Goal: Task Accomplishment & Management: Use online tool/utility

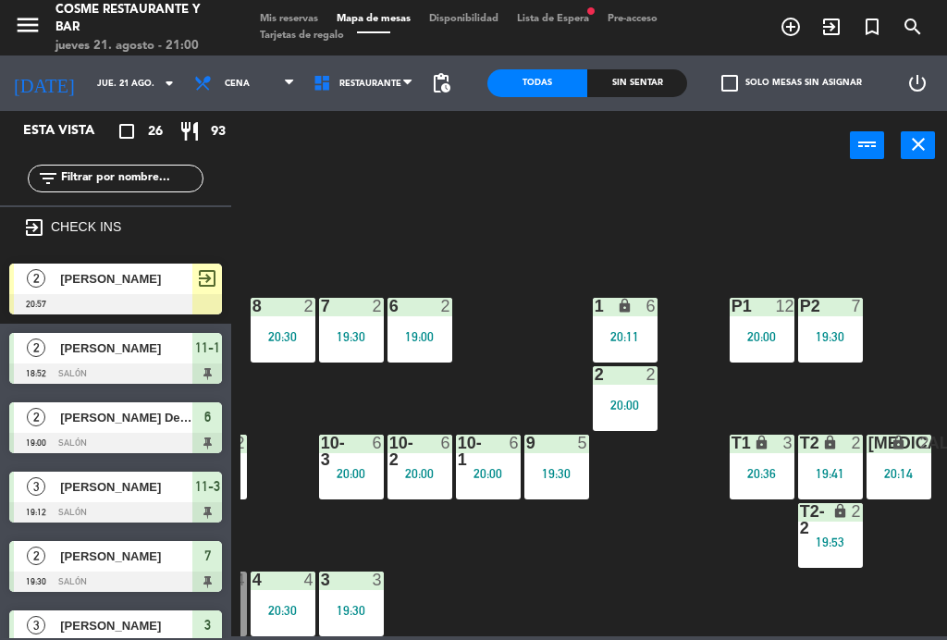
scroll to position [117, 471]
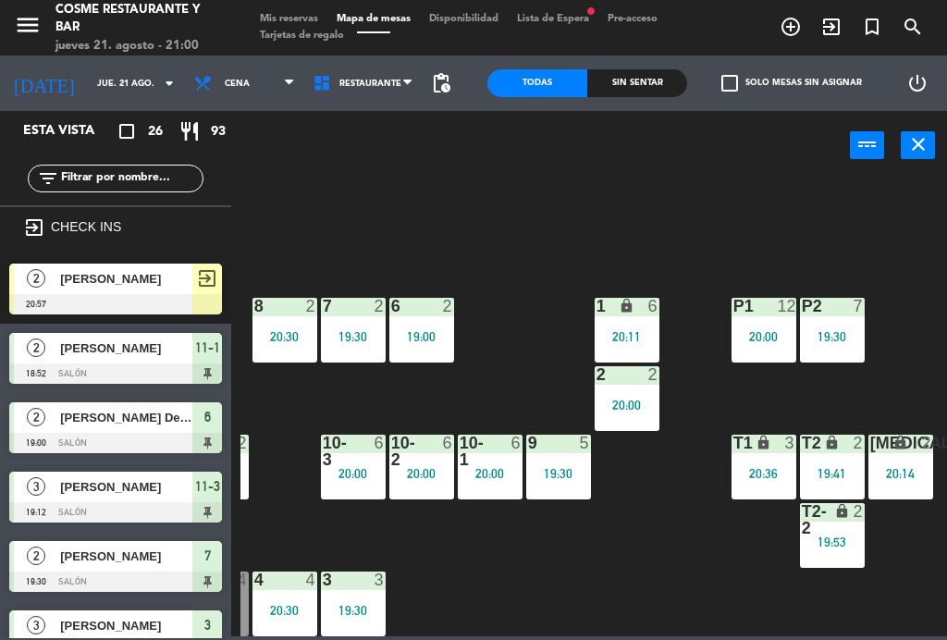
click at [859, 547] on div "19:53" at bounding box center [832, 541] width 65 height 13
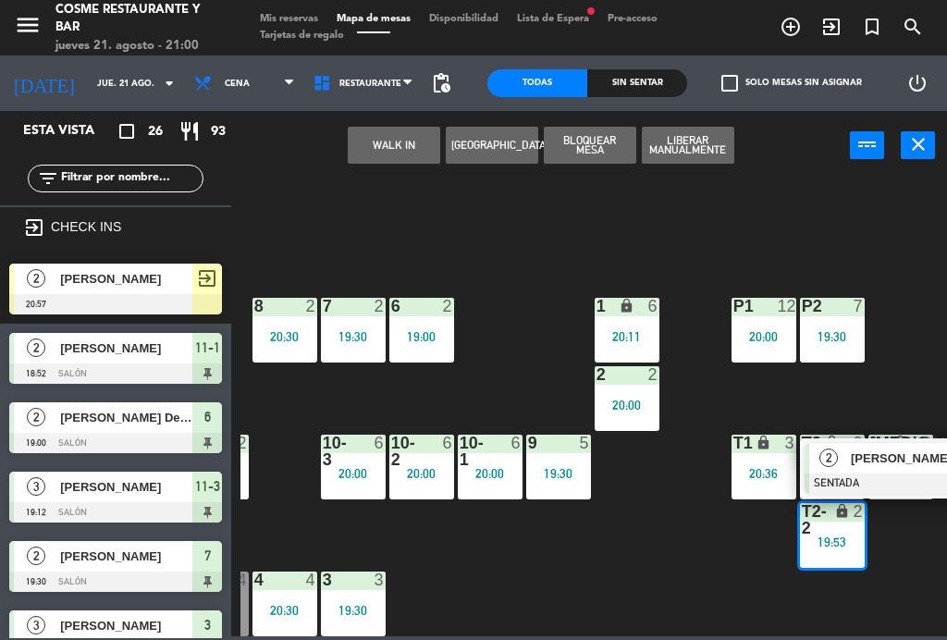
click at [894, 473] on div at bounding box center [903, 483] width 199 height 20
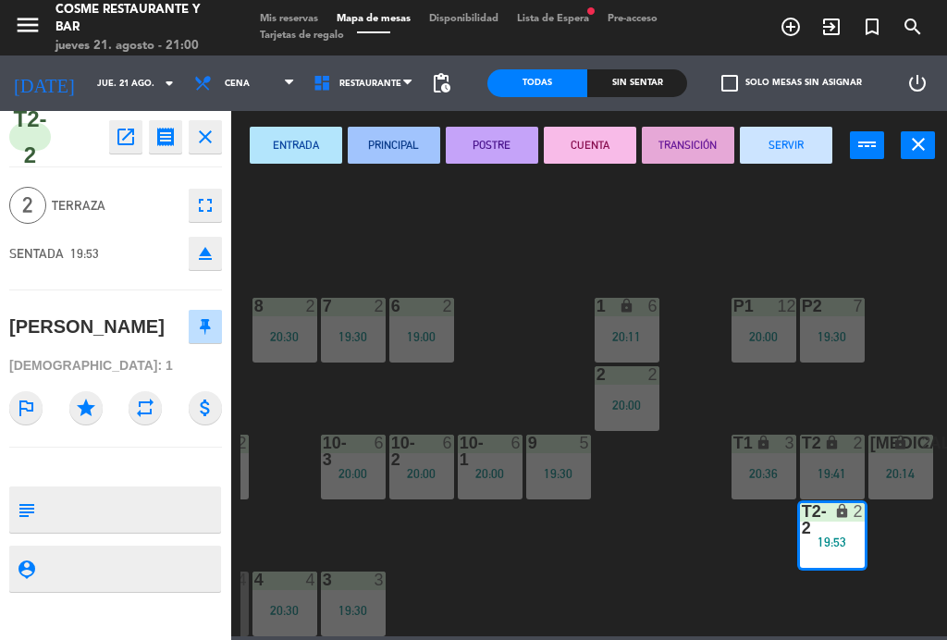
click at [803, 154] on button "SERVIR" at bounding box center [786, 145] width 92 height 37
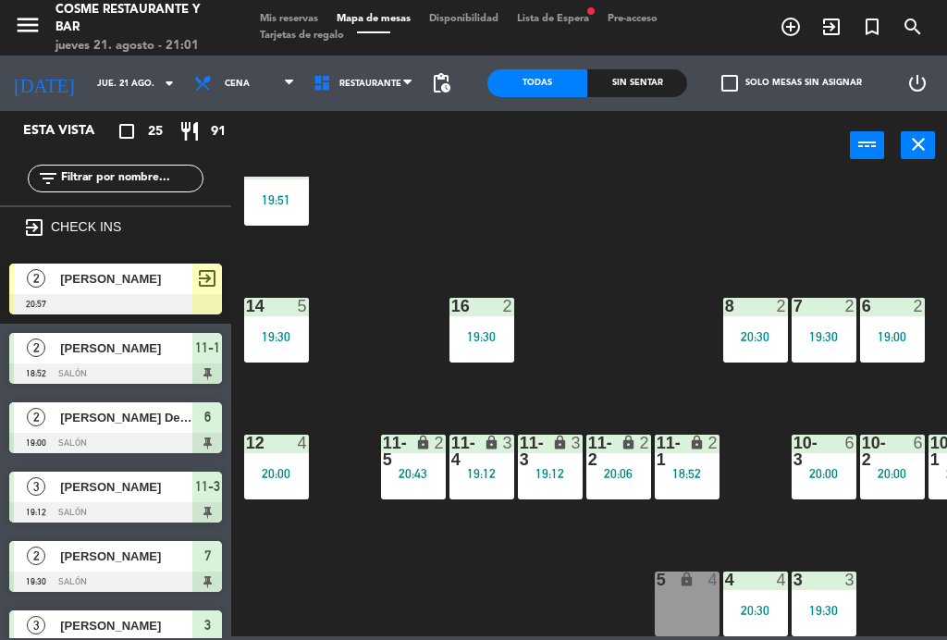
scroll to position [117, 0]
click at [497, 325] on div "16 2 19:30" at bounding box center [481, 330] width 65 height 65
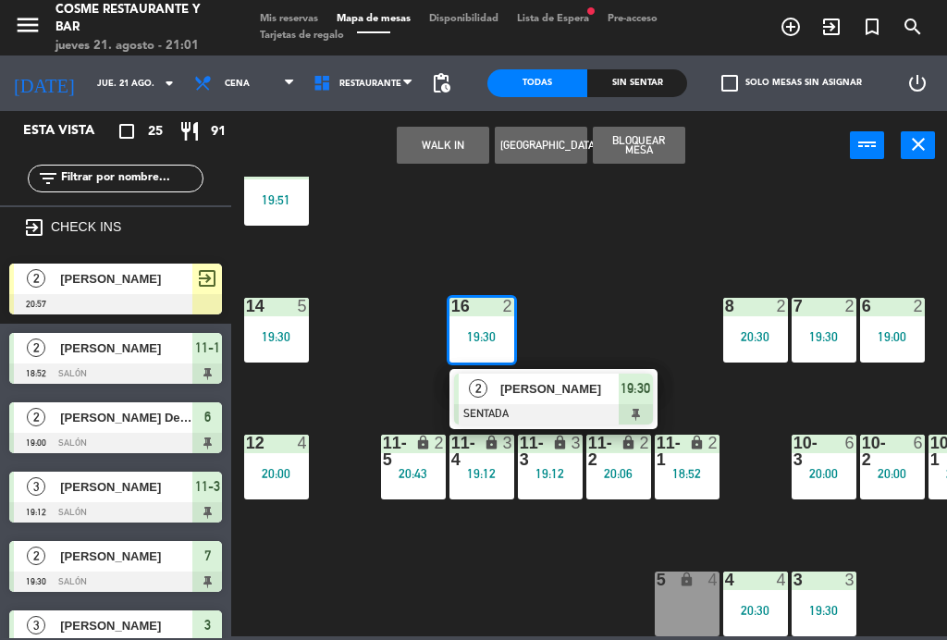
click at [570, 379] on span "[PERSON_NAME]" at bounding box center [559, 388] width 118 height 19
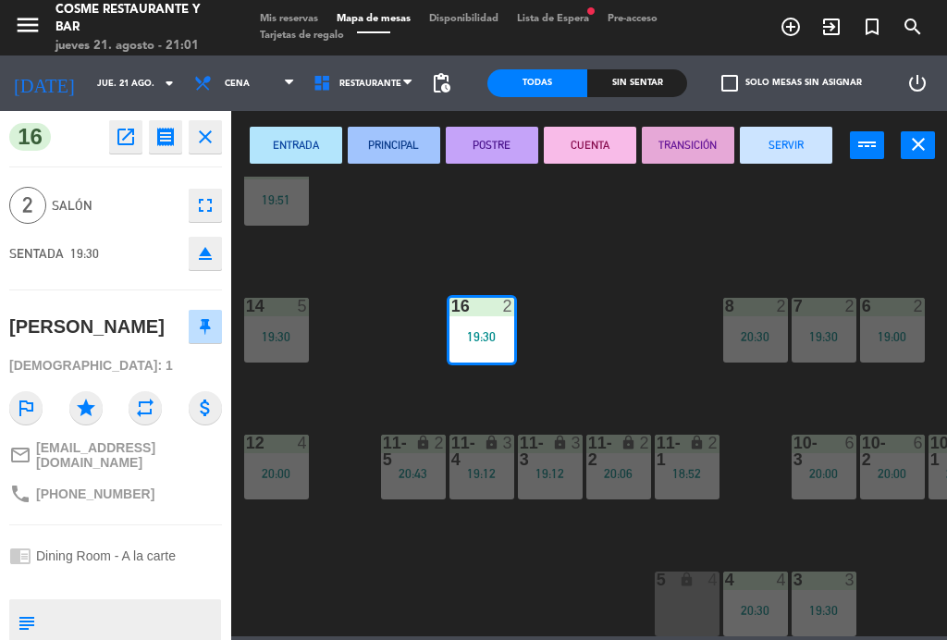
click at [807, 153] on button "SERVIR" at bounding box center [786, 145] width 92 height 37
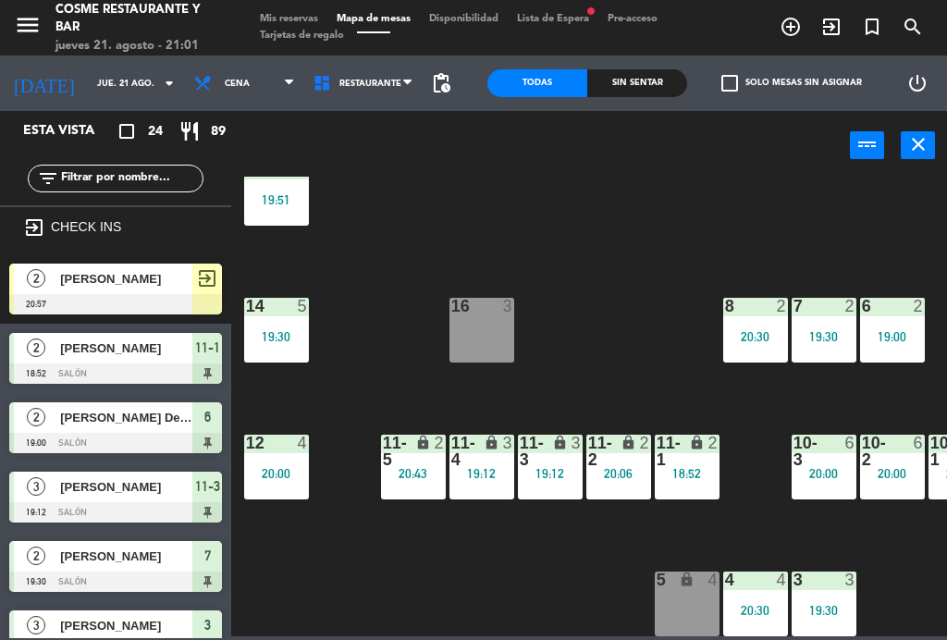
scroll to position [0, 0]
click at [699, 462] on div "lock" at bounding box center [686, 451] width 31 height 33
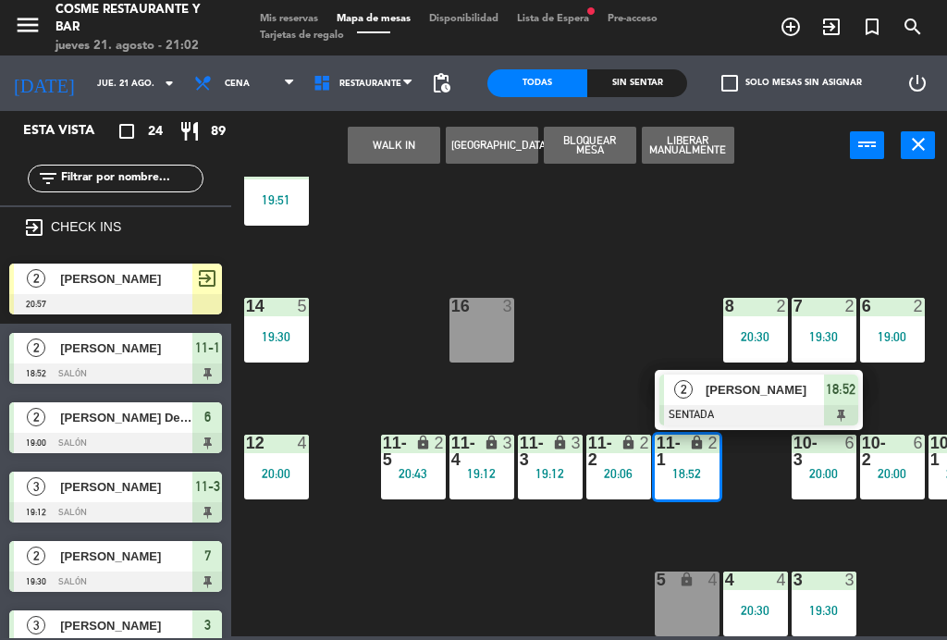
click at [752, 401] on div "[PERSON_NAME]" at bounding box center [764, 389] width 120 height 31
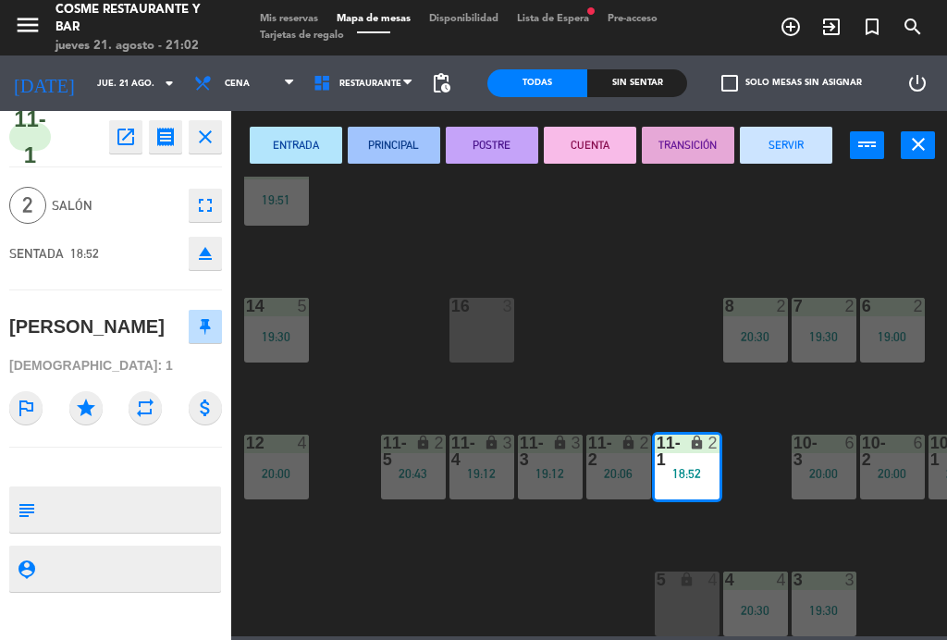
click at [796, 143] on button "SERVIR" at bounding box center [786, 145] width 92 height 37
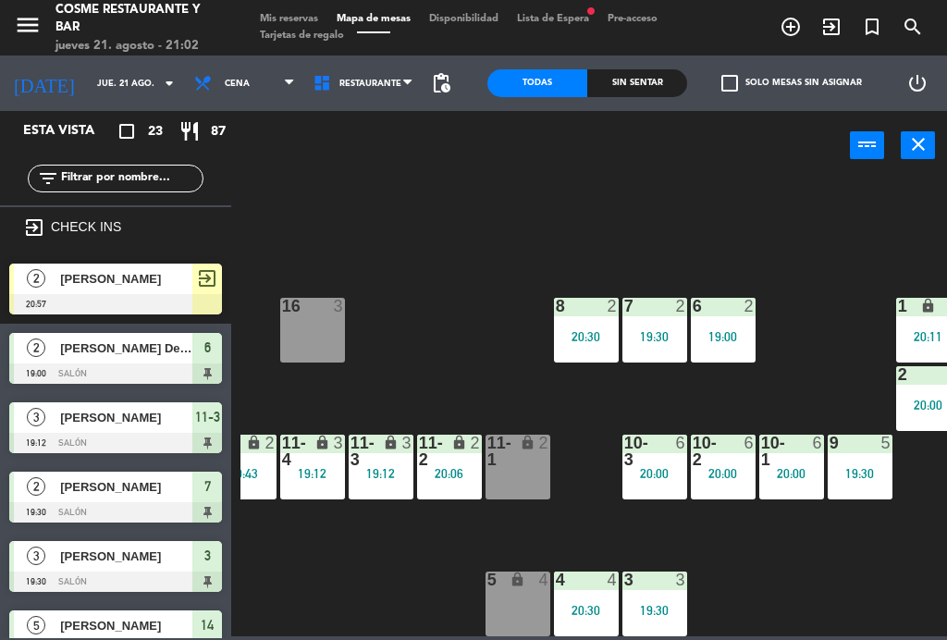
scroll to position [117, 169]
click at [728, 337] on div "19:00" at bounding box center [723, 336] width 65 height 13
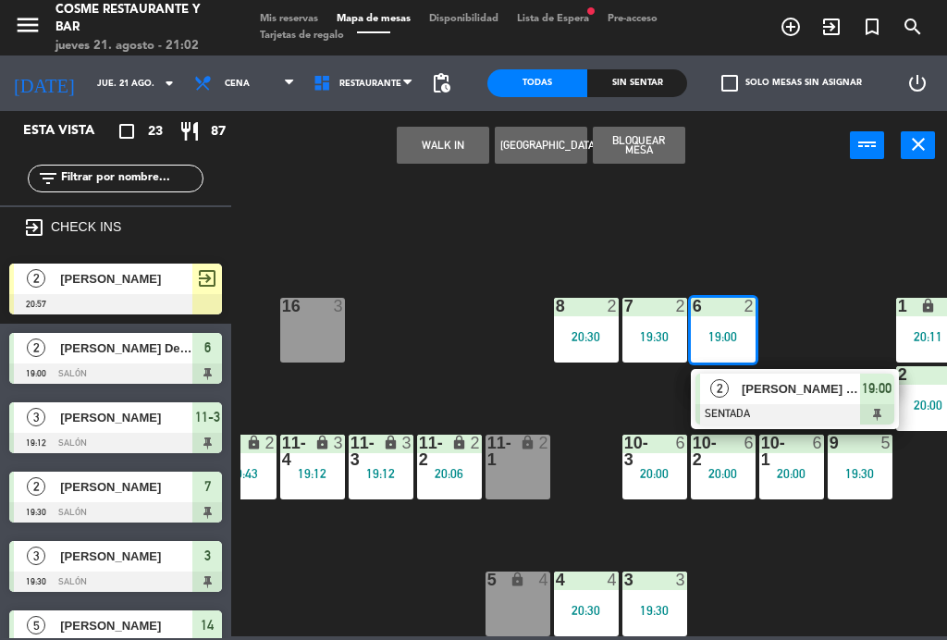
click at [799, 399] on div "[PERSON_NAME] Del [PERSON_NAME]" at bounding box center [800, 389] width 120 height 31
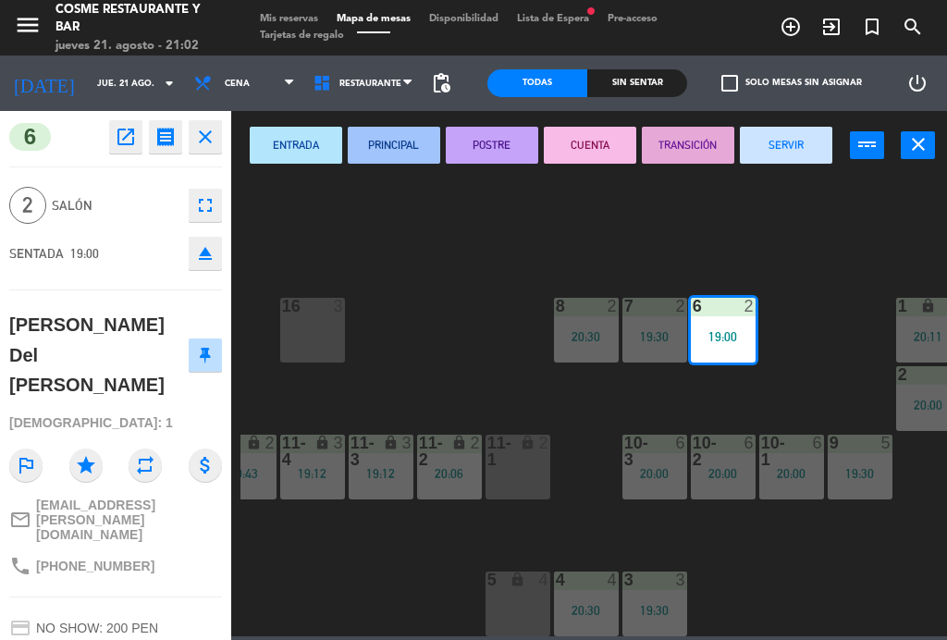
click at [799, 133] on button "SERVIR" at bounding box center [786, 145] width 92 height 37
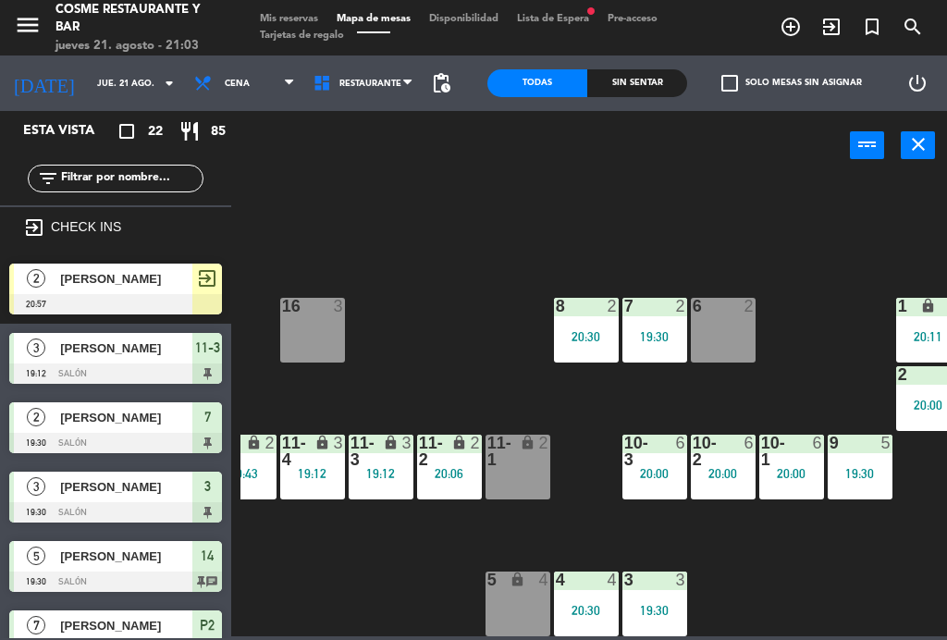
click at [125, 280] on span "[PERSON_NAME]" at bounding box center [126, 278] width 132 height 19
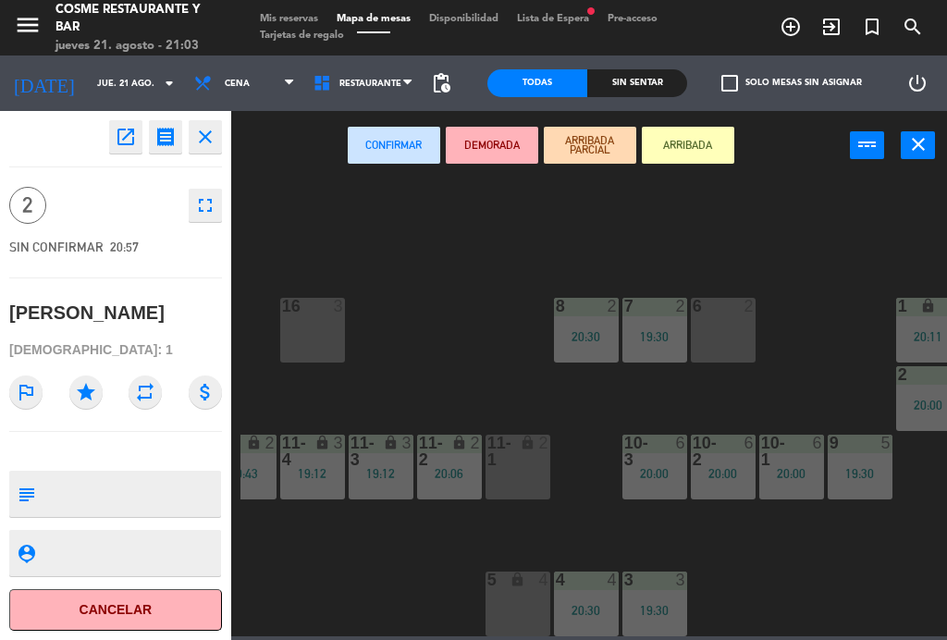
click at [731, 340] on div "6 2" at bounding box center [723, 330] width 65 height 65
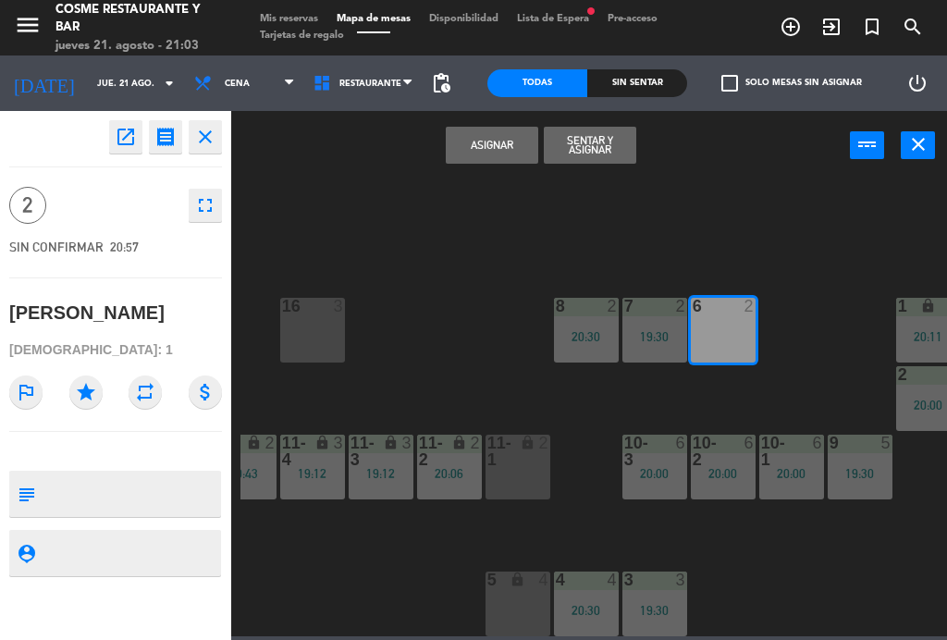
click at [601, 149] on button "Sentar y Asignar" at bounding box center [590, 145] width 92 height 37
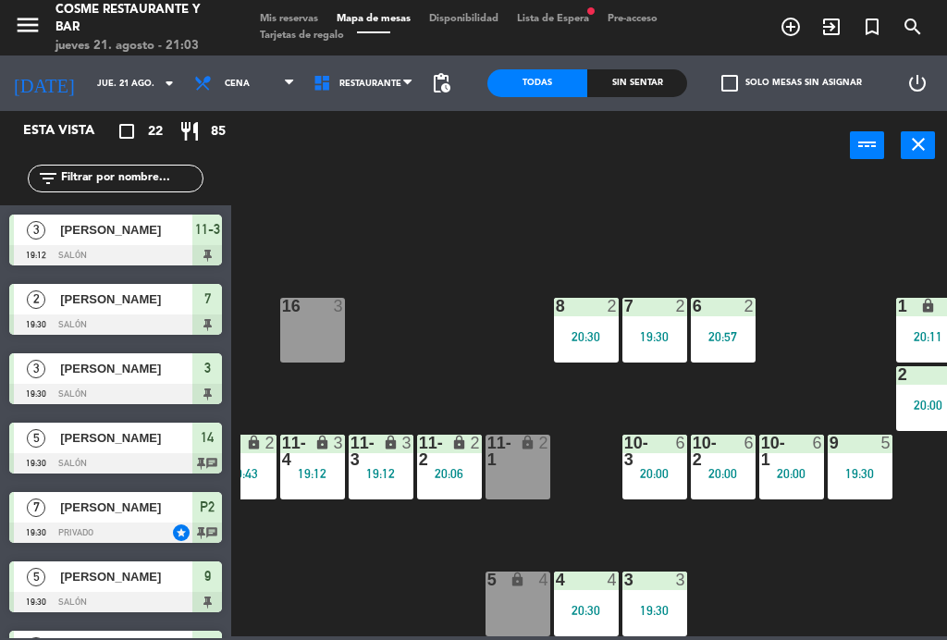
scroll to position [0, 0]
click at [659, 338] on div "19:30" at bounding box center [654, 336] width 65 height 13
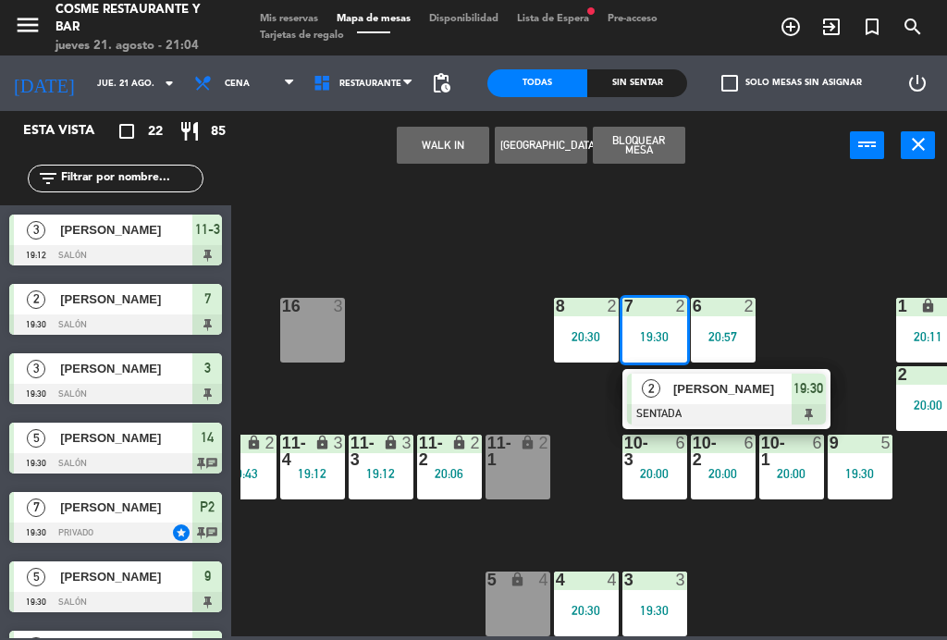
click at [723, 395] on span "[PERSON_NAME]" at bounding box center [732, 388] width 118 height 19
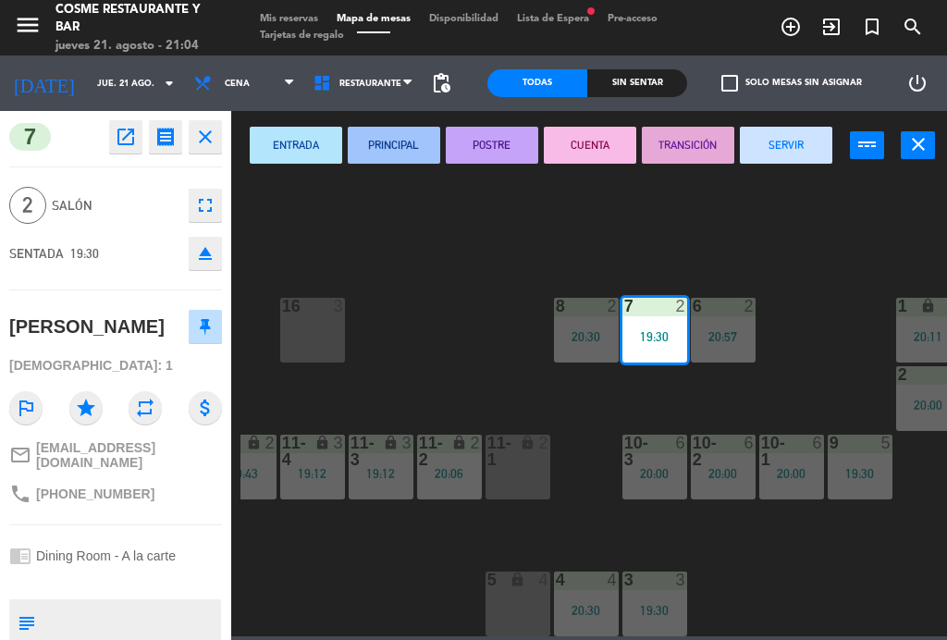
click at [804, 155] on button "SERVIR" at bounding box center [786, 145] width 92 height 37
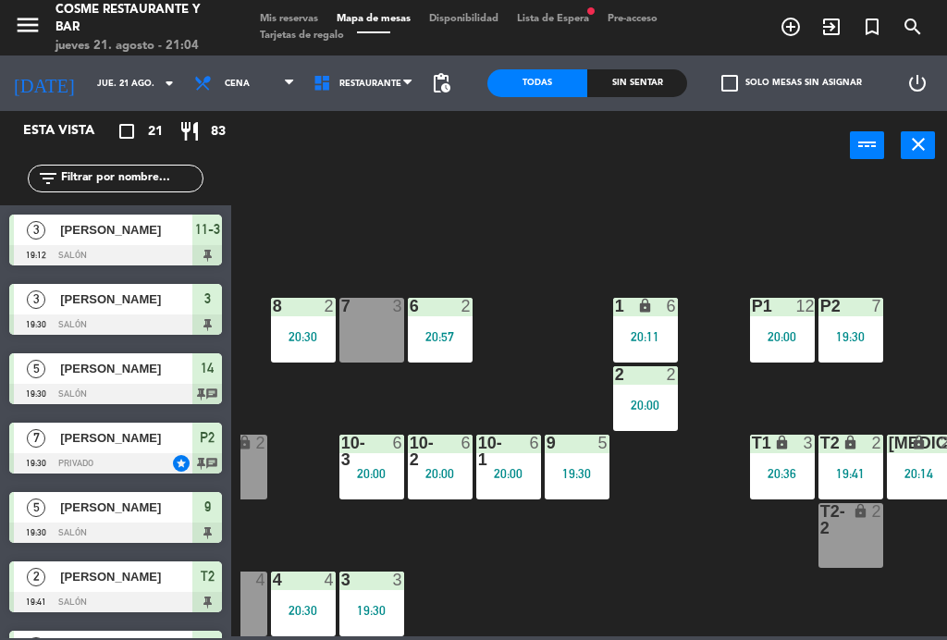
scroll to position [117, 452]
click at [574, 15] on span "Lista de Espera fiber_manual_record" at bounding box center [553, 19] width 91 height 10
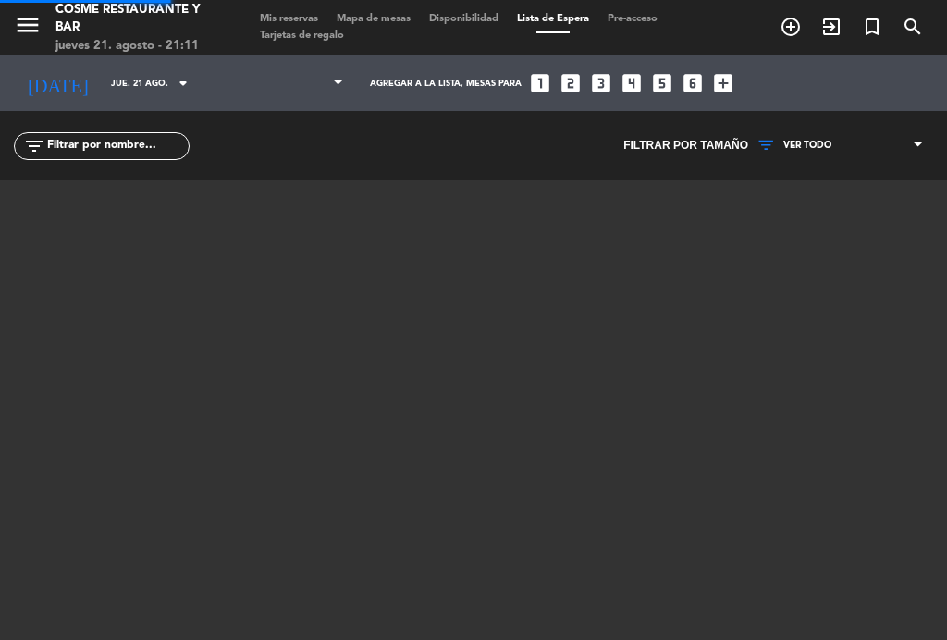
click at [576, 24] on span "Lista de Espera" at bounding box center [553, 19] width 91 height 10
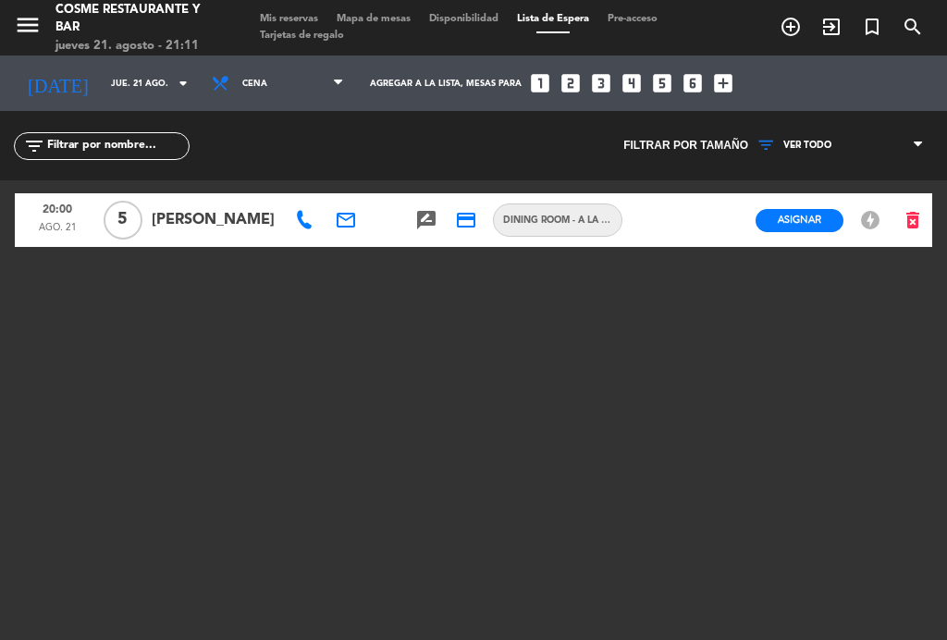
click at [390, 21] on span "Mapa de mesas" at bounding box center [373, 19] width 92 height 10
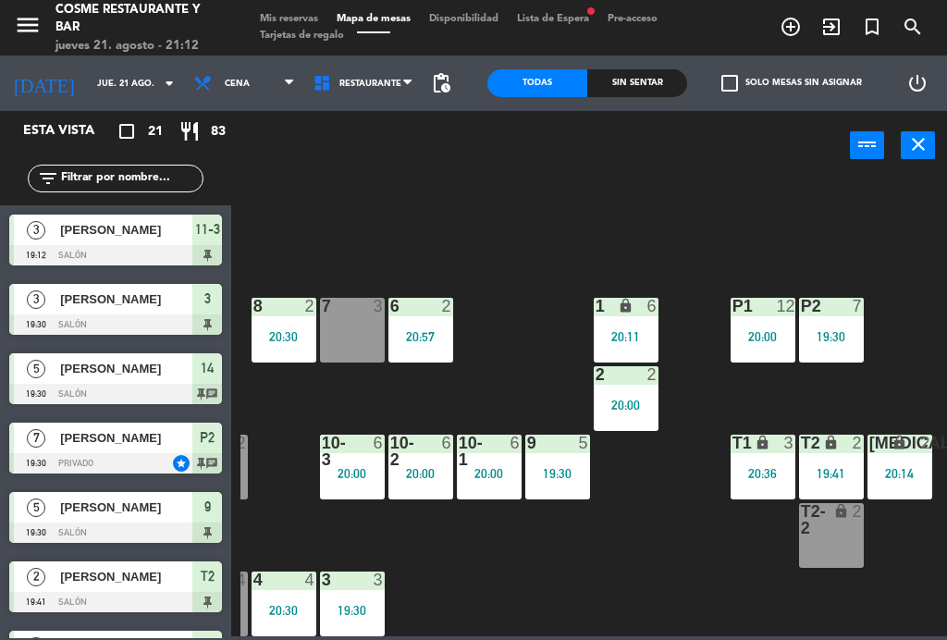
scroll to position [117, 471]
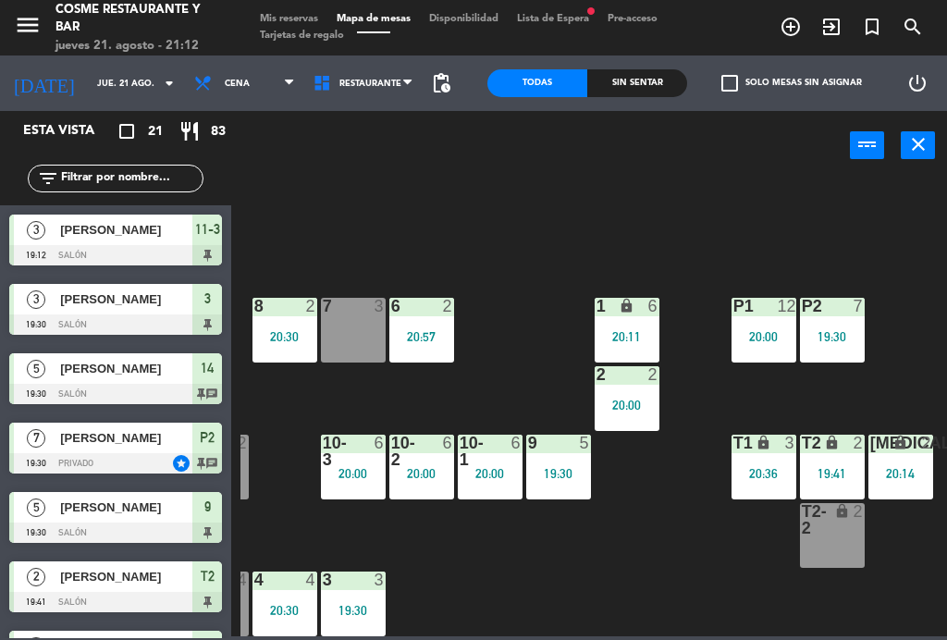
click at [845, 471] on div "19:41" at bounding box center [832, 473] width 65 height 13
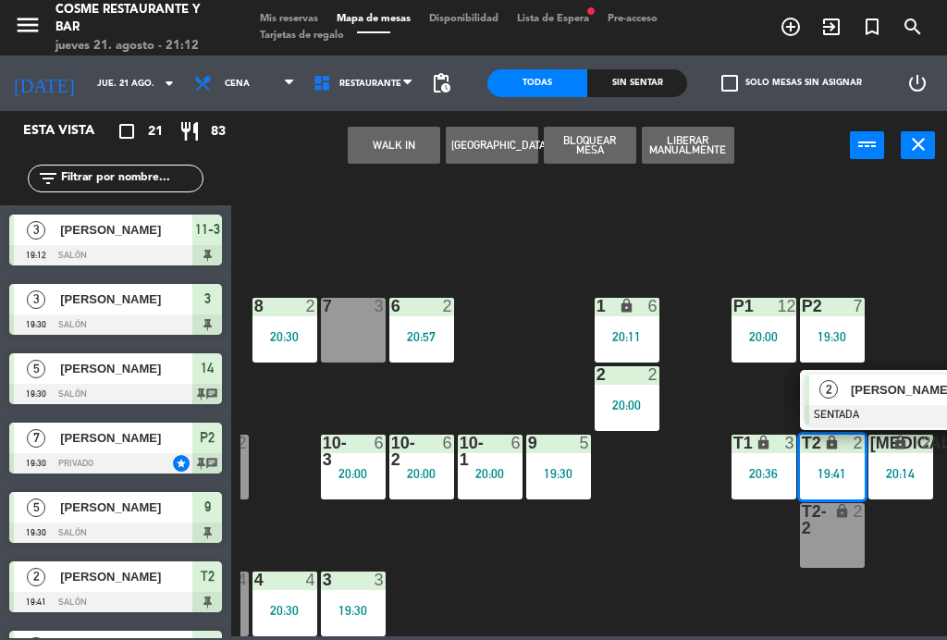
click at [901, 405] on div at bounding box center [903, 415] width 199 height 20
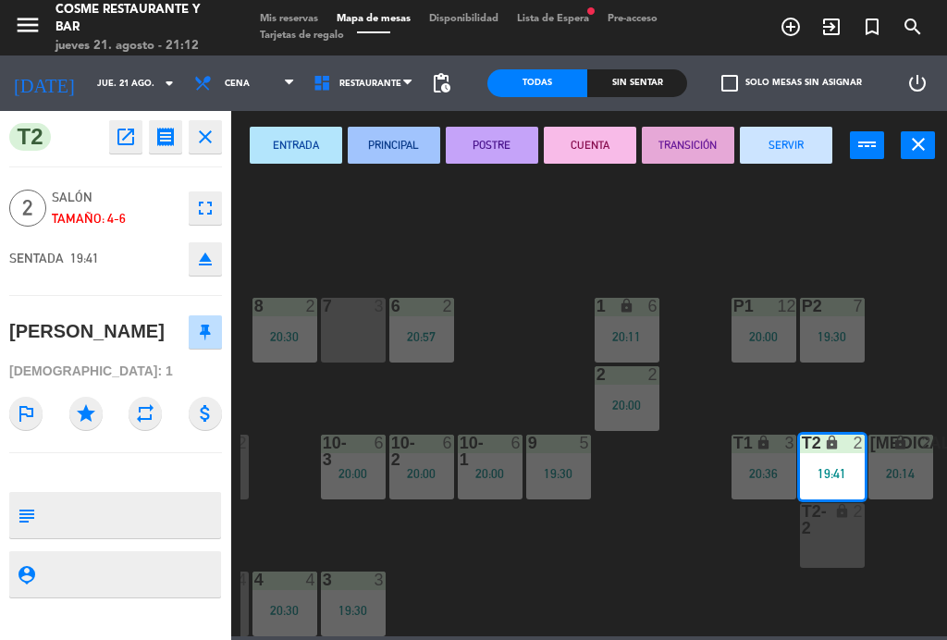
click at [803, 152] on button "SERVIR" at bounding box center [786, 145] width 92 height 37
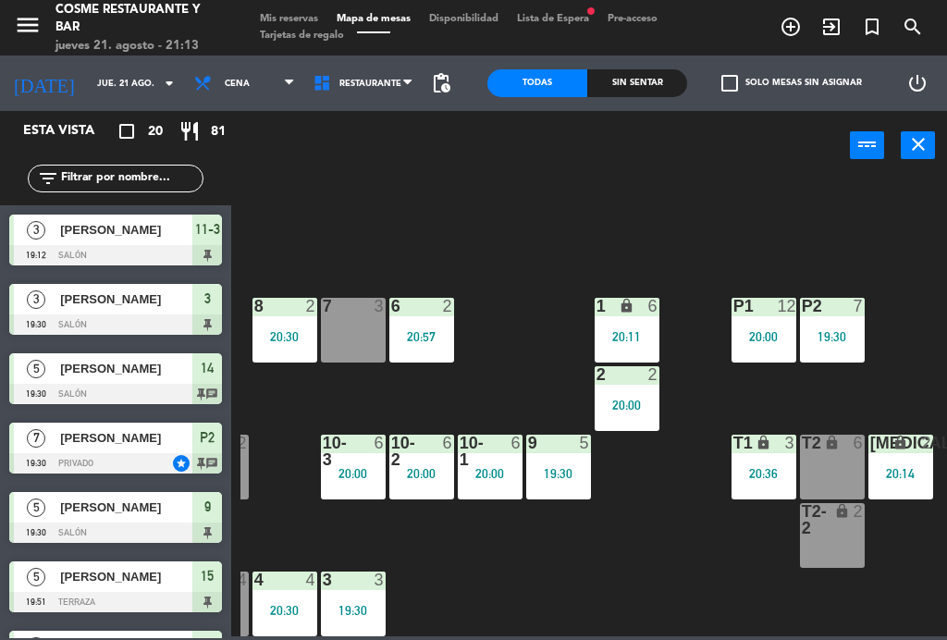
scroll to position [-2, 0]
click at [617, 553] on div "B1 lock 4 20:49 B2 lock 4 20:49 B3 lock 2 B4 lock 2 20:29 15 5 19:51 14 5 19:30…" at bounding box center [593, 407] width 706 height 460
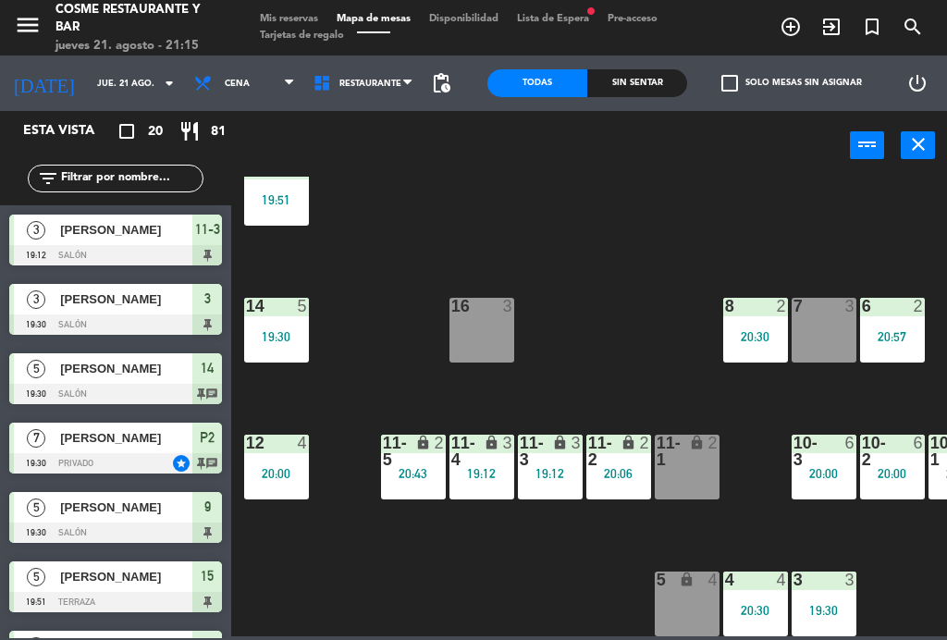
scroll to position [117, 0]
click at [281, 331] on div "19:30" at bounding box center [276, 336] width 65 height 13
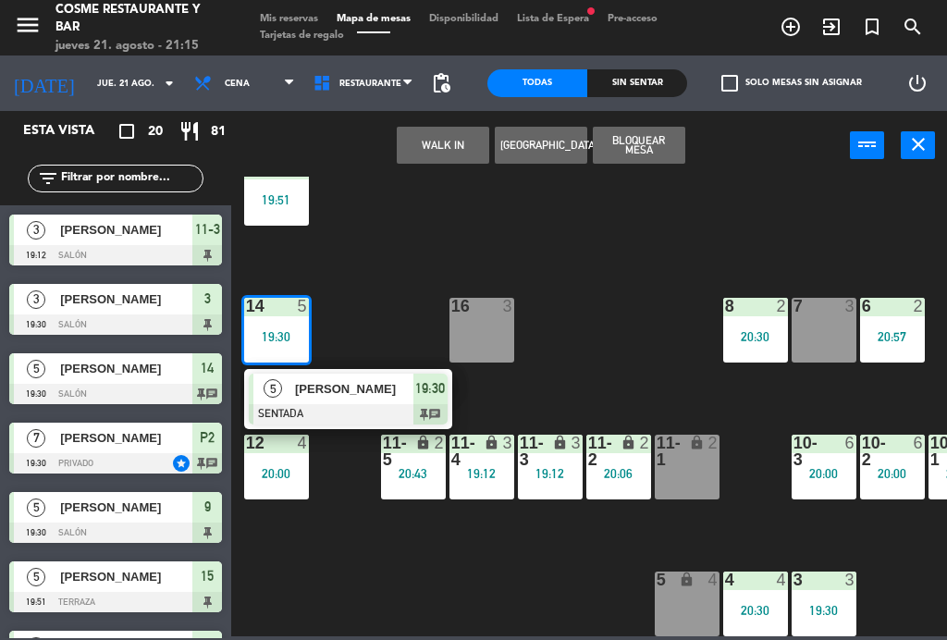
click at [354, 405] on div at bounding box center [348, 414] width 199 height 20
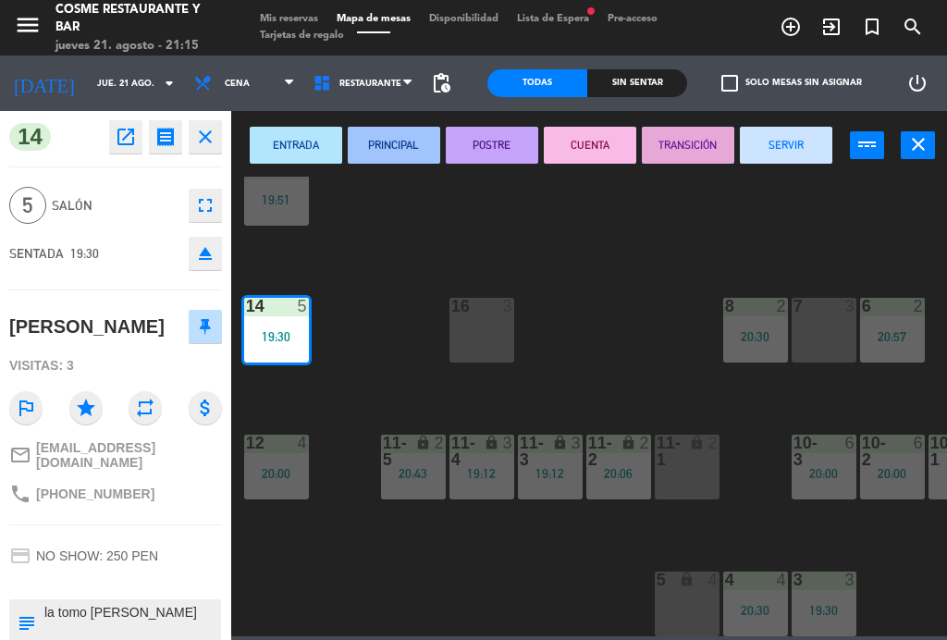
click at [800, 148] on button "SERVIR" at bounding box center [786, 145] width 92 height 37
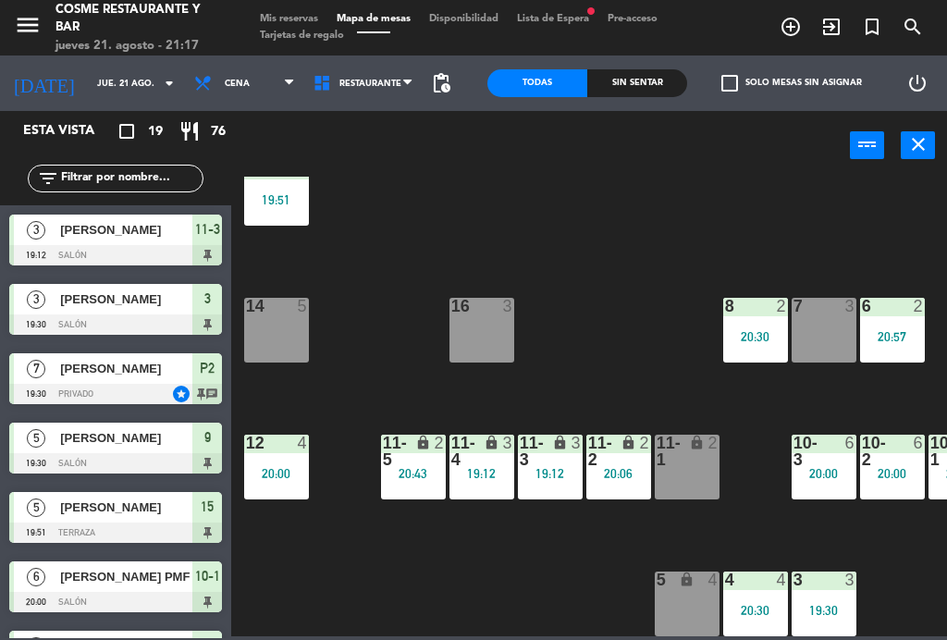
scroll to position [0, 0]
click at [98, 238] on span "[PERSON_NAME]" at bounding box center [126, 229] width 132 height 19
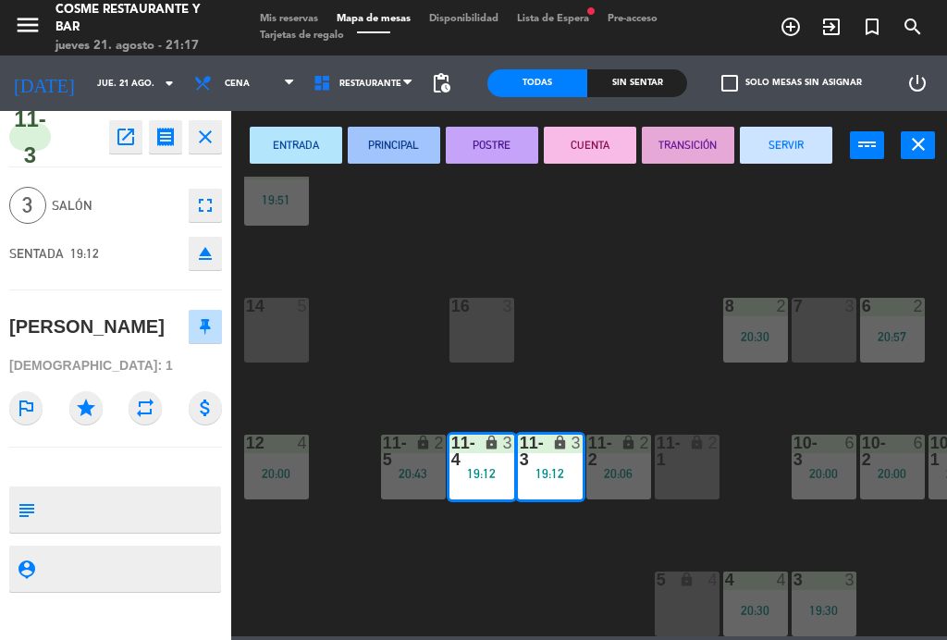
click at [785, 151] on button "SERVIR" at bounding box center [786, 145] width 92 height 37
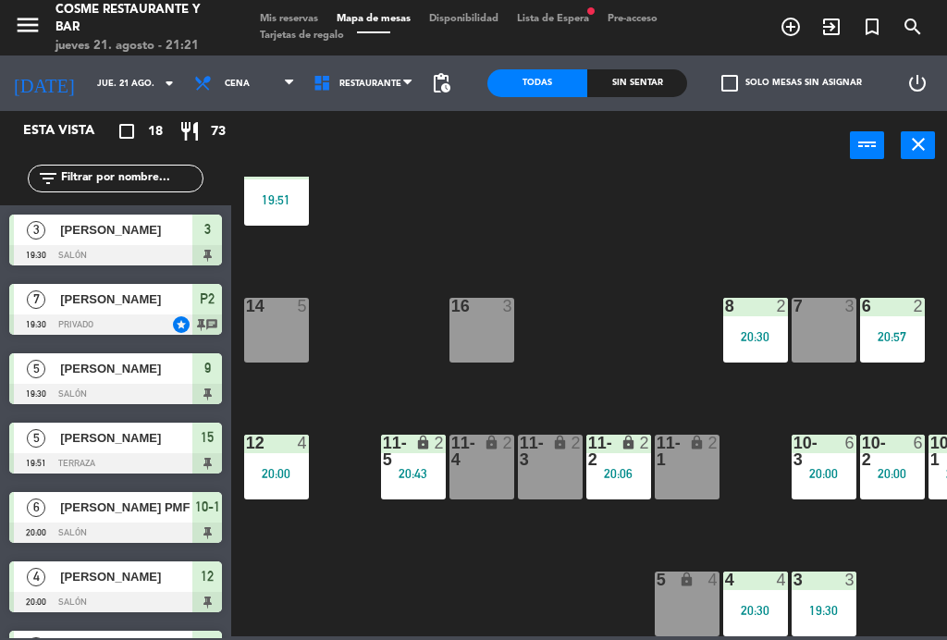
click at [488, 189] on div "B1 lock 4 20:49 B2 lock 4 20:49 B3 lock 2 B4 lock 2 20:29 15 5 19:51 14 5 8 2 2…" at bounding box center [593, 407] width 706 height 460
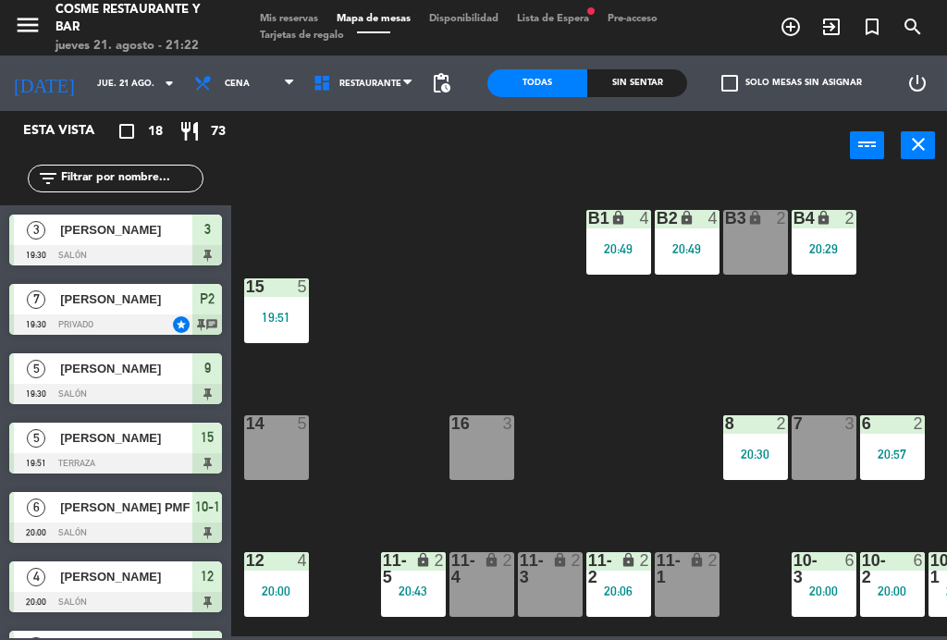
click at [88, 87] on input "jue. 21 ago." at bounding box center [148, 83] width 121 height 29
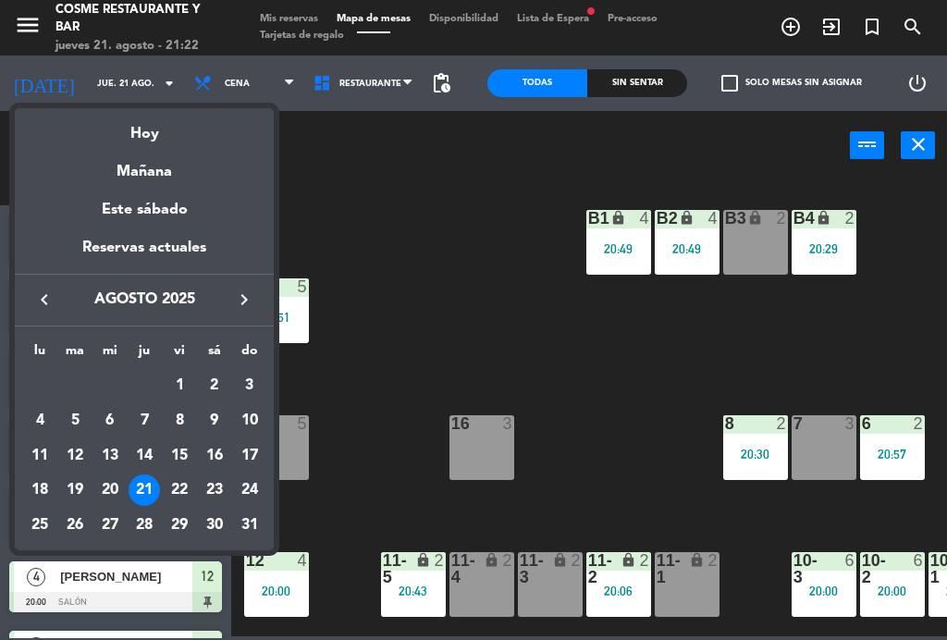
click at [134, 170] on div "Mañana" at bounding box center [144, 165] width 259 height 38
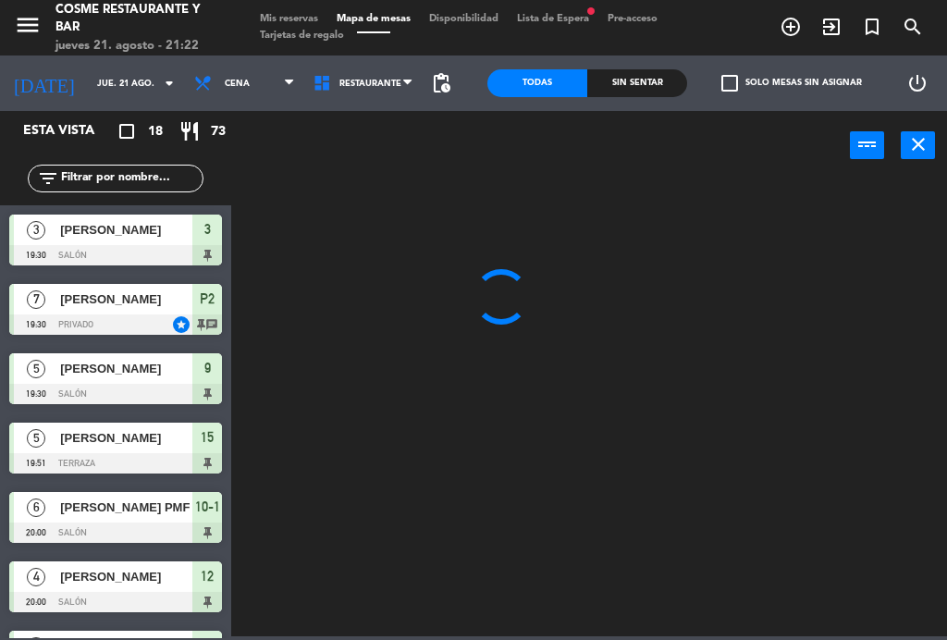
type input "vie. 22 ago."
click at [296, 14] on span "Mis reservas" at bounding box center [289, 19] width 77 height 10
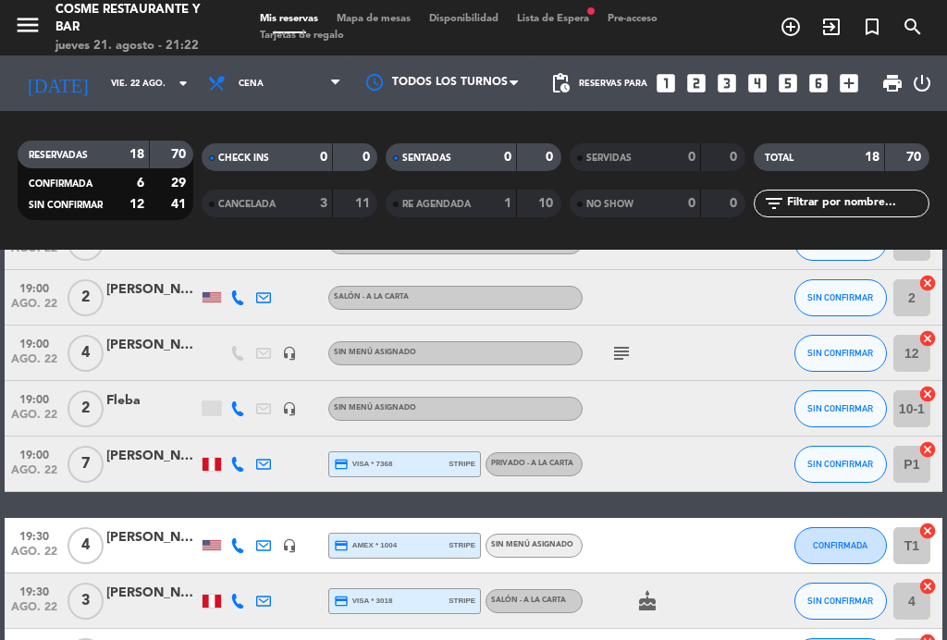
scroll to position [125, 0]
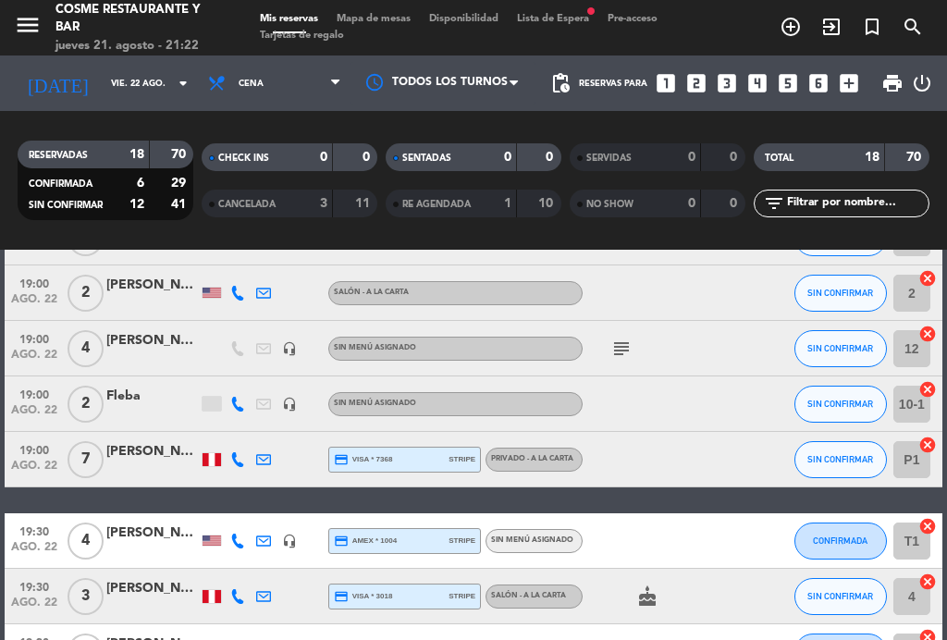
click at [209, 399] on div at bounding box center [211, 404] width 18 height 14
click at [204, 400] on div at bounding box center [211, 404] width 18 height 14
click at [626, 349] on icon "subject" at bounding box center [621, 348] width 22 height 22
click at [631, 352] on icon "subject" at bounding box center [621, 348] width 22 height 22
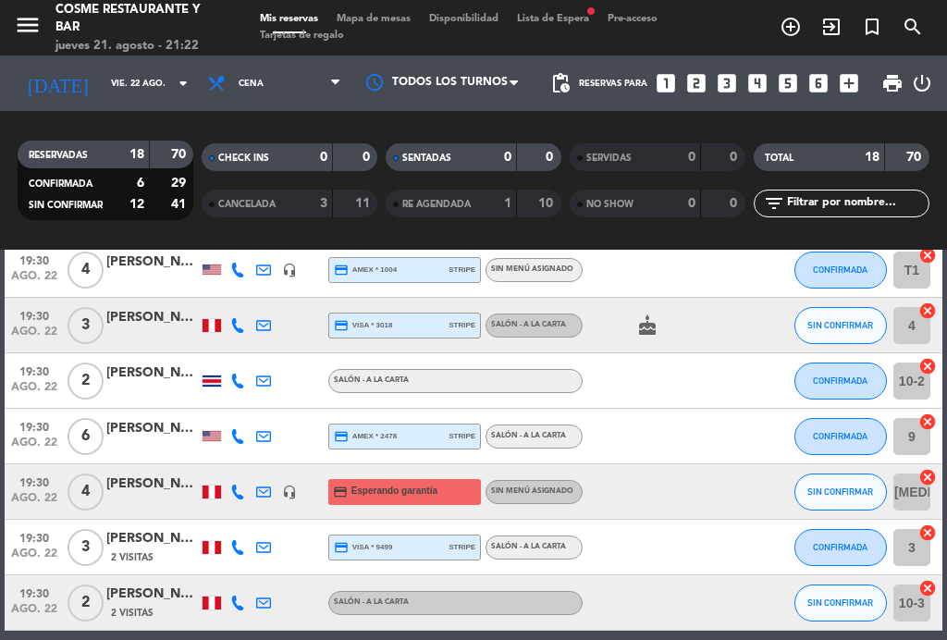
scroll to position [412, 0]
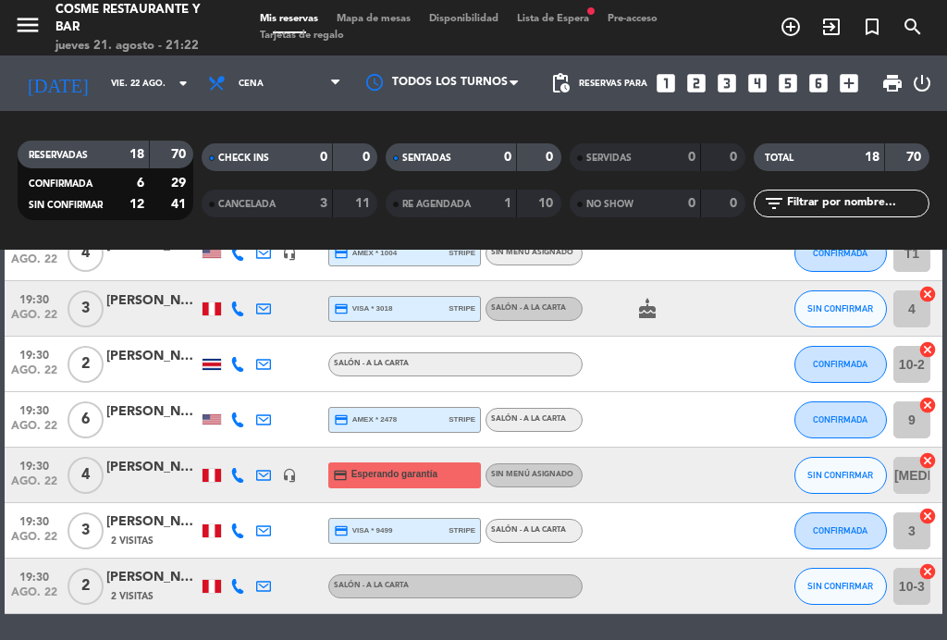
click at [28, 465] on span "19:30" at bounding box center [34, 464] width 46 height 21
click at [33, 472] on span "19:30" at bounding box center [34, 464] width 46 height 21
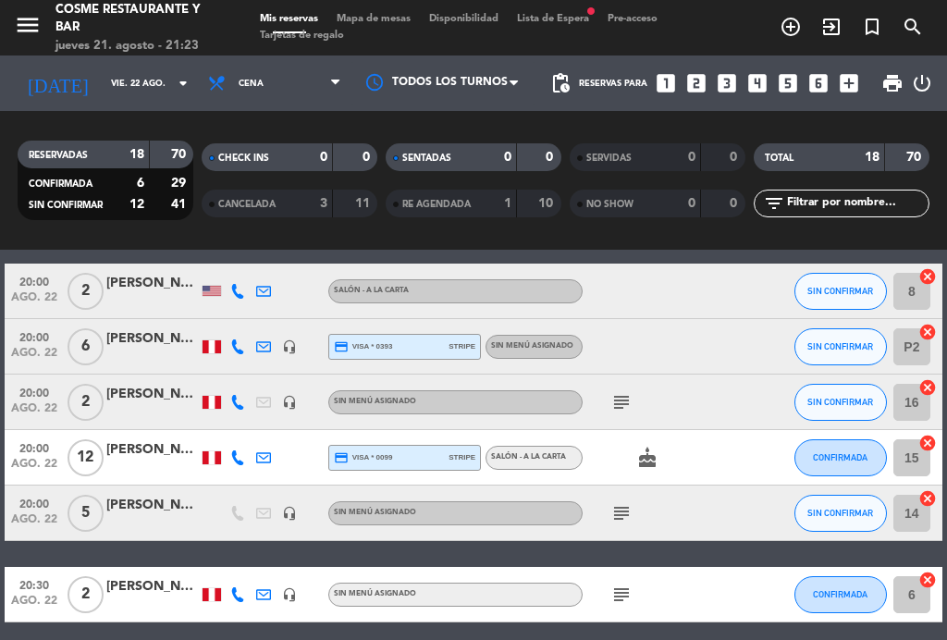
scroll to position [790, 0]
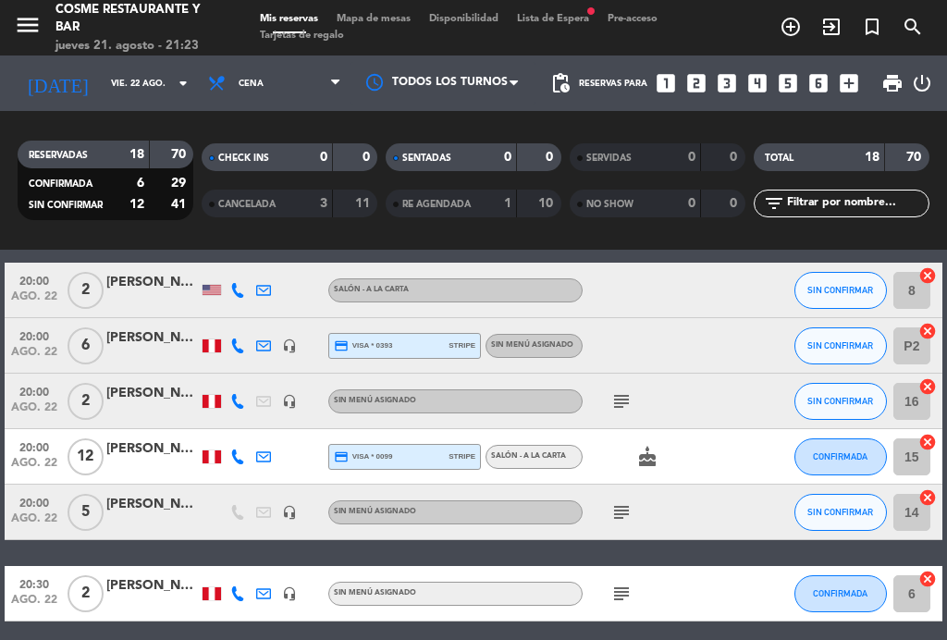
click at [631, 399] on icon "subject" at bounding box center [621, 401] width 22 height 22
click at [626, 400] on icon "subject" at bounding box center [621, 401] width 22 height 22
click at [631, 505] on icon "subject" at bounding box center [621, 512] width 22 height 22
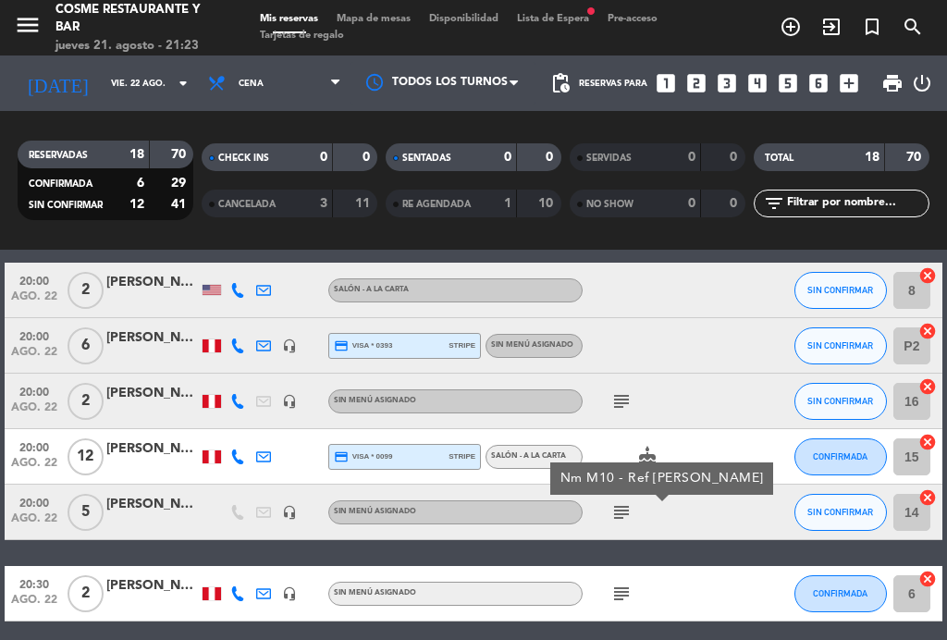
click at [632, 509] on icon "subject" at bounding box center [621, 512] width 22 height 22
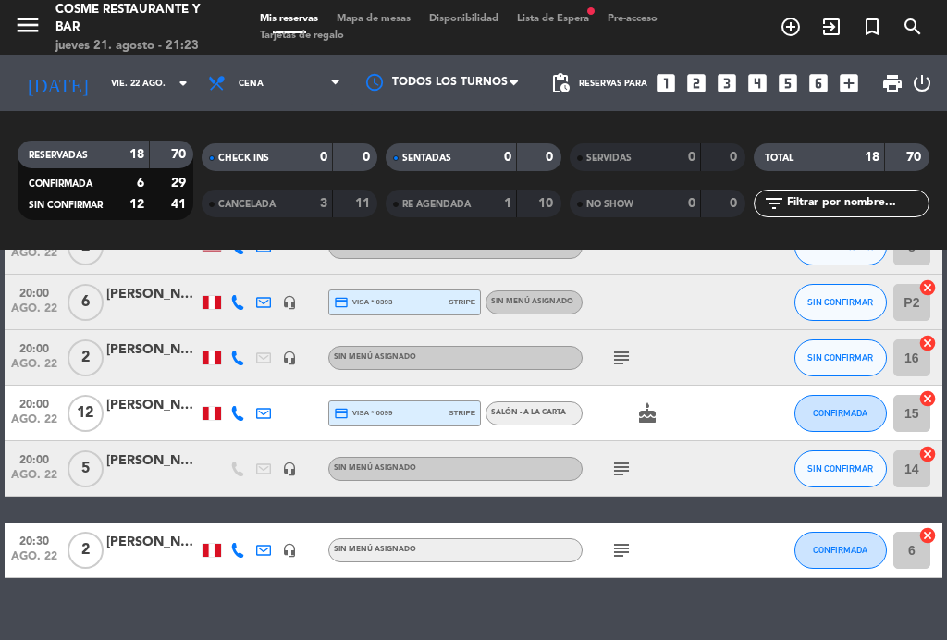
scroll to position [832, 0]
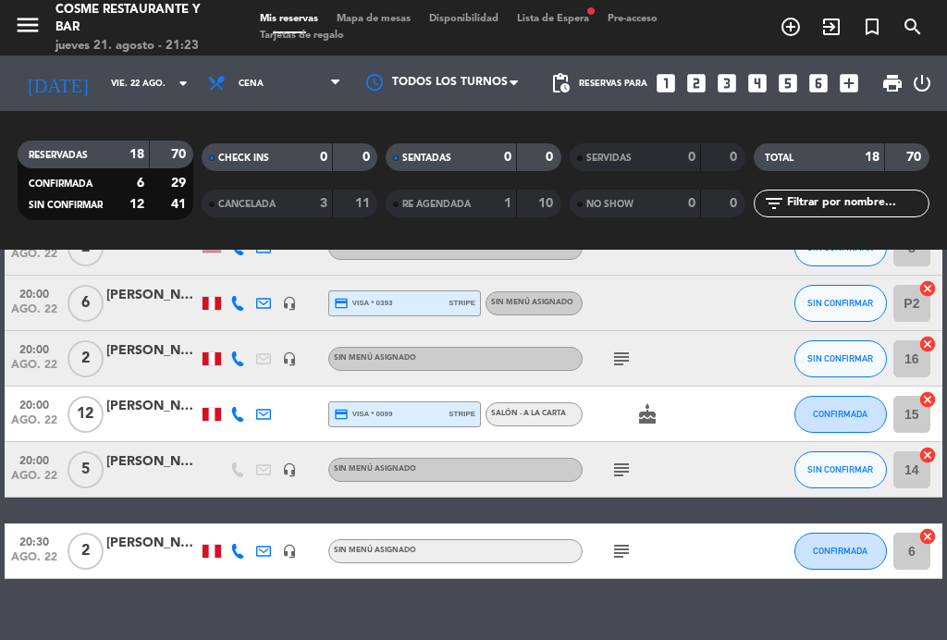
click at [632, 547] on icon "subject" at bounding box center [621, 551] width 22 height 22
click at [637, 537] on div "subject Código: U3HMXYBA - validado" at bounding box center [660, 550] width 155 height 55
click at [138, 544] on div "[PERSON_NAME] BIG BOX" at bounding box center [152, 543] width 92 height 21
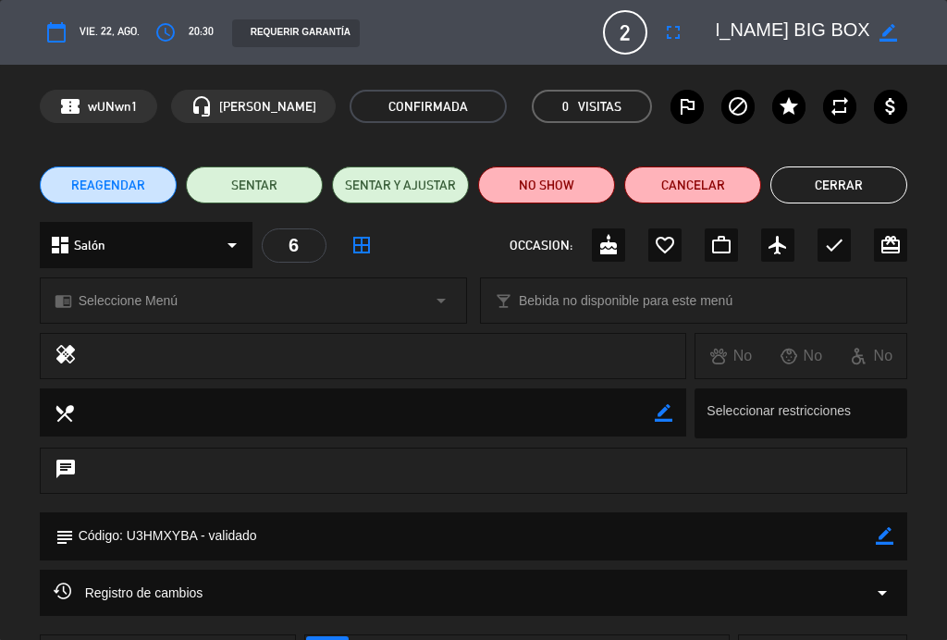
scroll to position [0, 117]
click at [841, 189] on button "Cerrar" at bounding box center [838, 184] width 137 height 37
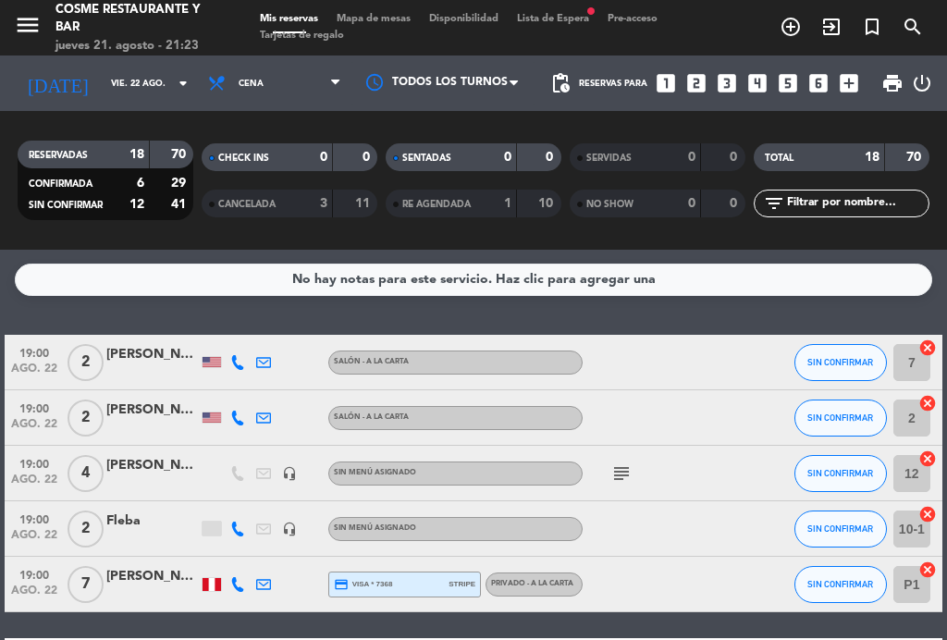
scroll to position [0, 0]
click at [270, 101] on span "Cena" at bounding box center [275, 83] width 152 height 41
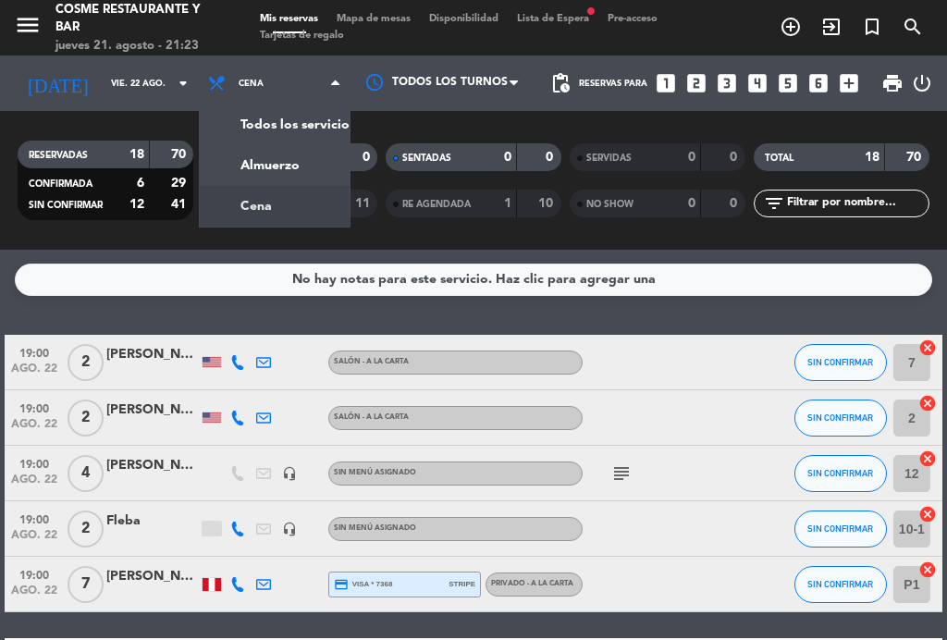
click at [293, 179] on div "menu [PERSON_NAME] Restaurante y Bar jueves 21. agosto - 21:23 Mis reservas Map…" at bounding box center [473, 125] width 947 height 250
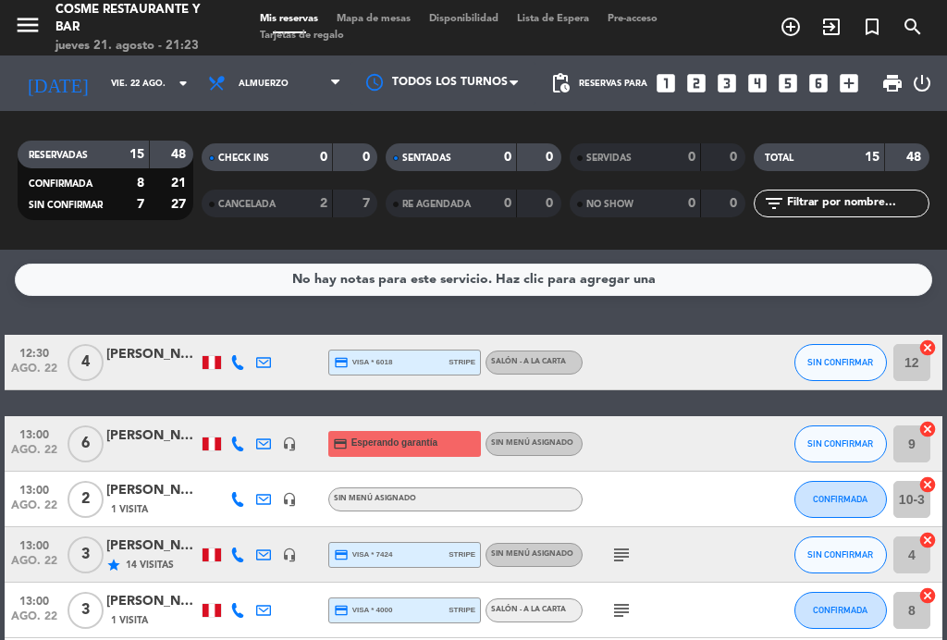
click at [35, 435] on span "13:00" at bounding box center [34, 433] width 46 height 21
click at [31, 431] on span "13:00" at bounding box center [34, 433] width 46 height 21
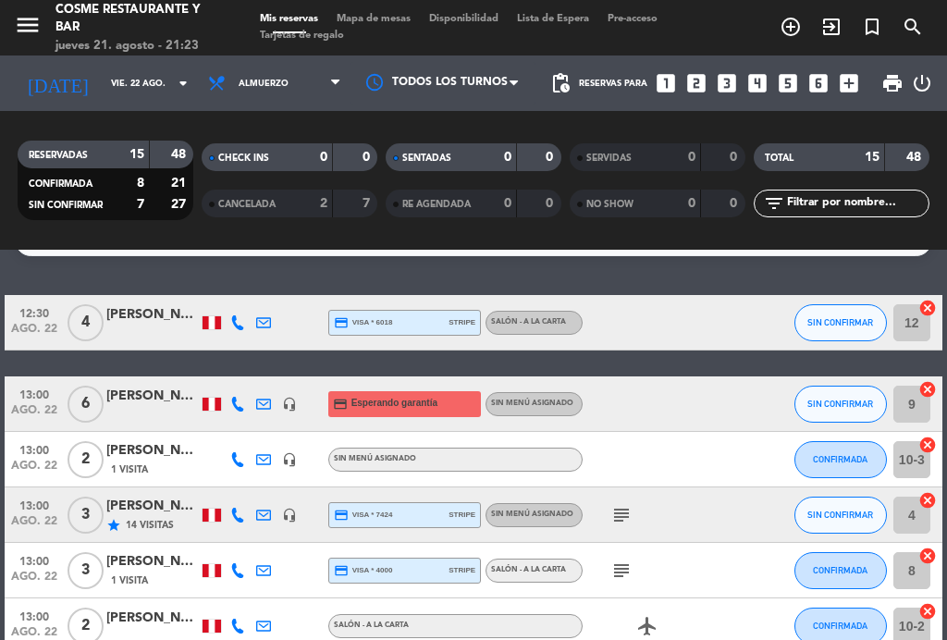
scroll to position [41, 0]
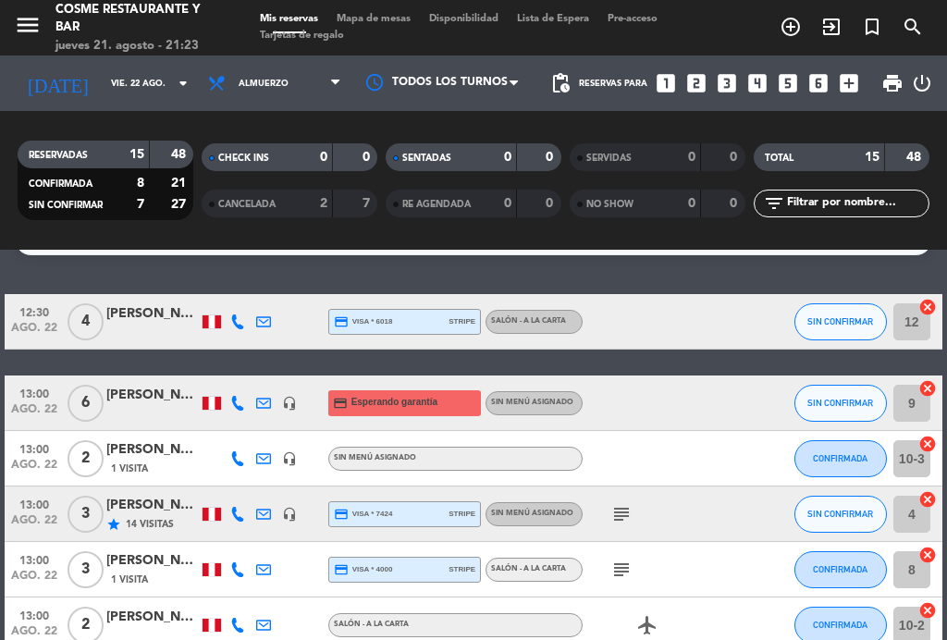
click at [640, 503] on div "subject" at bounding box center [660, 513] width 155 height 55
click at [630, 514] on icon "subject" at bounding box center [621, 514] width 22 height 22
click at [631, 512] on icon "subject" at bounding box center [621, 514] width 22 height 22
click at [624, 561] on icon "subject" at bounding box center [621, 569] width 22 height 22
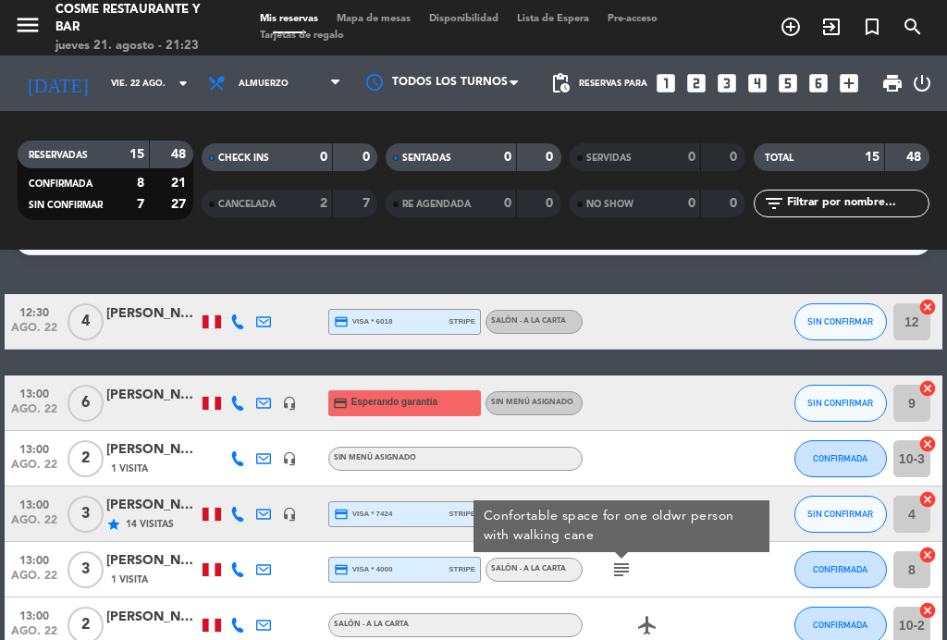
click at [630, 567] on icon "subject" at bounding box center [621, 569] width 22 height 22
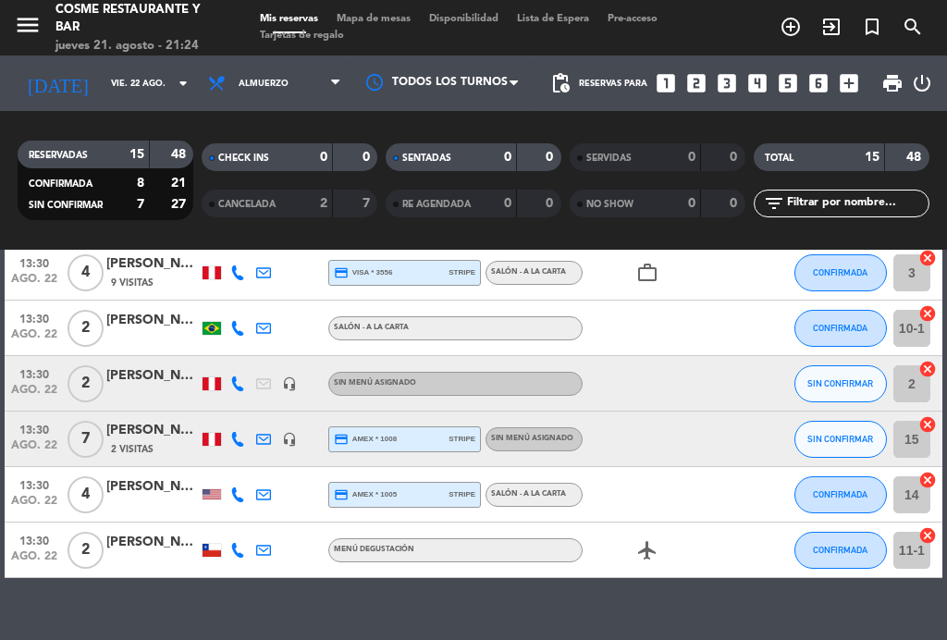
scroll to position [640, 0]
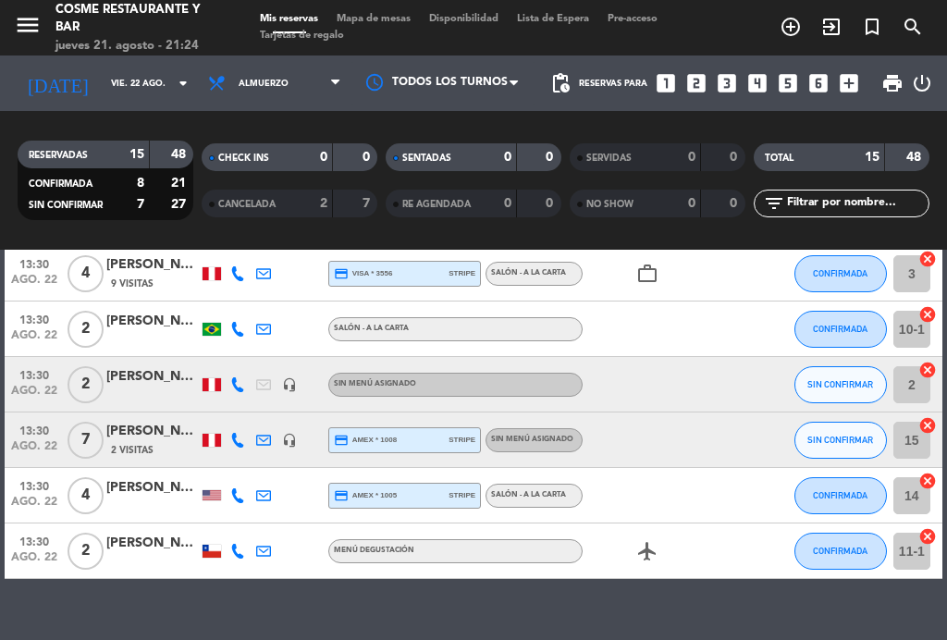
click at [150, 555] on div at bounding box center [152, 561] width 92 height 15
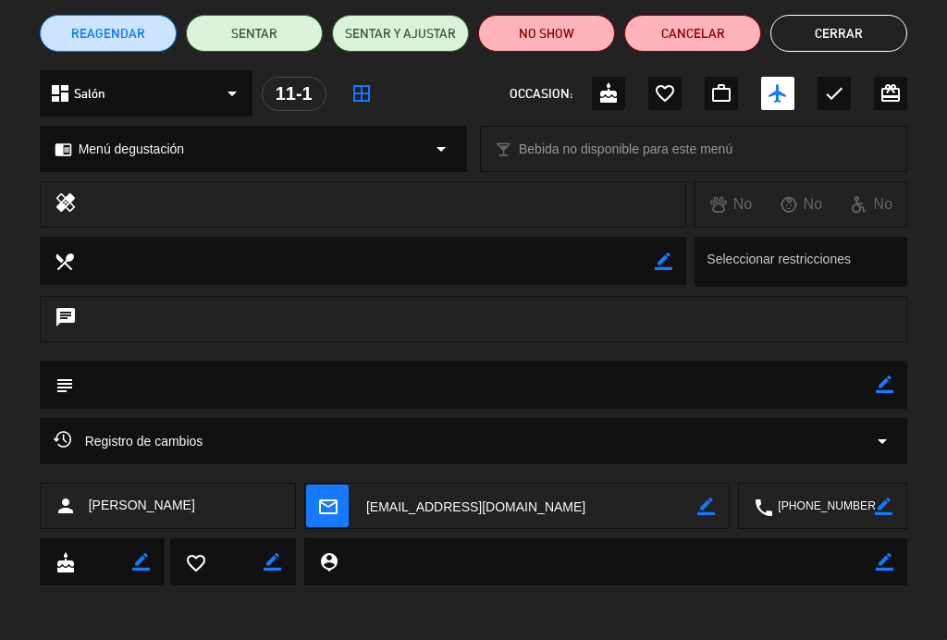
scroll to position [152, 0]
click at [889, 376] on icon "border_color" at bounding box center [885, 384] width 18 height 18
click at [170, 384] on textarea at bounding box center [475, 384] width 803 height 47
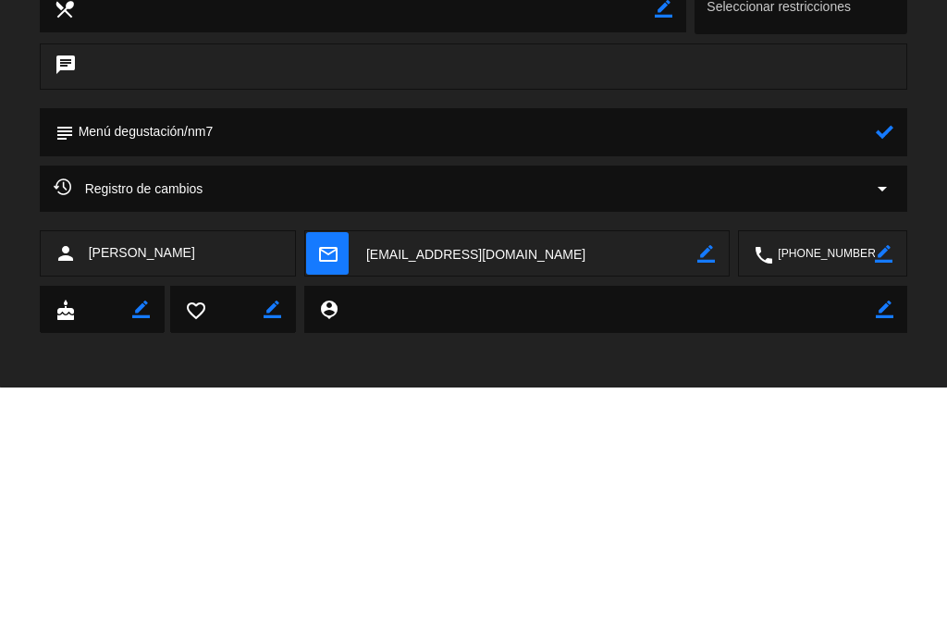
type textarea "Menú degustación/nm7"
click at [893, 375] on icon at bounding box center [885, 384] width 18 height 18
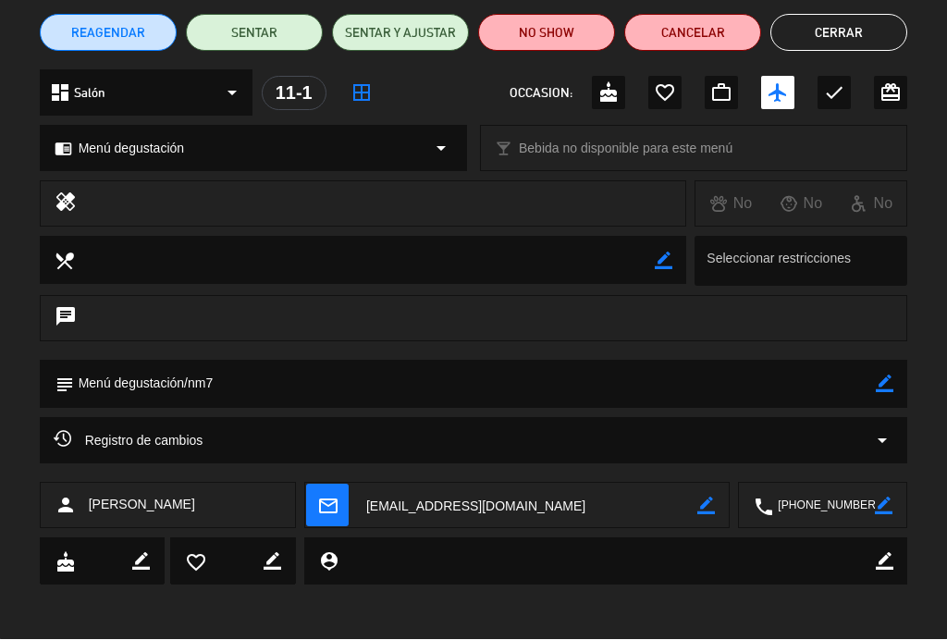
click at [858, 33] on button "Cerrar" at bounding box center [838, 33] width 137 height 37
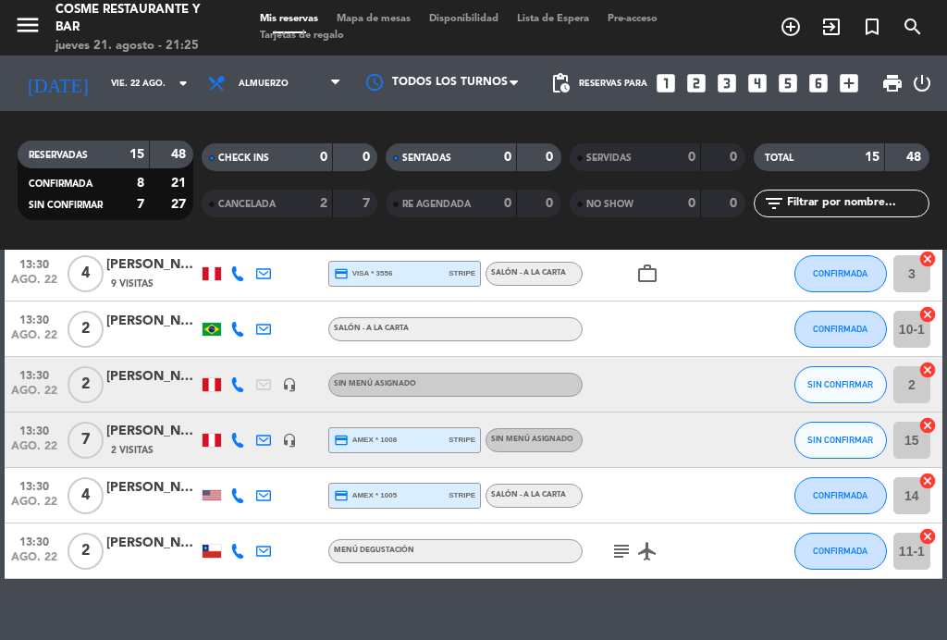
click at [388, 18] on span "Mapa de mesas" at bounding box center [373, 19] width 92 height 10
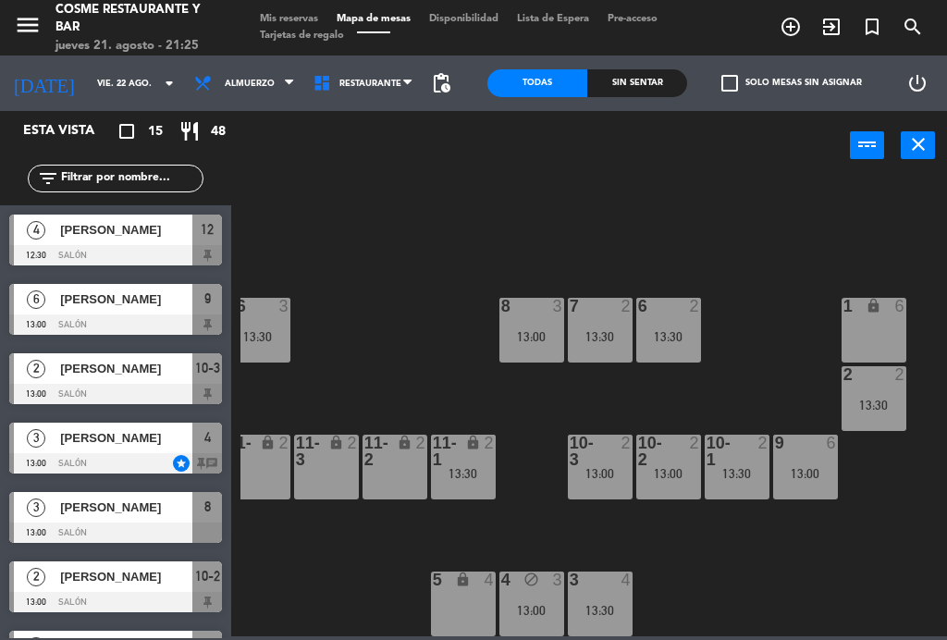
scroll to position [117, 220]
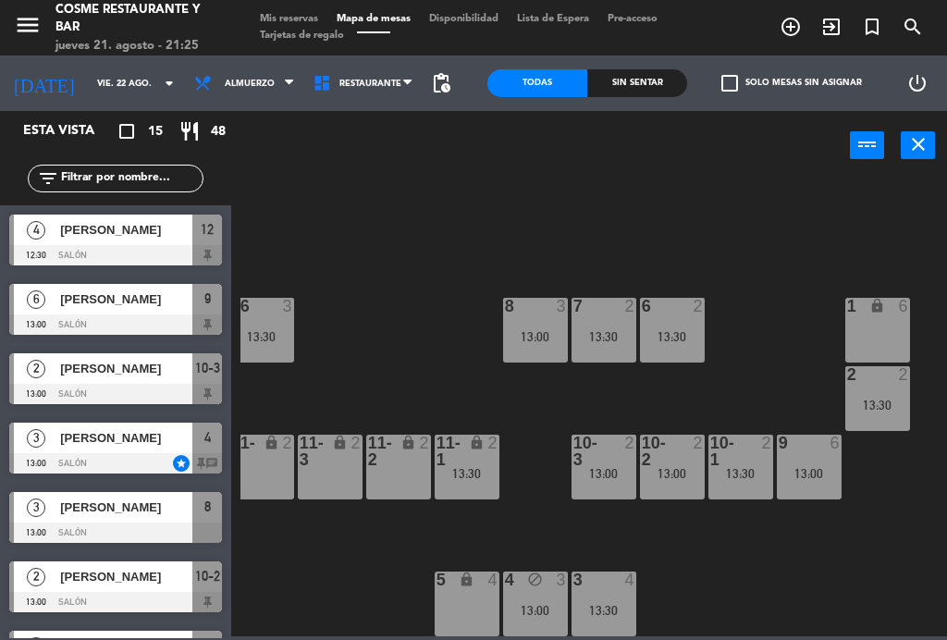
click at [617, 467] on div "13:00" at bounding box center [603, 473] width 65 height 13
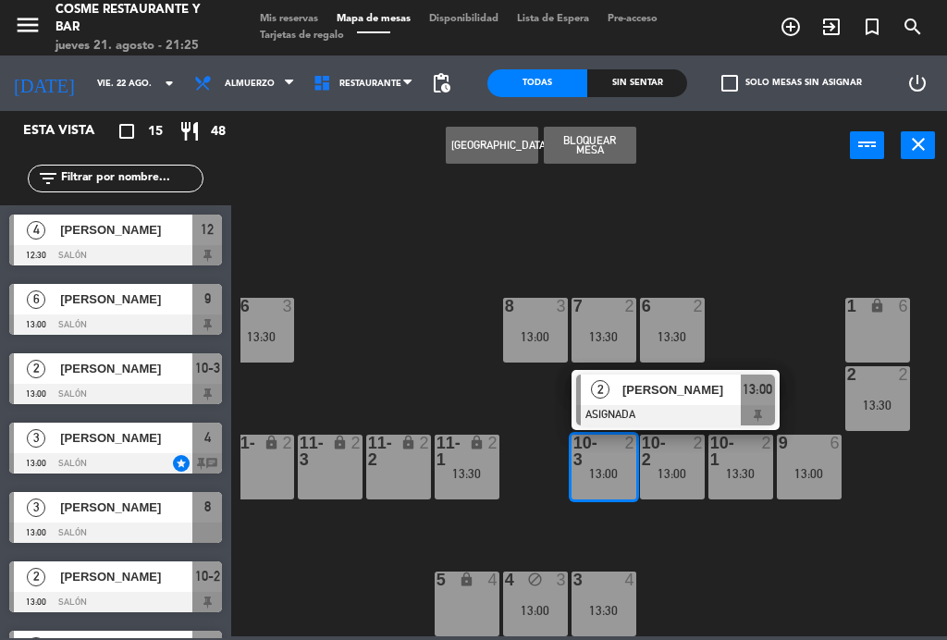
click at [680, 397] on span "[PERSON_NAME]" at bounding box center [681, 389] width 118 height 19
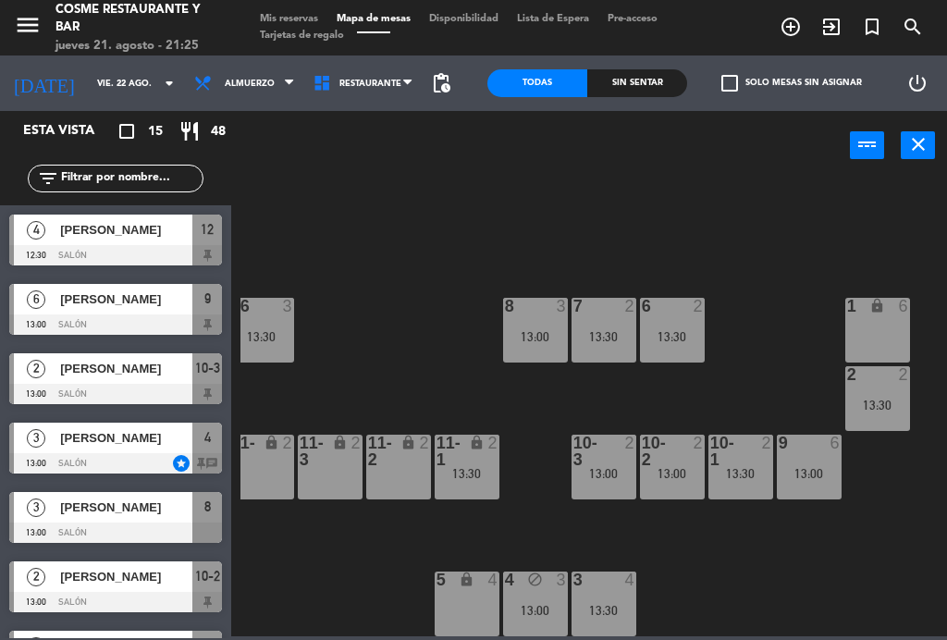
click at [683, 472] on div "13:00" at bounding box center [672, 473] width 65 height 13
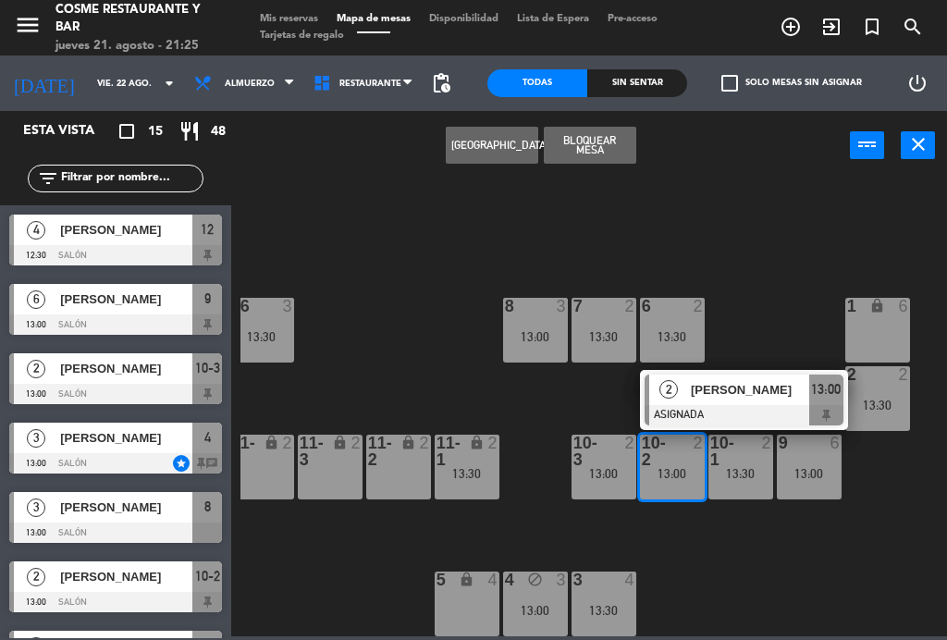
click at [747, 396] on span "[PERSON_NAME]" at bounding box center [750, 389] width 118 height 19
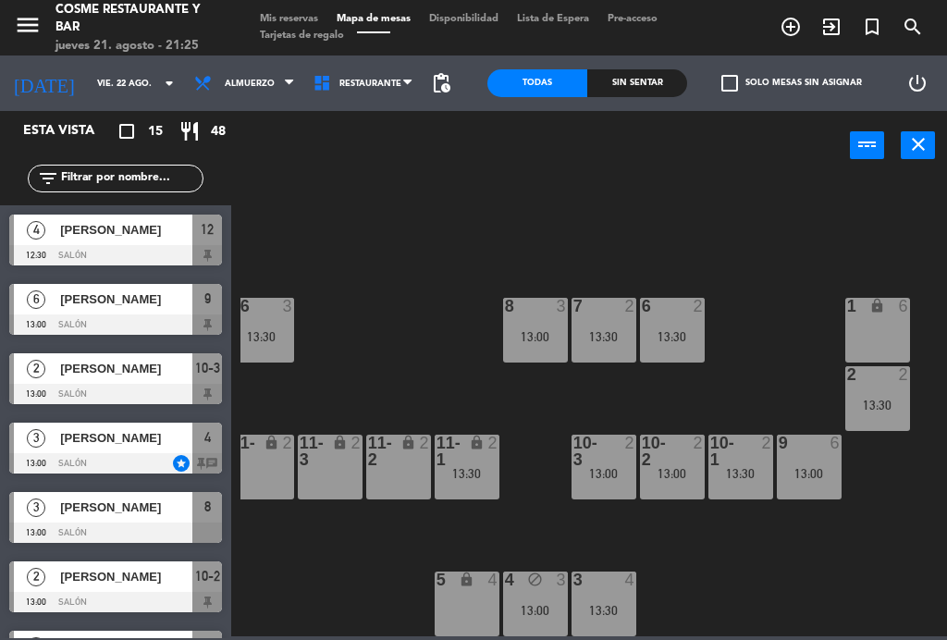
click at [747, 478] on div "13:30" at bounding box center [740, 473] width 65 height 13
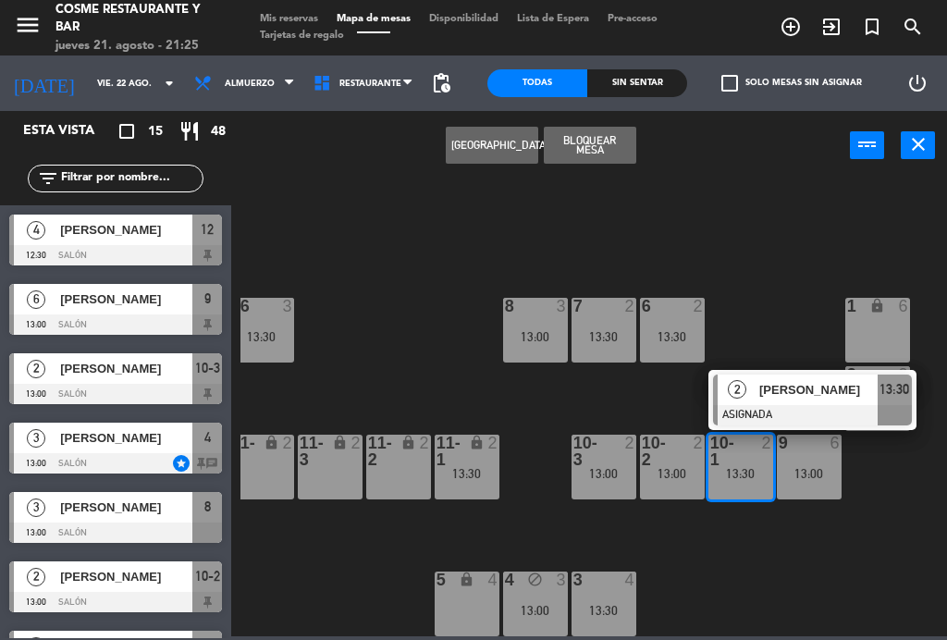
click at [798, 402] on div "[PERSON_NAME]" at bounding box center [817, 389] width 120 height 31
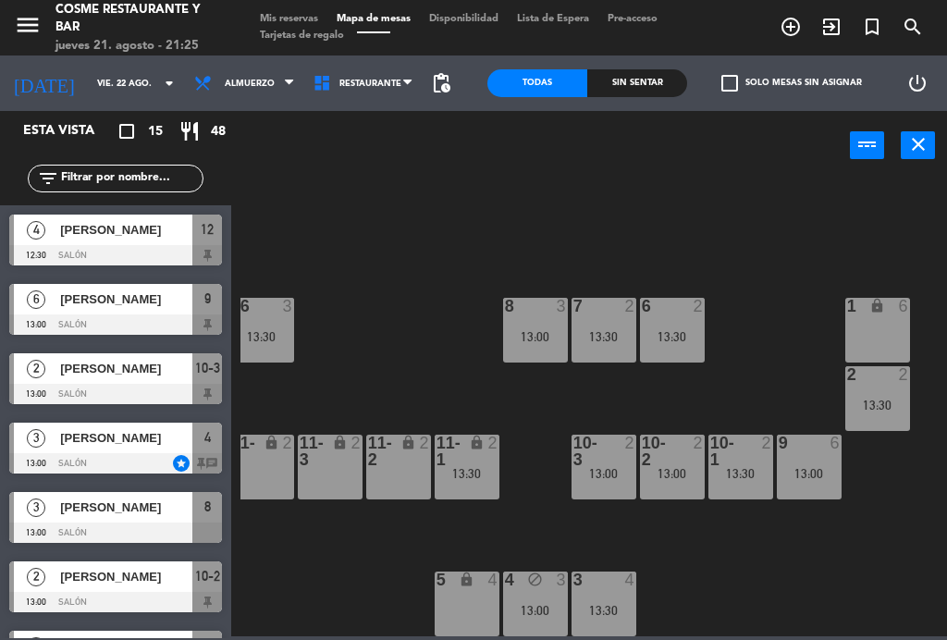
scroll to position [25, 0]
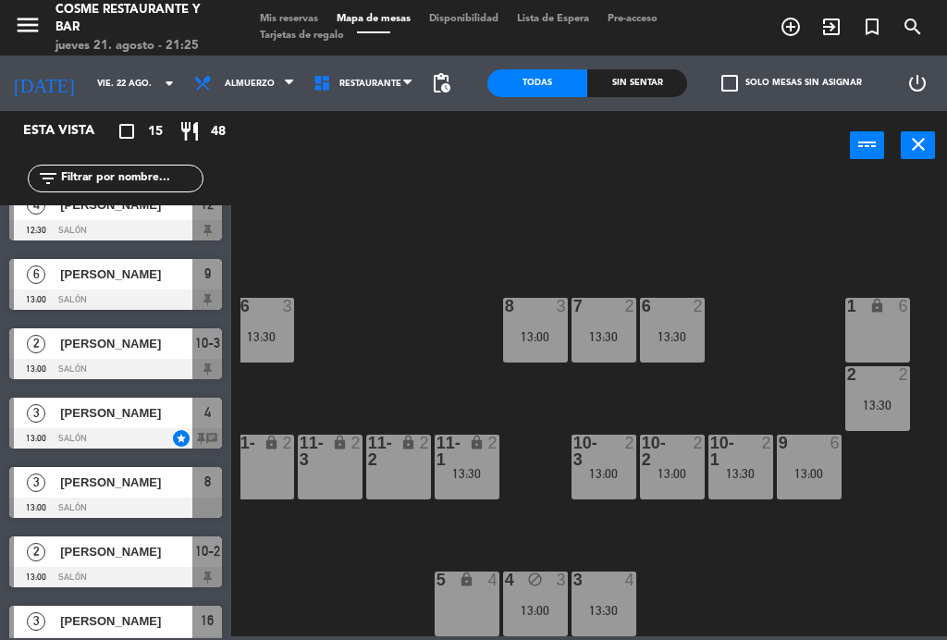
click at [468, 464] on div "lock" at bounding box center [466, 451] width 31 height 33
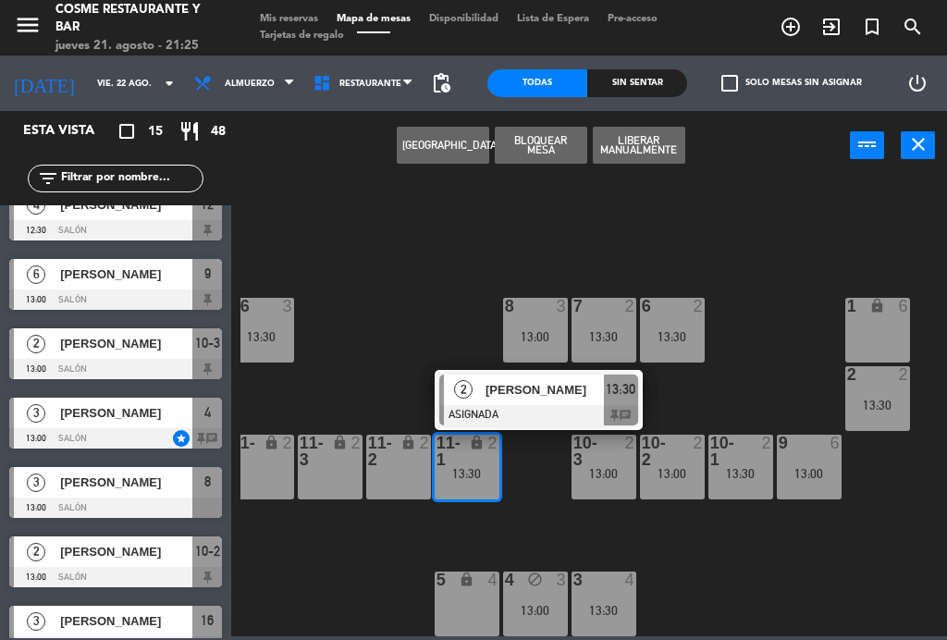
click at [564, 399] on span "[PERSON_NAME]" at bounding box center [544, 389] width 118 height 19
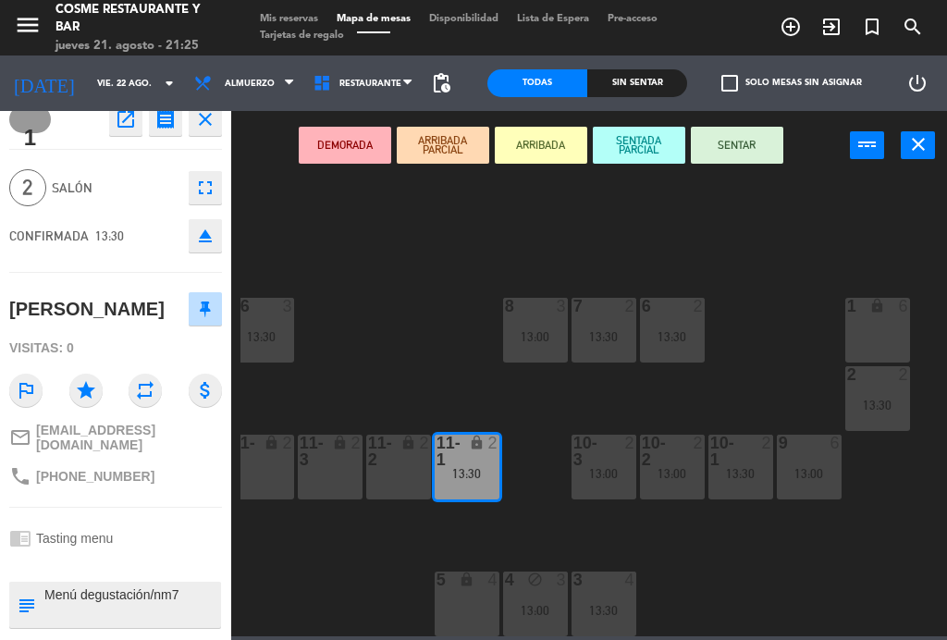
scroll to position [18, 0]
click at [635, 325] on div "7 2 13:30" at bounding box center [603, 330] width 65 height 65
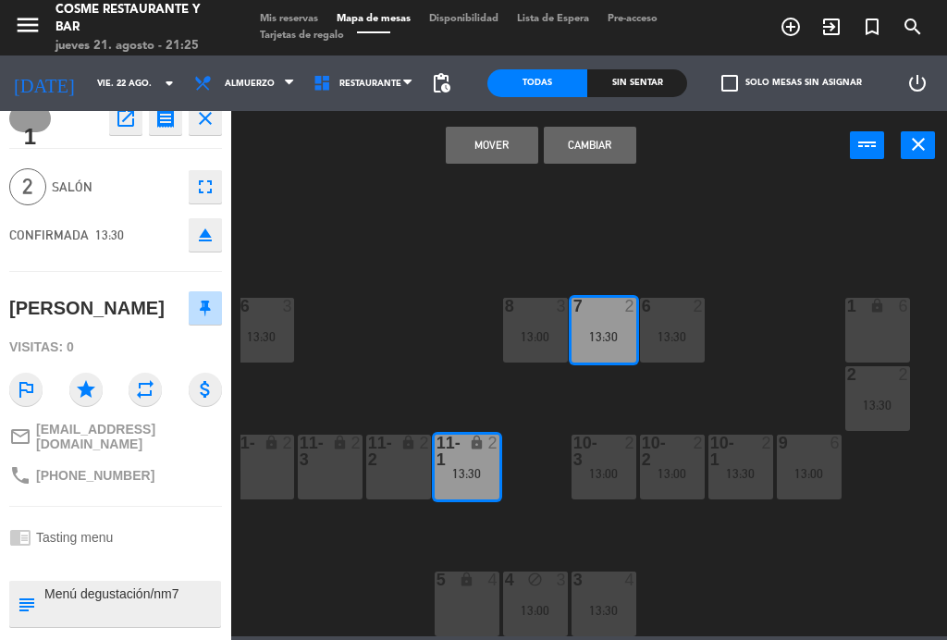
click at [494, 145] on button "Mover" at bounding box center [492, 145] width 92 height 37
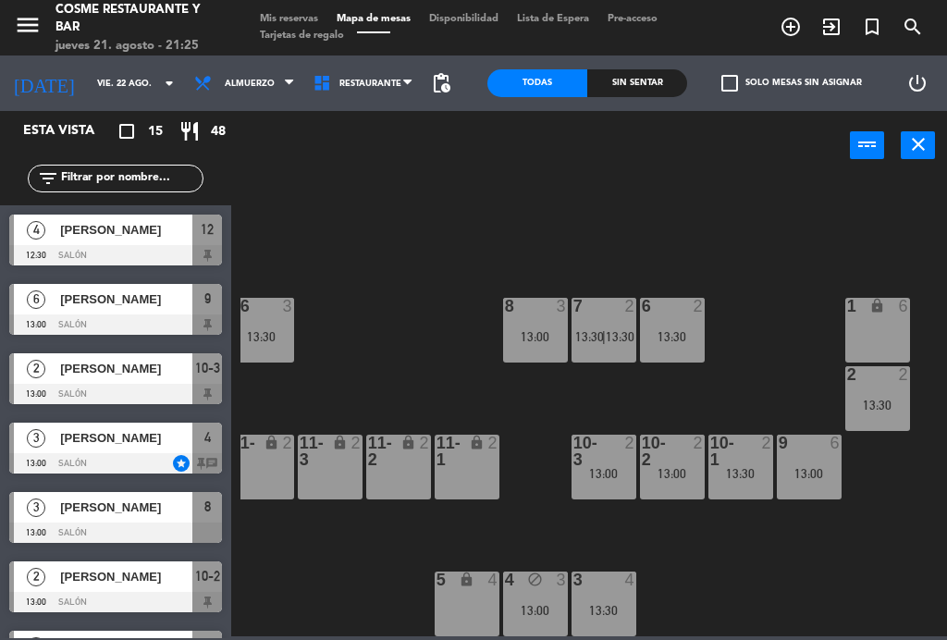
scroll to position [302, 0]
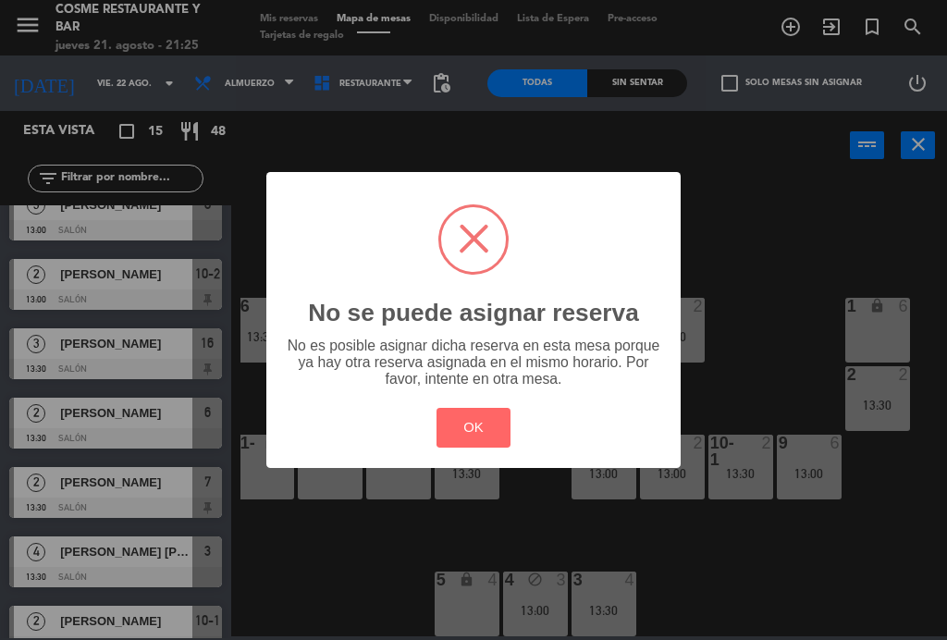
click at [484, 431] on button "OK" at bounding box center [473, 428] width 75 height 40
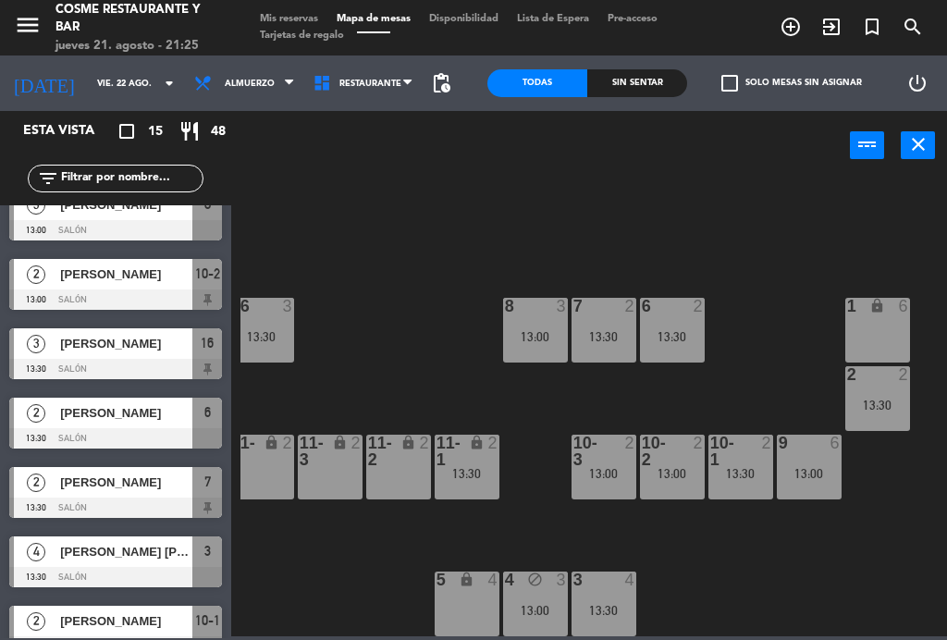
click at [489, 453] on div "2" at bounding box center [497, 451] width 31 height 33
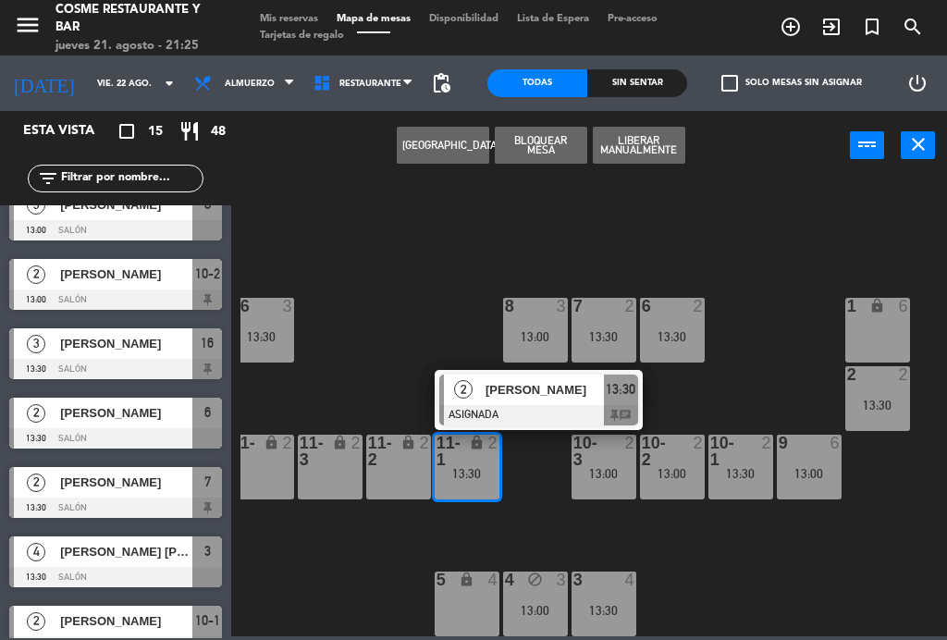
click at [620, 323] on div "7 2 13:30" at bounding box center [603, 330] width 65 height 65
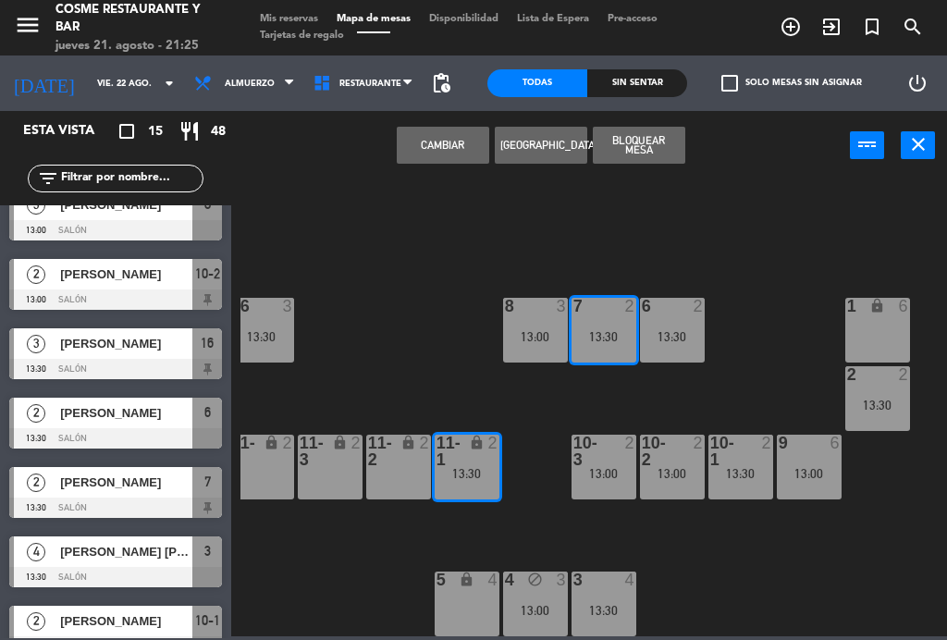
click at [453, 156] on button "Cambiar" at bounding box center [443, 145] width 92 height 37
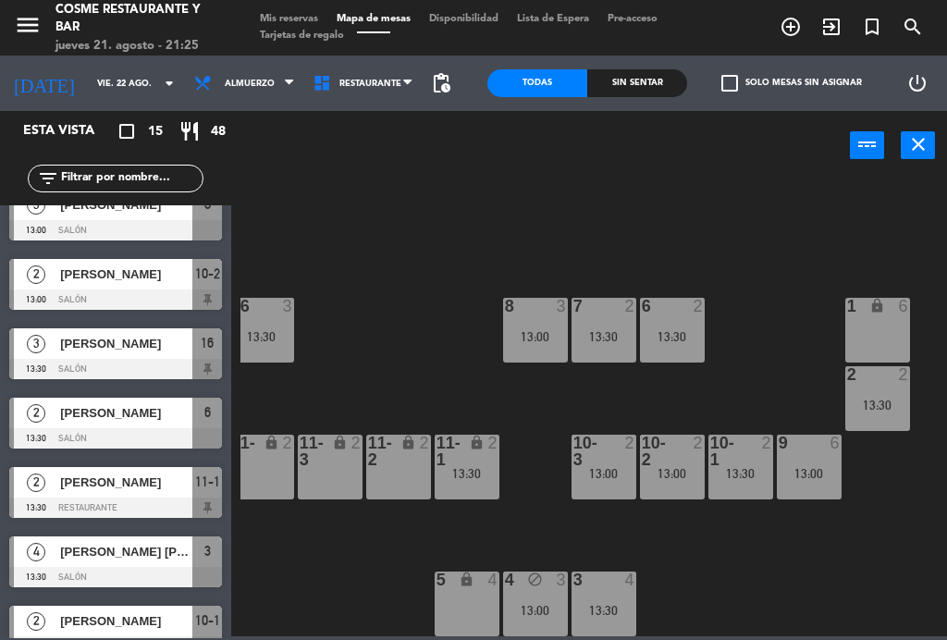
click at [491, 462] on div "2" at bounding box center [497, 451] width 31 height 33
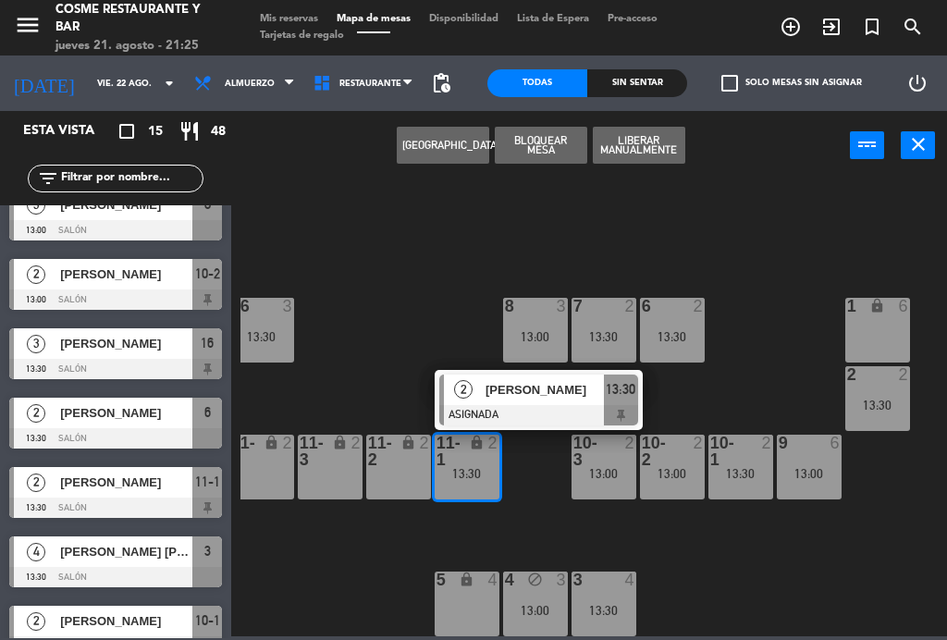
click at [506, 386] on span "[PERSON_NAME]" at bounding box center [544, 389] width 118 height 19
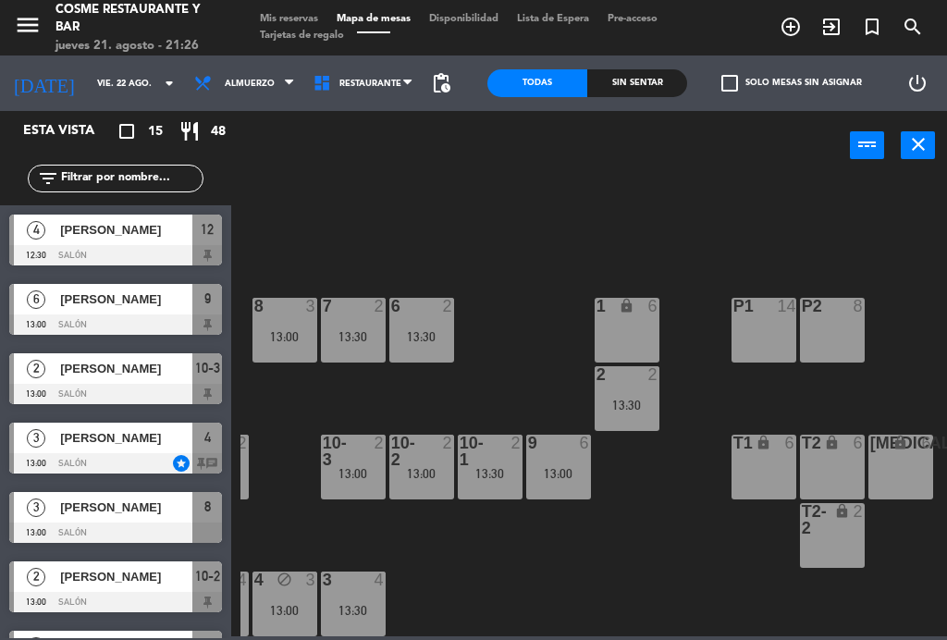
scroll to position [117, 471]
click at [629, 410] on div "13:30" at bounding box center [627, 405] width 65 height 13
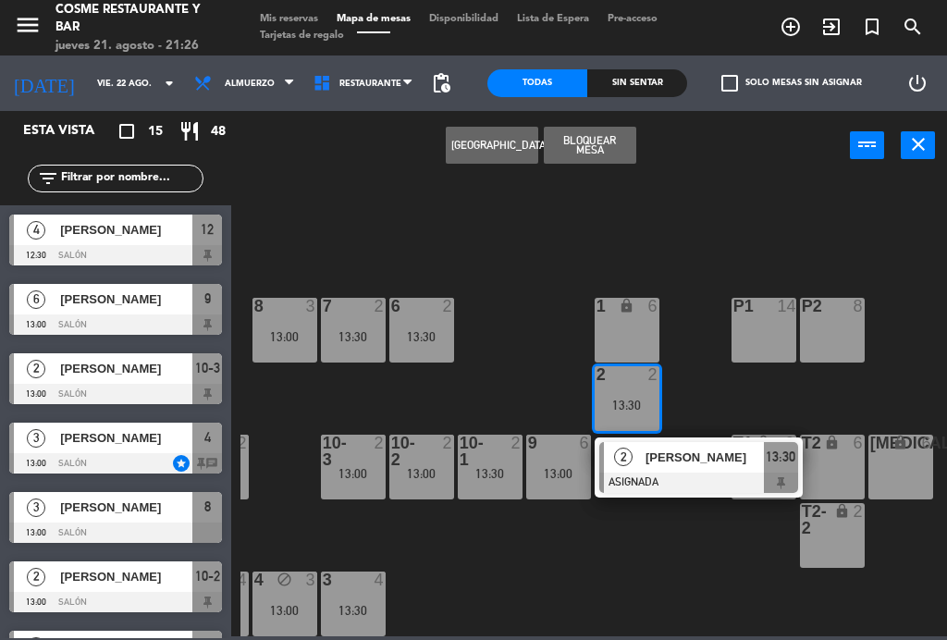
click at [698, 465] on span "[PERSON_NAME]" at bounding box center [704, 457] width 118 height 19
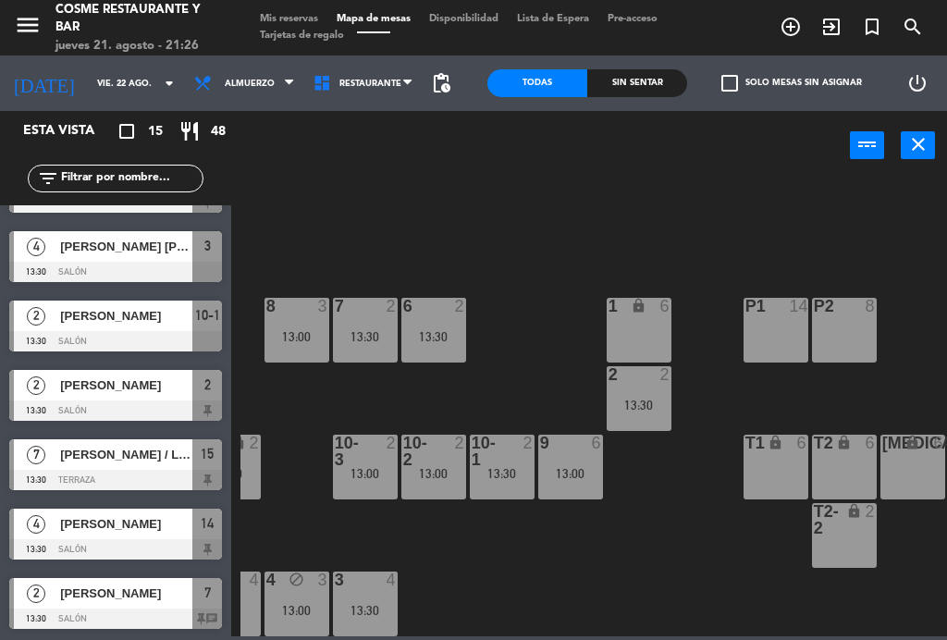
scroll to position [607, 0]
click at [98, 583] on div "[PERSON_NAME]" at bounding box center [125, 593] width 134 height 31
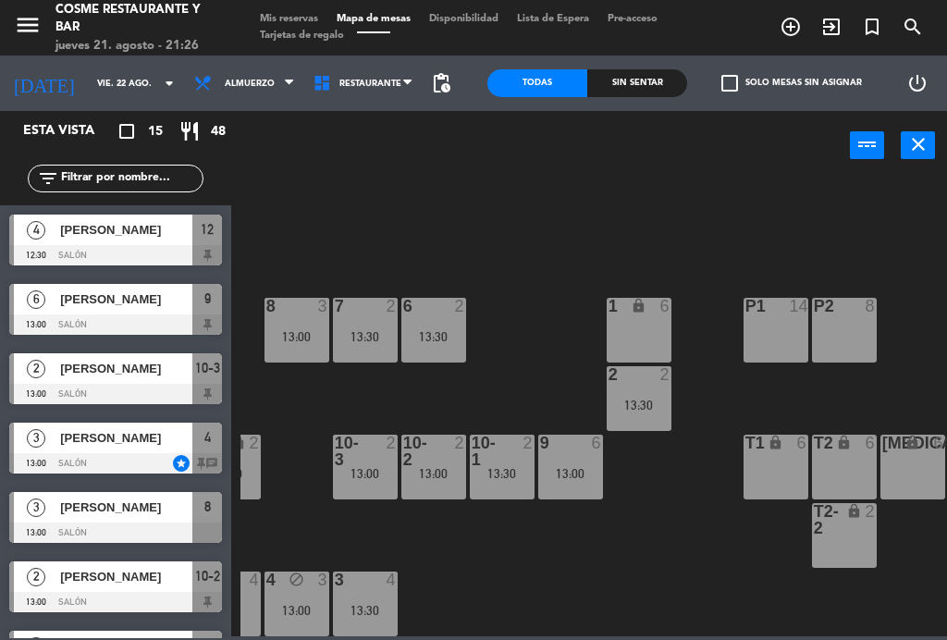
scroll to position [-1, 0]
click at [379, 203] on div "B1 lock 2 B2 lock 2 B3 lock 2 B4 lock 2 15 7 13:30 14 4 13:30 8 3 13:00 7 2 13:…" at bounding box center [593, 407] width 706 height 460
click at [102, 79] on input "vie. 22 ago." at bounding box center [148, 83] width 121 height 29
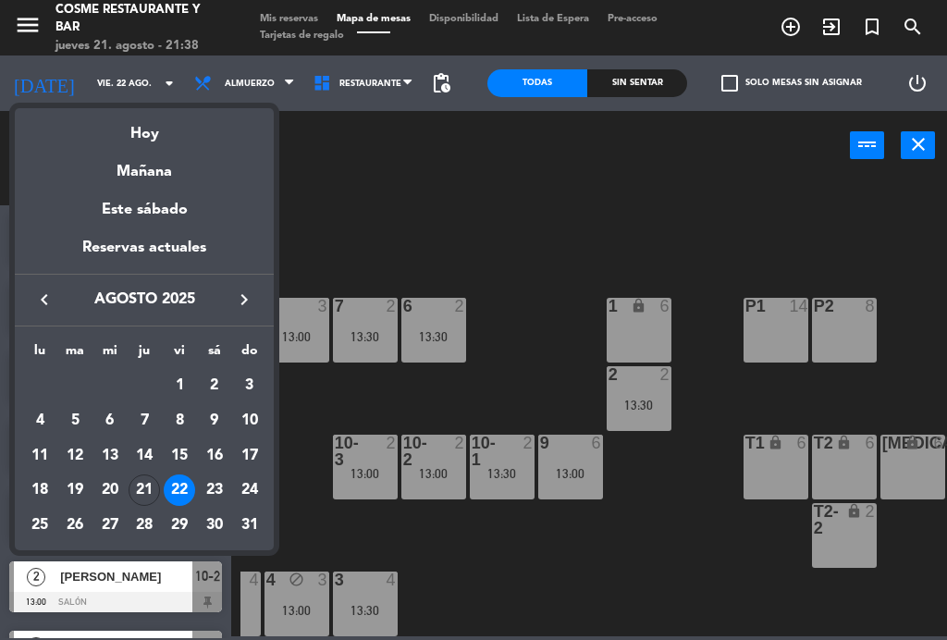
click at [152, 145] on div "Hoy" at bounding box center [144, 127] width 259 height 38
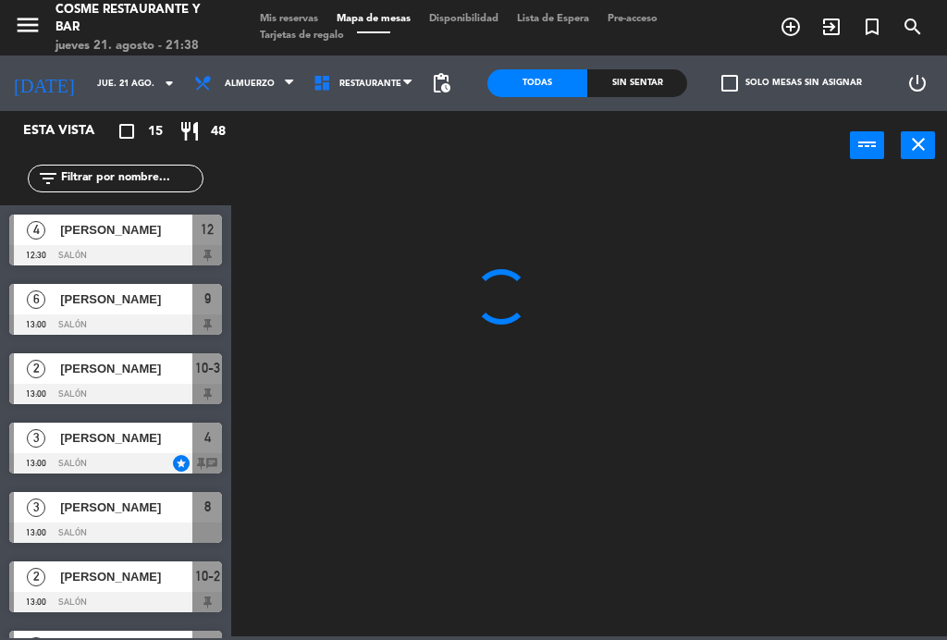
click at [255, 92] on span "Almuerzo" at bounding box center [244, 83] width 119 height 41
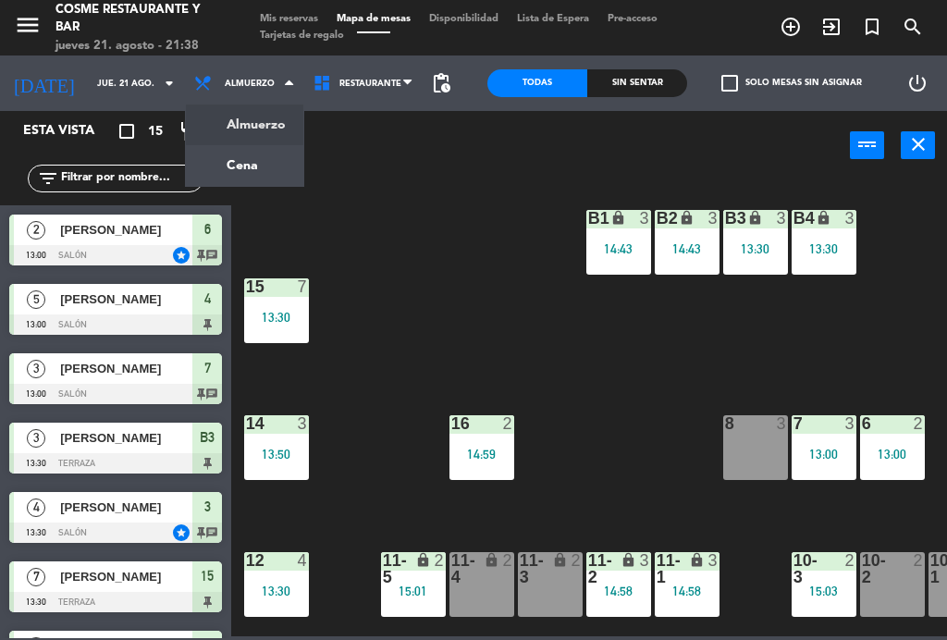
click at [238, 170] on ng-component "menu [PERSON_NAME] Restaurante y Bar jueves 21. agosto - 21:38 Mis reservas Map…" at bounding box center [473, 318] width 947 height 636
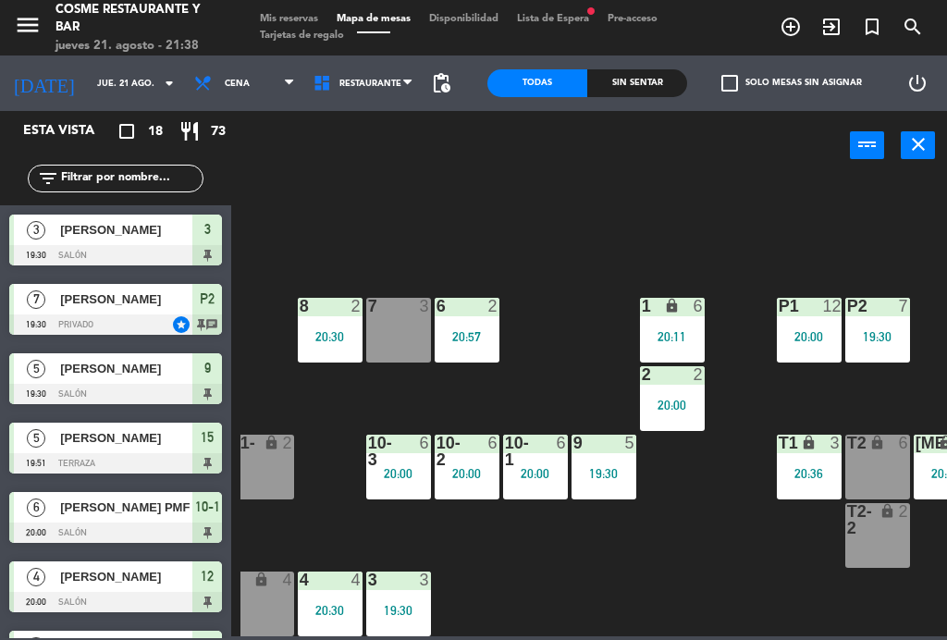
scroll to position [117, 425]
click at [690, 416] on div "2 2 20:00" at bounding box center [672, 398] width 65 height 65
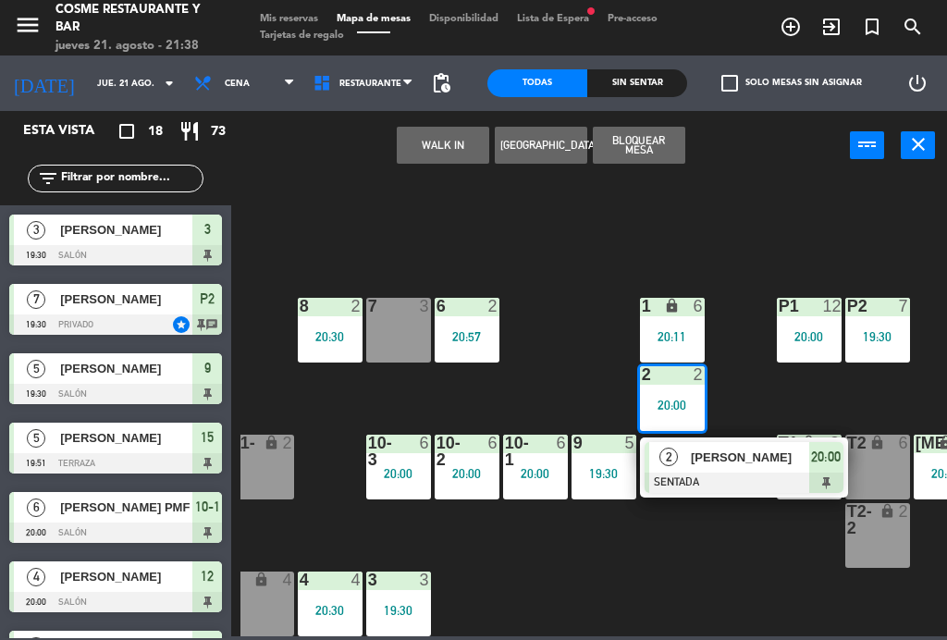
click at [724, 469] on div "[PERSON_NAME]" at bounding box center [749, 457] width 120 height 31
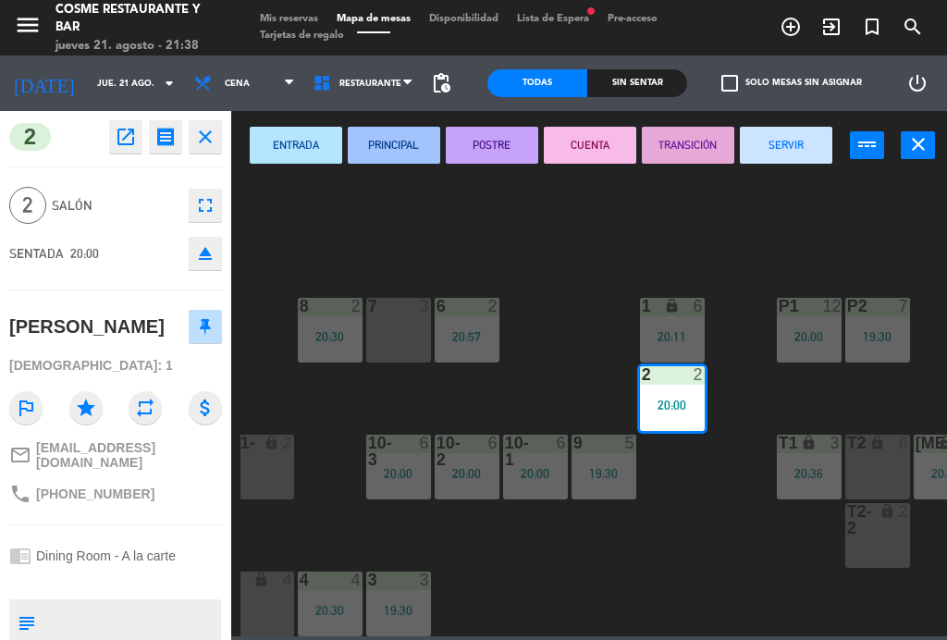
click at [794, 141] on button "SERVIR" at bounding box center [786, 145] width 92 height 37
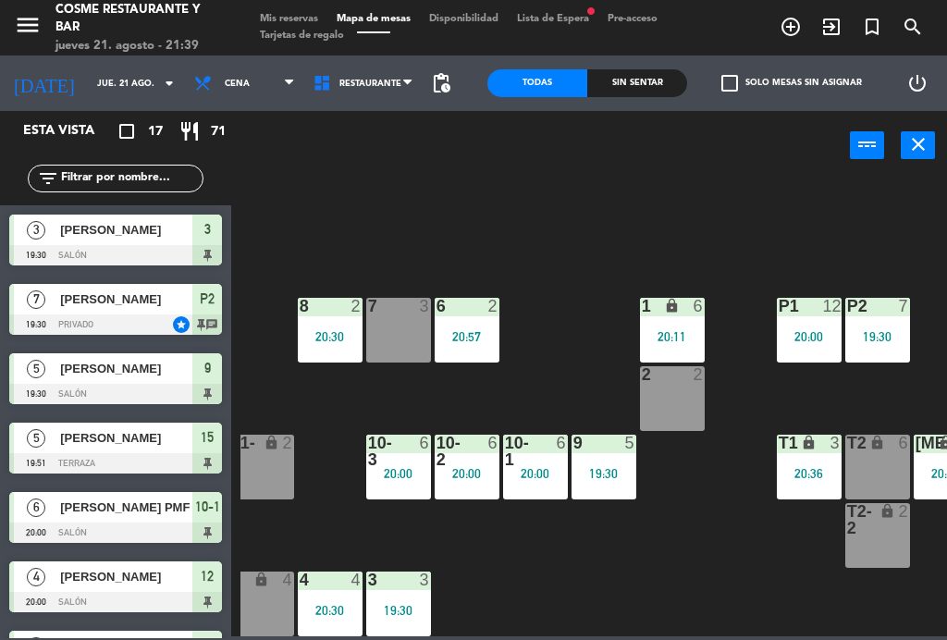
click at [513, 189] on div "B1 lock 4 20:49 B2 lock 4 20:49 B3 lock 2 B4 lock 2 20:29 15 5 19:51 14 5 8 2 2…" at bounding box center [593, 407] width 706 height 460
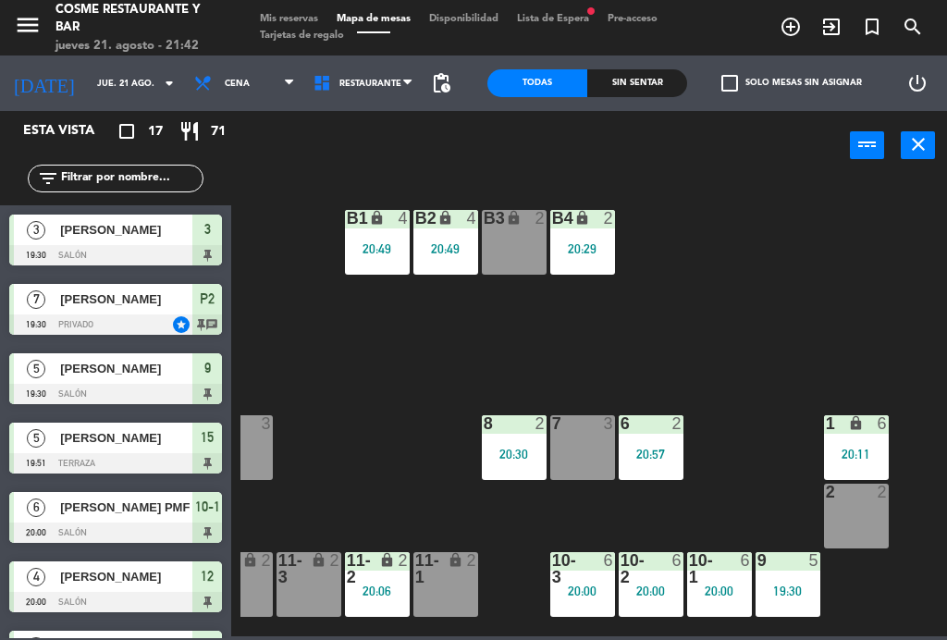
scroll to position [0, 241]
click at [593, 239] on div "B4 lock 2 20:29" at bounding box center [582, 242] width 65 height 65
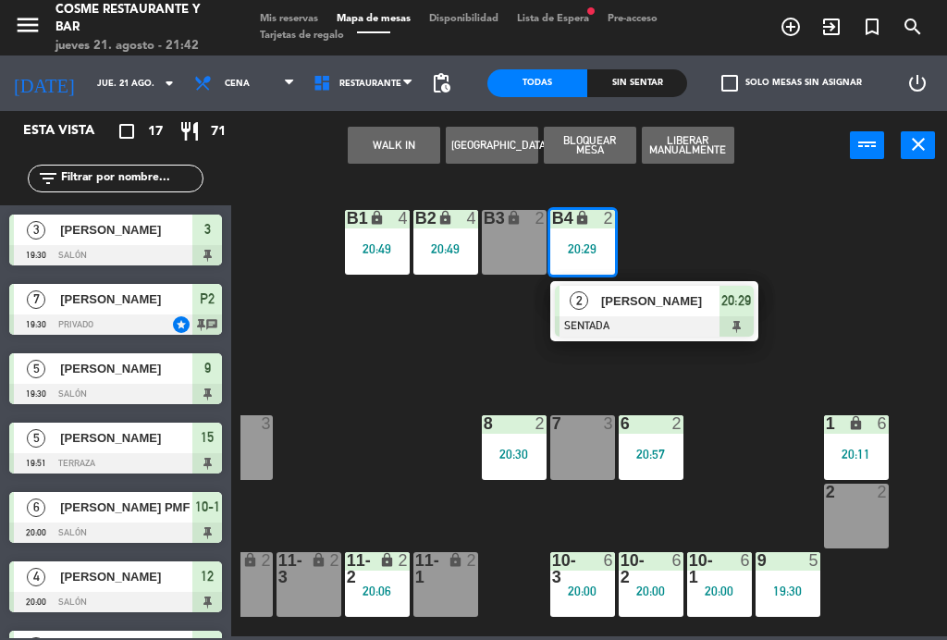
click at [687, 320] on div at bounding box center [654, 326] width 199 height 20
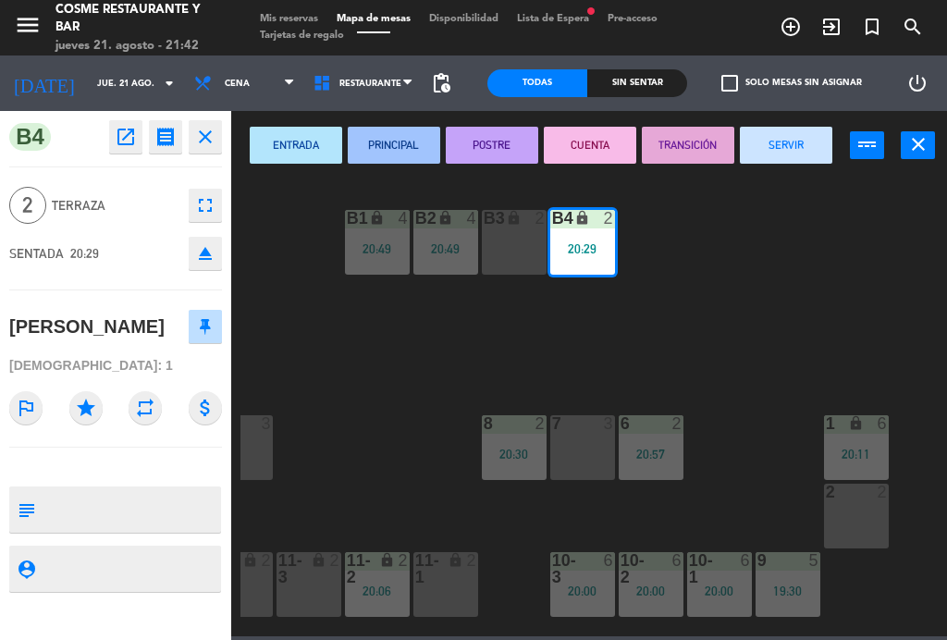
click at [815, 148] on button "SERVIR" at bounding box center [786, 145] width 92 height 37
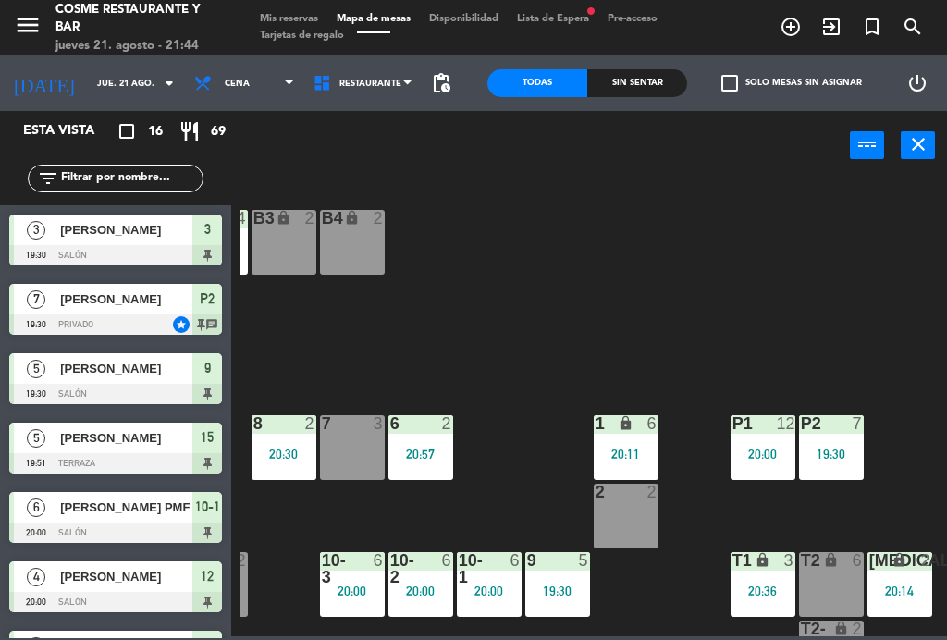
scroll to position [0, 471]
click at [781, 456] on div "20:00" at bounding box center [763, 454] width 65 height 13
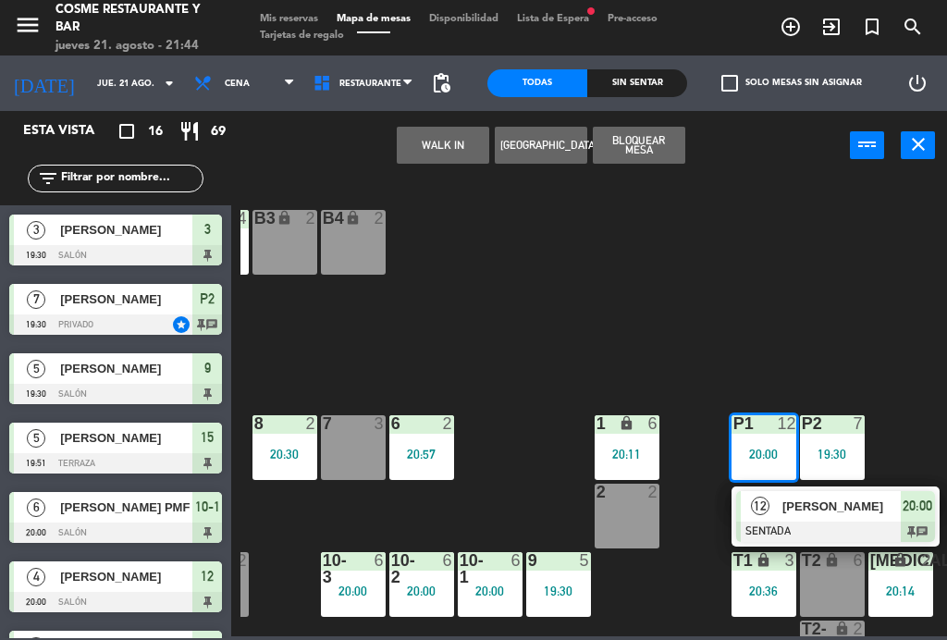
click at [803, 503] on span "[PERSON_NAME]" at bounding box center [841, 506] width 118 height 19
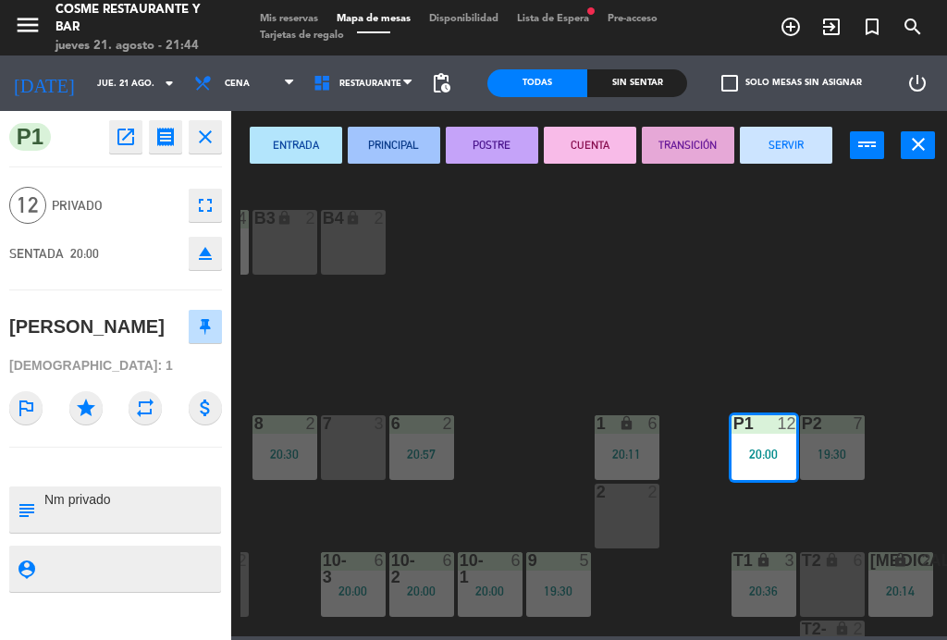
click at [781, 139] on button "SERVIR" at bounding box center [786, 145] width 92 height 37
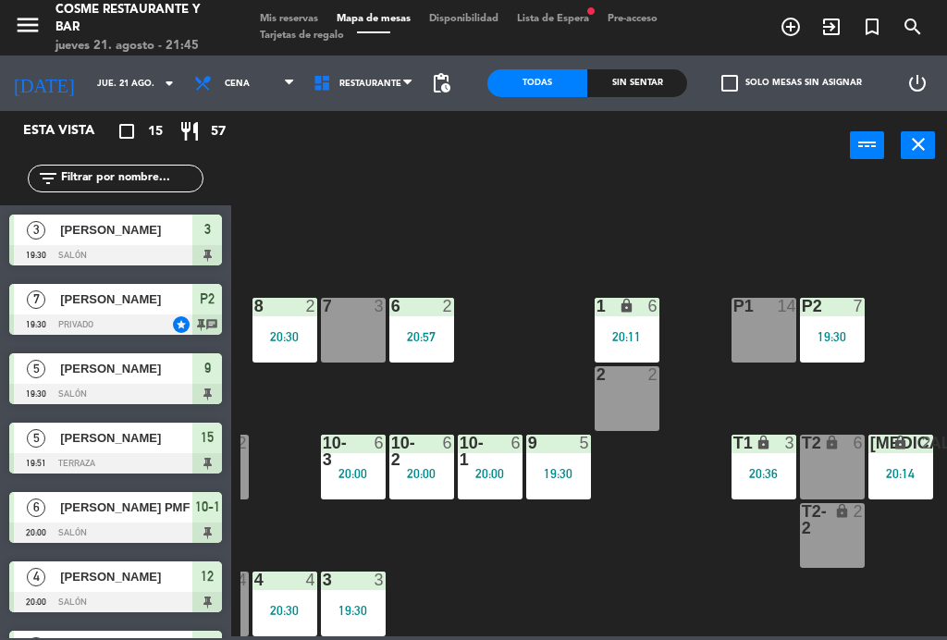
scroll to position [117, 471]
click at [851, 323] on div "P2 7 19:30" at bounding box center [832, 330] width 65 height 65
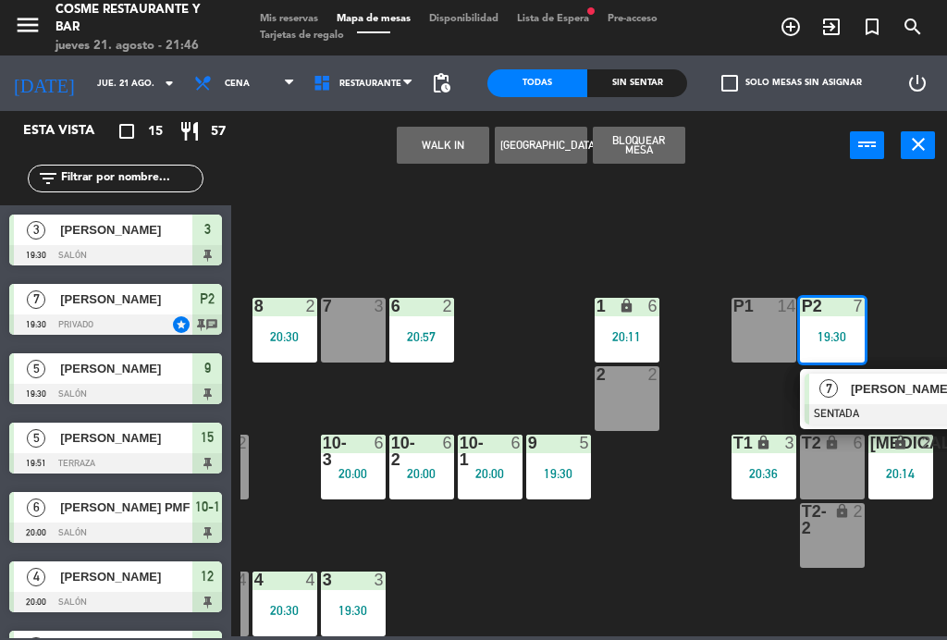
click at [889, 400] on div "[PERSON_NAME]" at bounding box center [909, 389] width 120 height 31
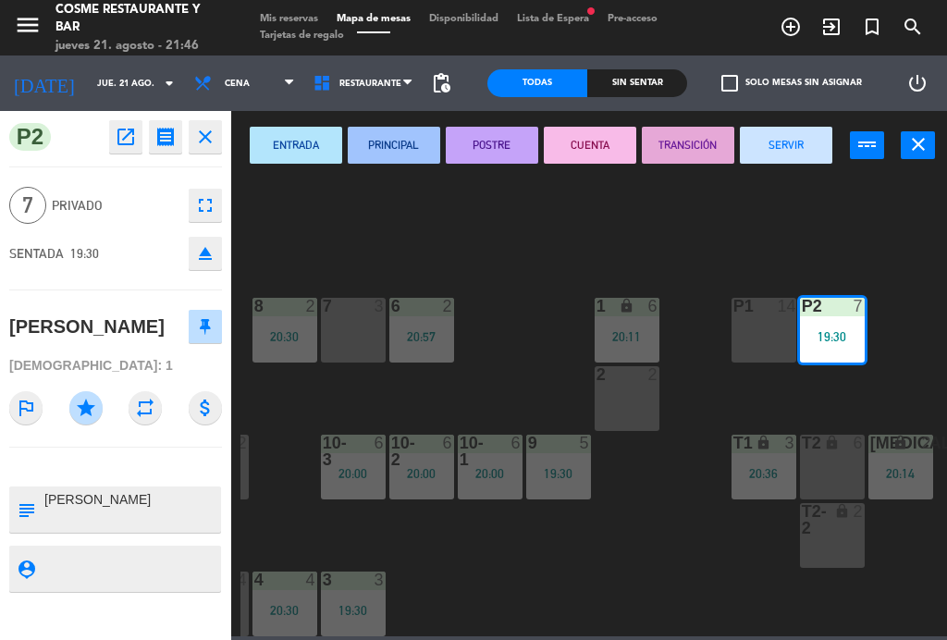
click at [808, 150] on button "SERVIR" at bounding box center [786, 145] width 92 height 37
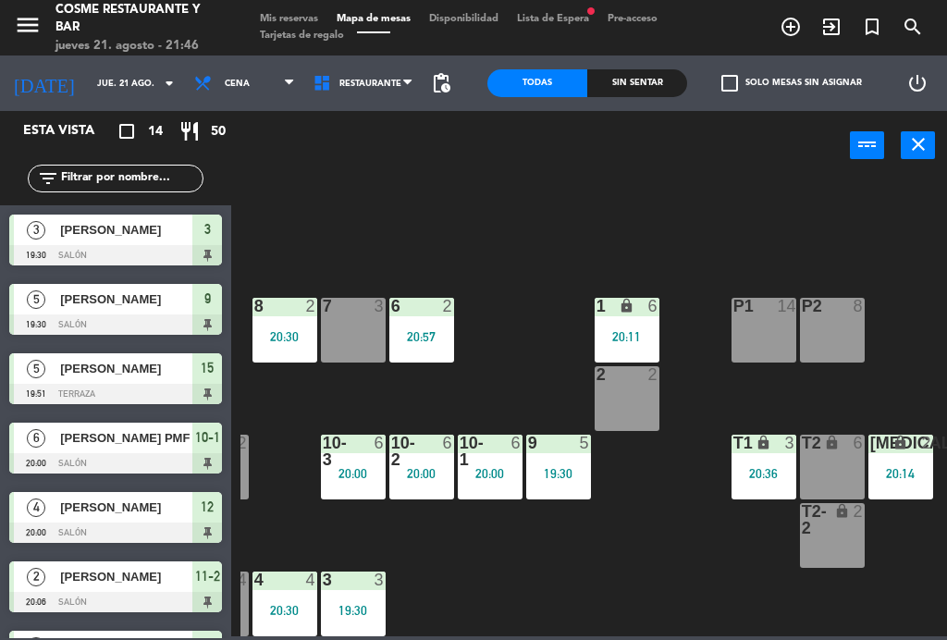
click at [930, 465] on div "[MEDICAL_DATA] lock 2 20:14" at bounding box center [900, 467] width 65 height 65
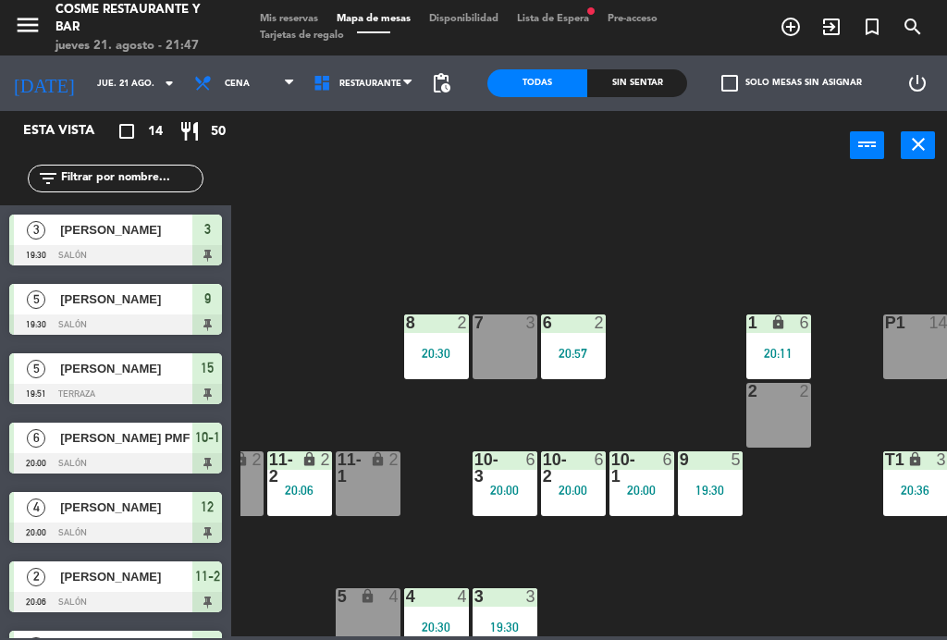
scroll to position [104, 351]
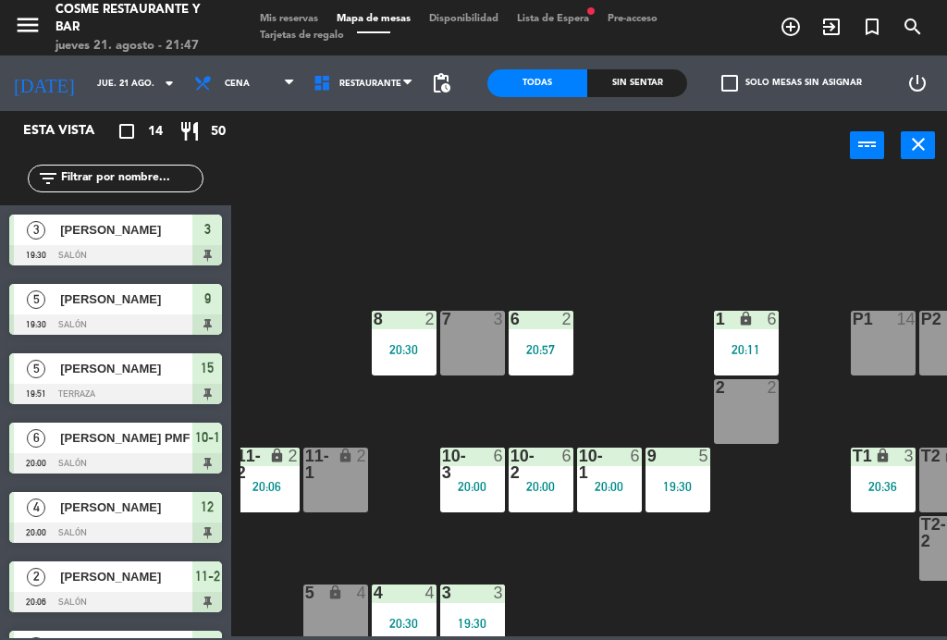
click at [684, 462] on div at bounding box center [677, 456] width 31 height 17
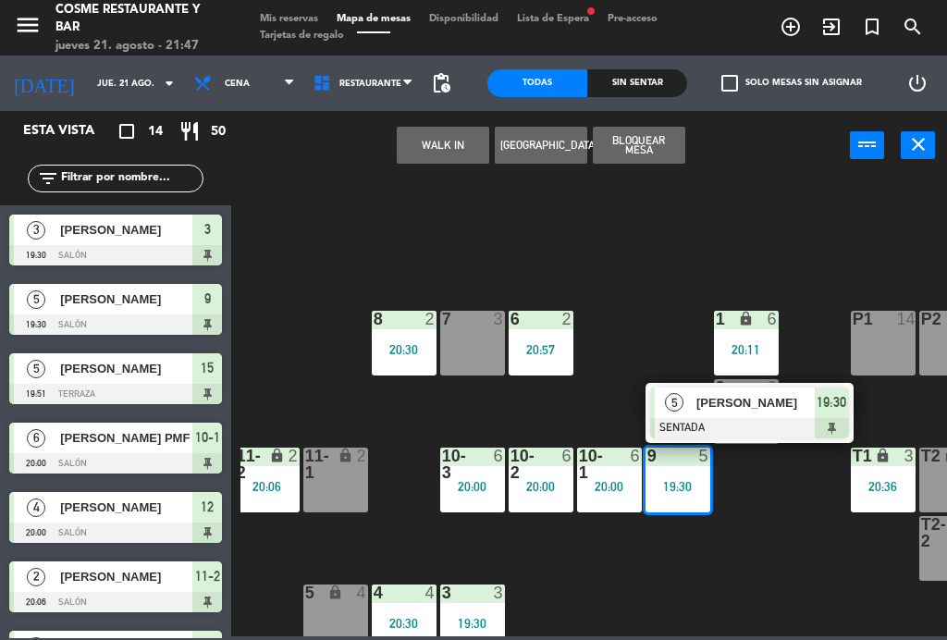
click at [719, 411] on span "[PERSON_NAME]" at bounding box center [755, 402] width 118 height 19
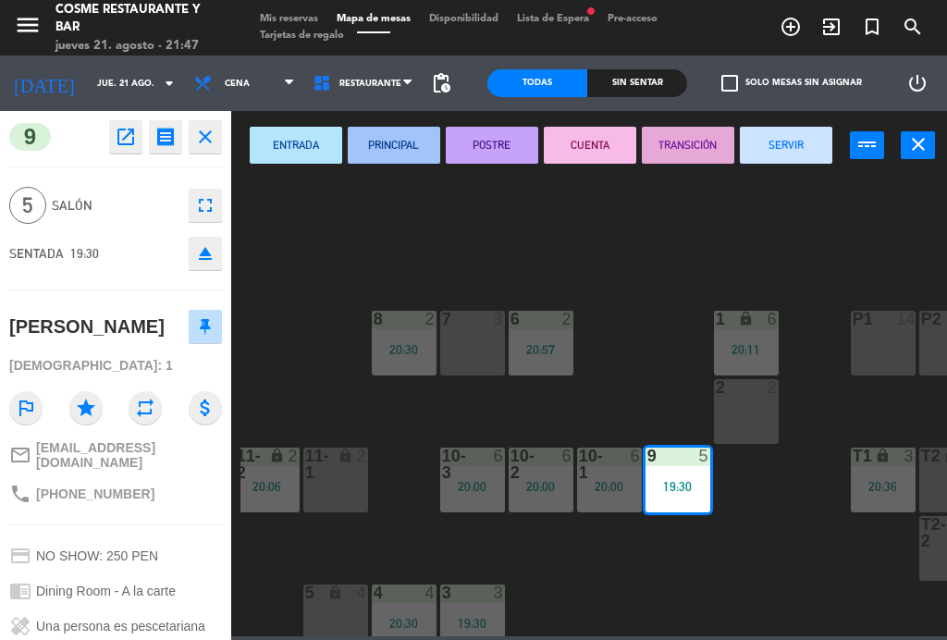
click at [803, 141] on button "SERVIR" at bounding box center [786, 145] width 92 height 37
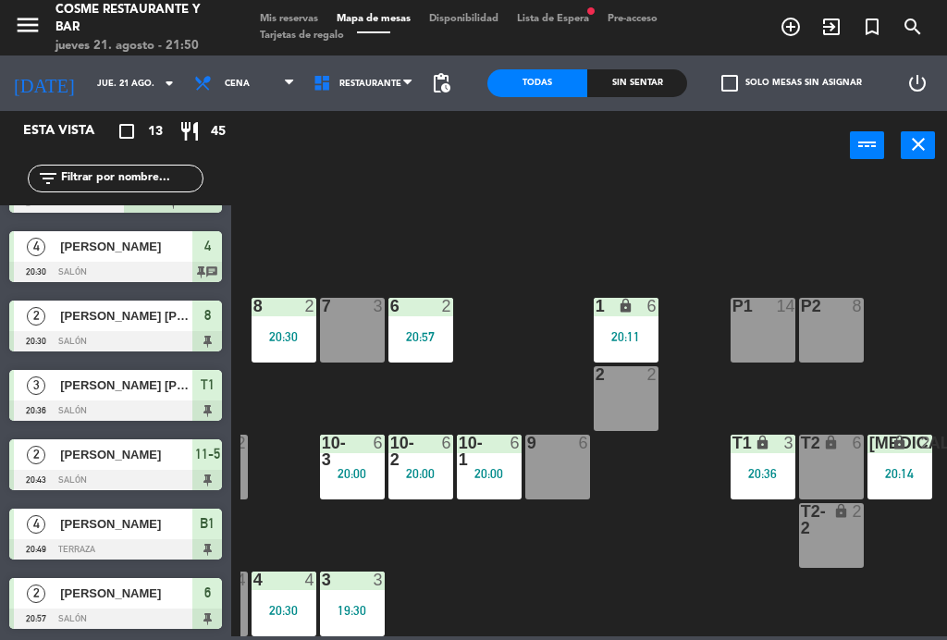
scroll to position [117, 471]
click at [904, 462] on div "[MEDICAL_DATA] lock 2 20:14" at bounding box center [900, 467] width 65 height 65
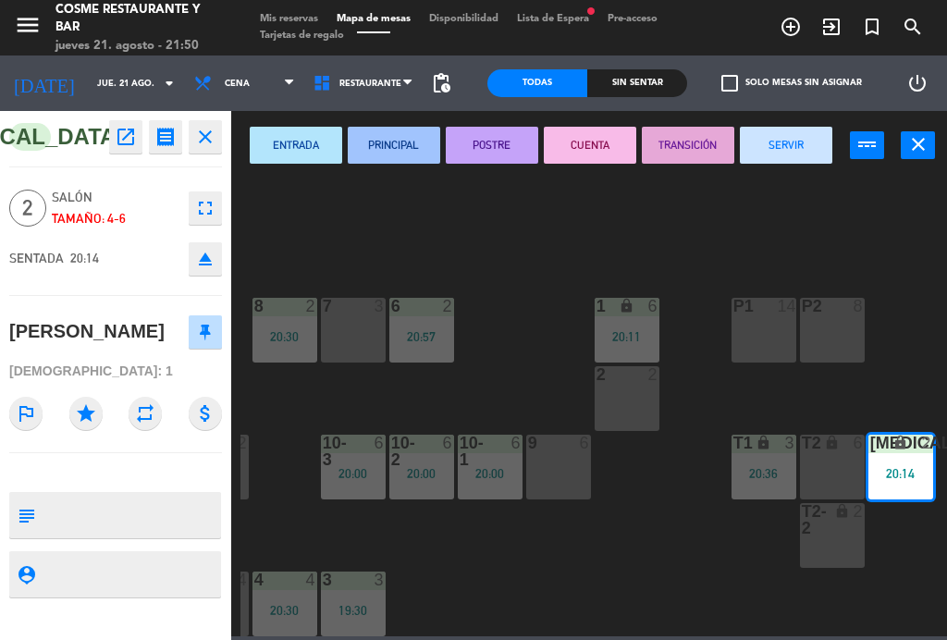
click at [803, 145] on button "SERVIR" at bounding box center [786, 145] width 92 height 37
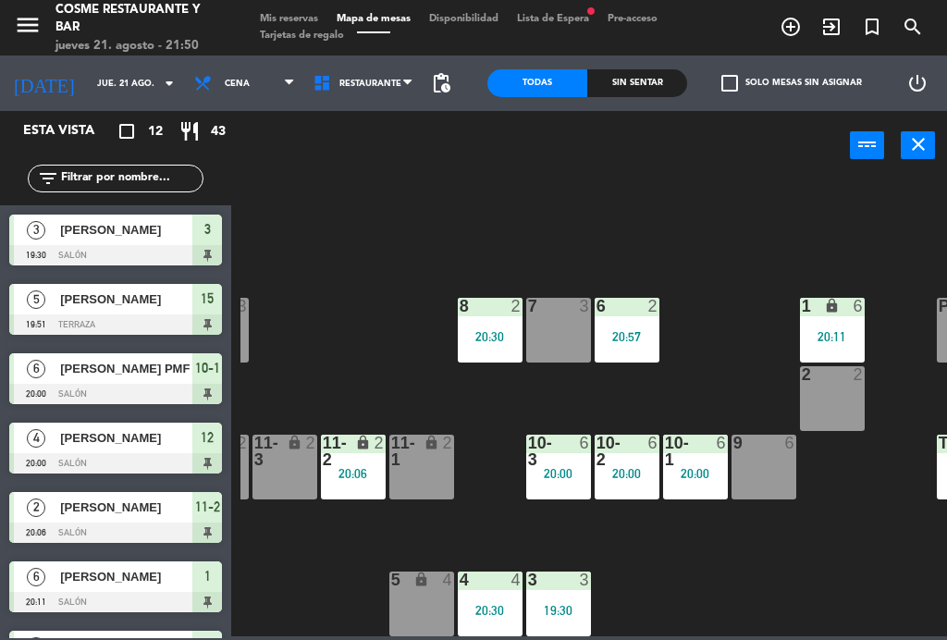
scroll to position [117, 266]
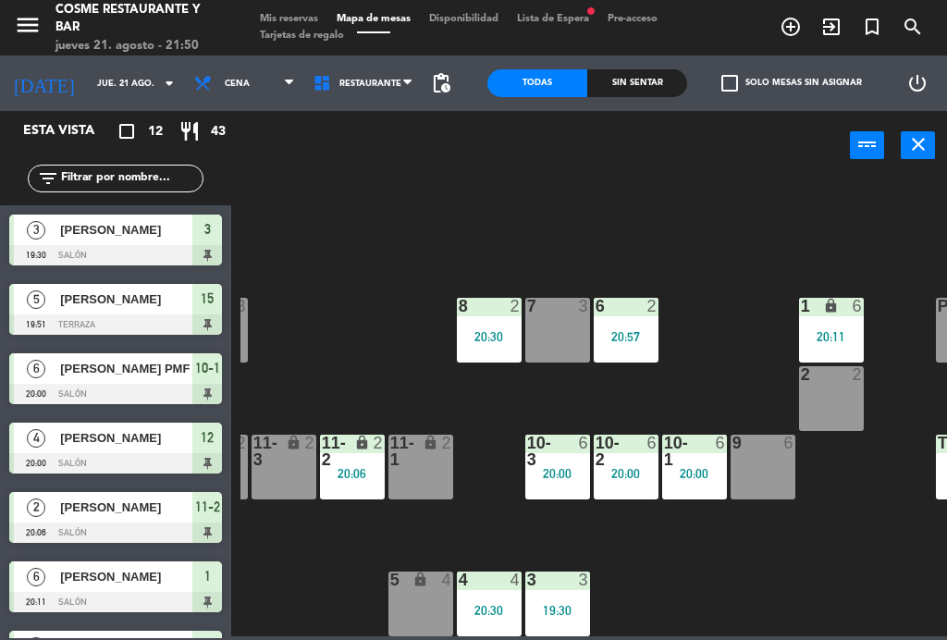
click at [362, 478] on div "20:06" at bounding box center [352, 473] width 65 height 13
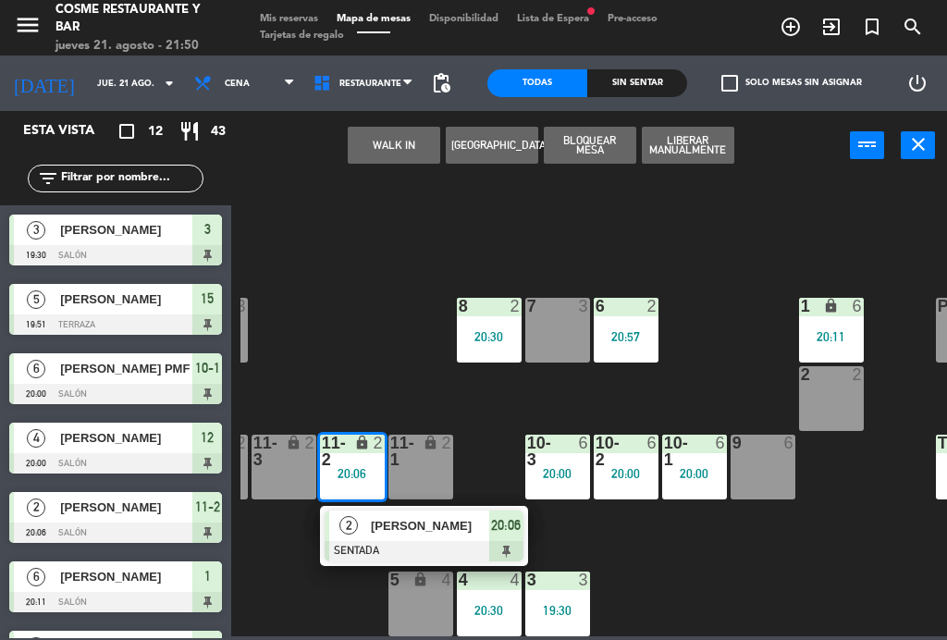
click at [439, 528] on span "[PERSON_NAME]" at bounding box center [430, 525] width 118 height 19
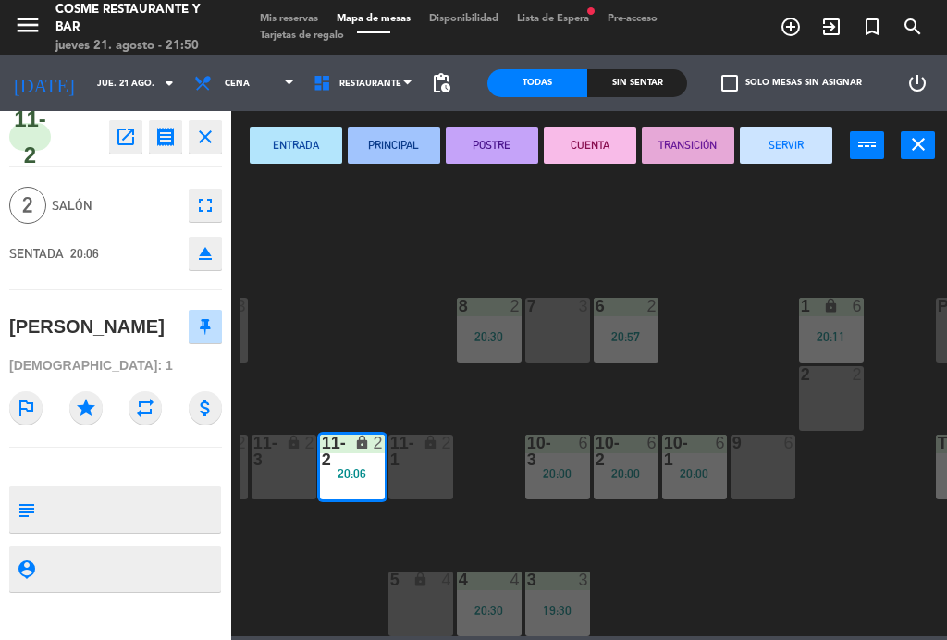
click at [809, 143] on button "SERVIR" at bounding box center [786, 145] width 92 height 37
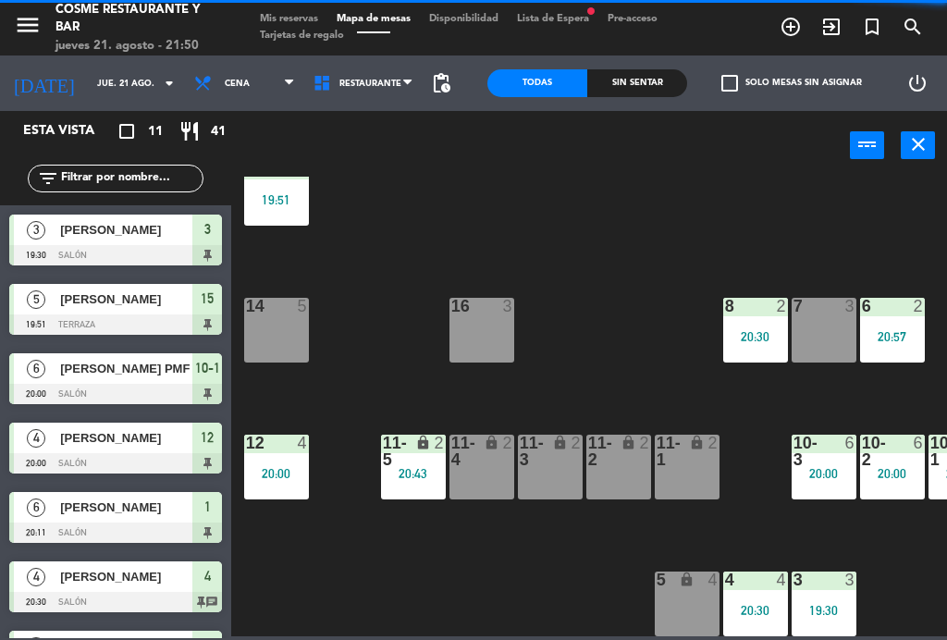
scroll to position [117, 0]
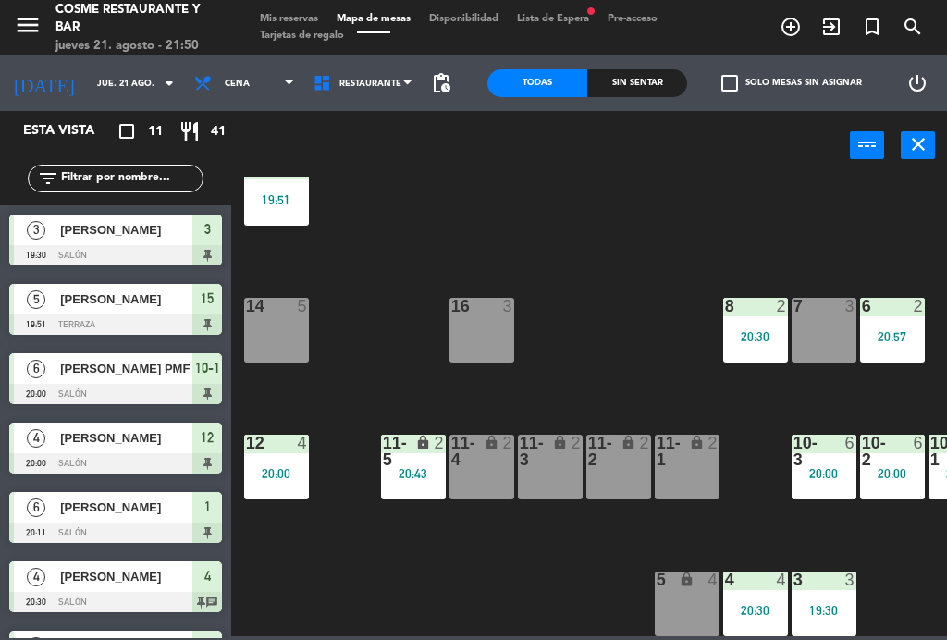
click at [283, 464] on div "12 4 20:00" at bounding box center [276, 467] width 65 height 65
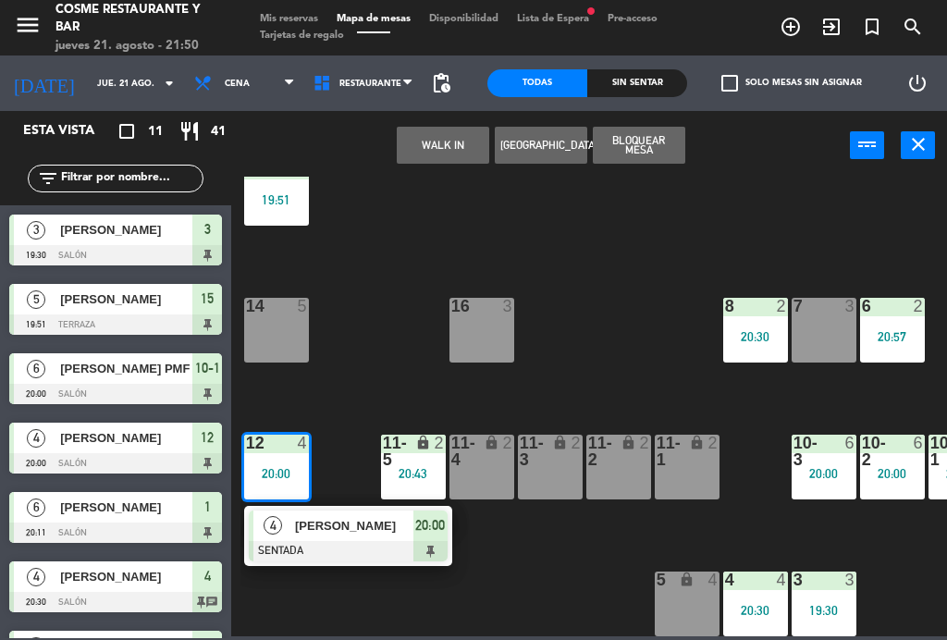
click at [360, 534] on span "[PERSON_NAME]" at bounding box center [354, 525] width 118 height 19
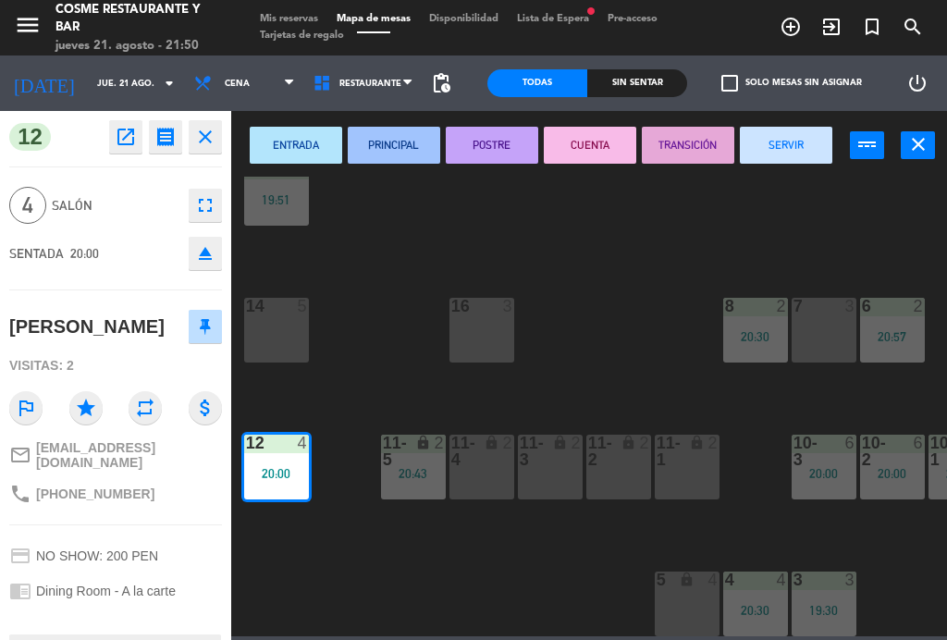
click at [796, 159] on button "SERVIR" at bounding box center [786, 145] width 92 height 37
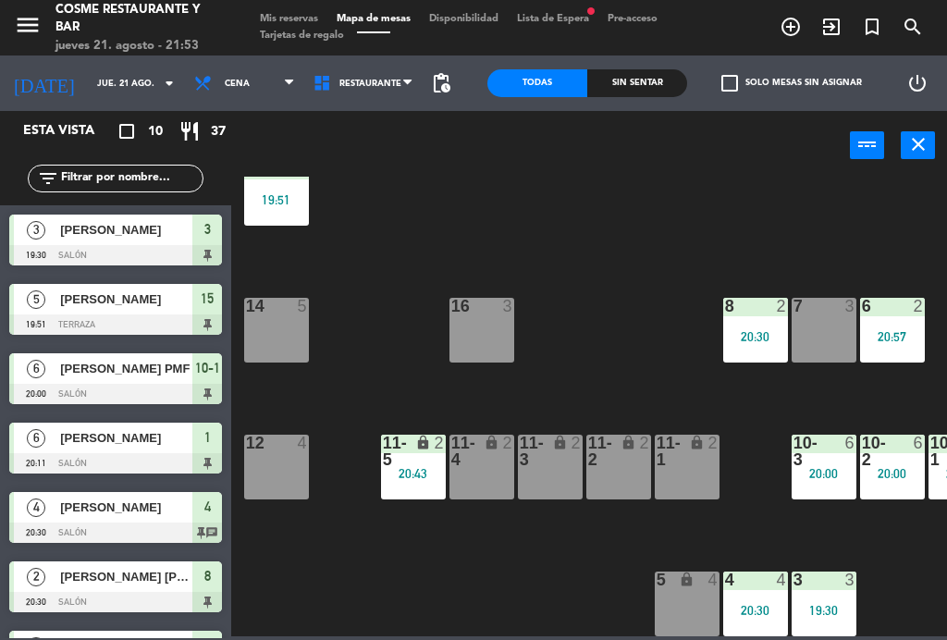
click at [423, 457] on div "lock" at bounding box center [413, 451] width 31 height 33
click at [619, 313] on div "B1 lock 4 20:49 B2 lock 4 20:49 B3 lock 2 B4 lock 2 15 5 19:51 14 5 8 2 20:30 7…" at bounding box center [593, 407] width 706 height 460
click at [99, 87] on input "jue. 21 ago." at bounding box center [148, 83] width 121 height 29
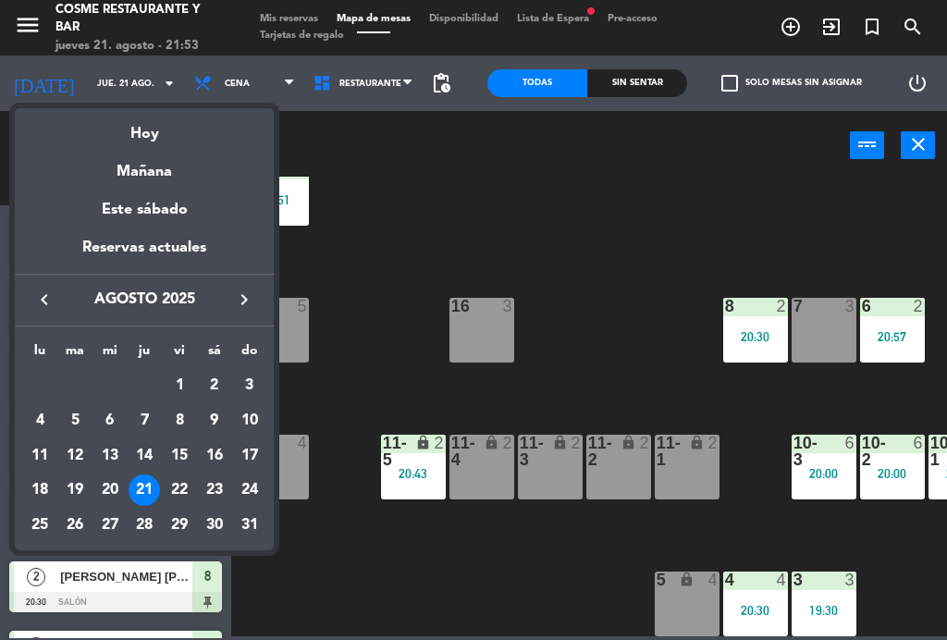
click at [166, 171] on div "Mañana" at bounding box center [144, 165] width 259 height 38
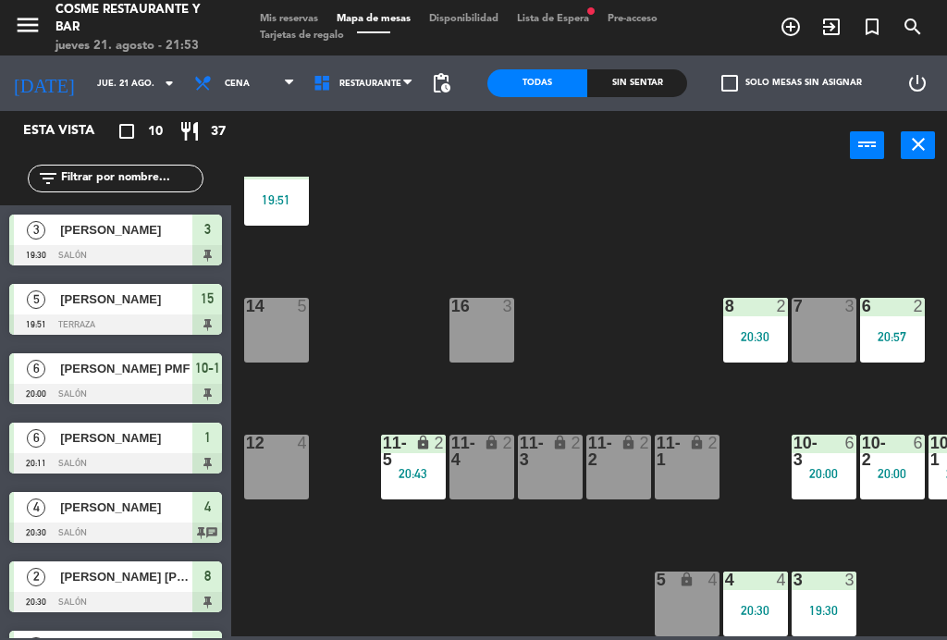
type input "vie. 22 ago."
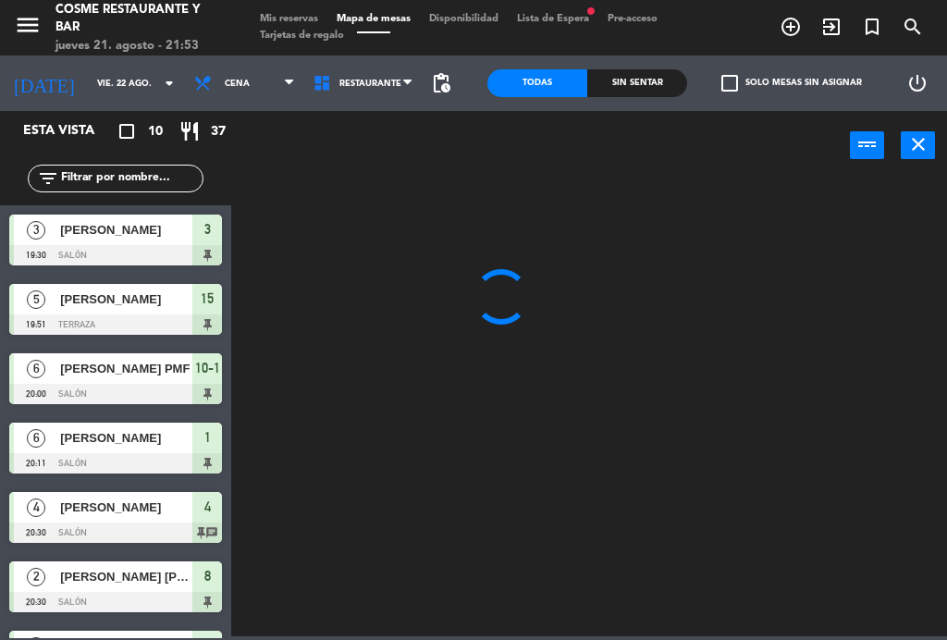
scroll to position [0, 0]
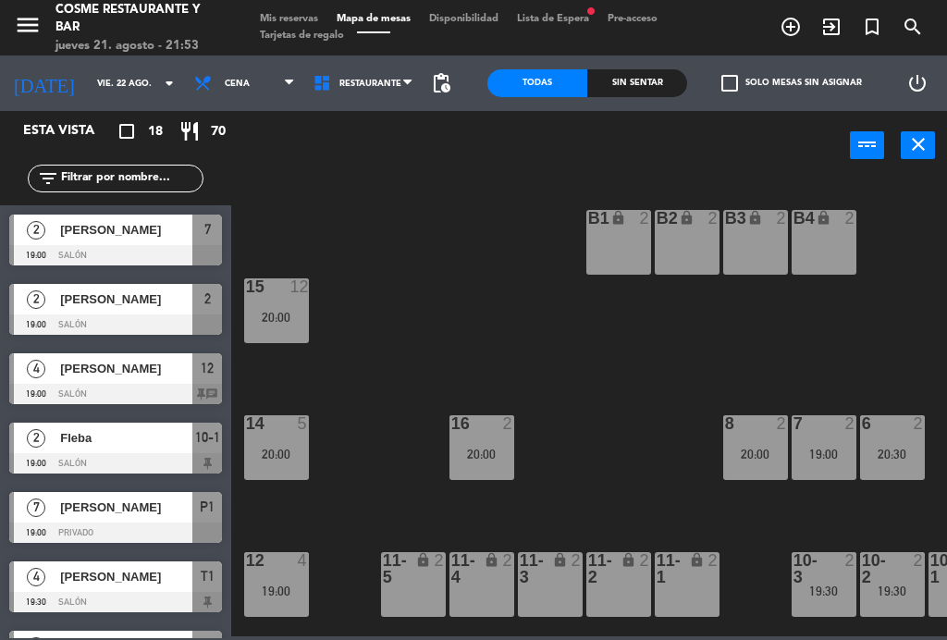
click at [295, 14] on span "Mis reservas" at bounding box center [289, 19] width 77 height 10
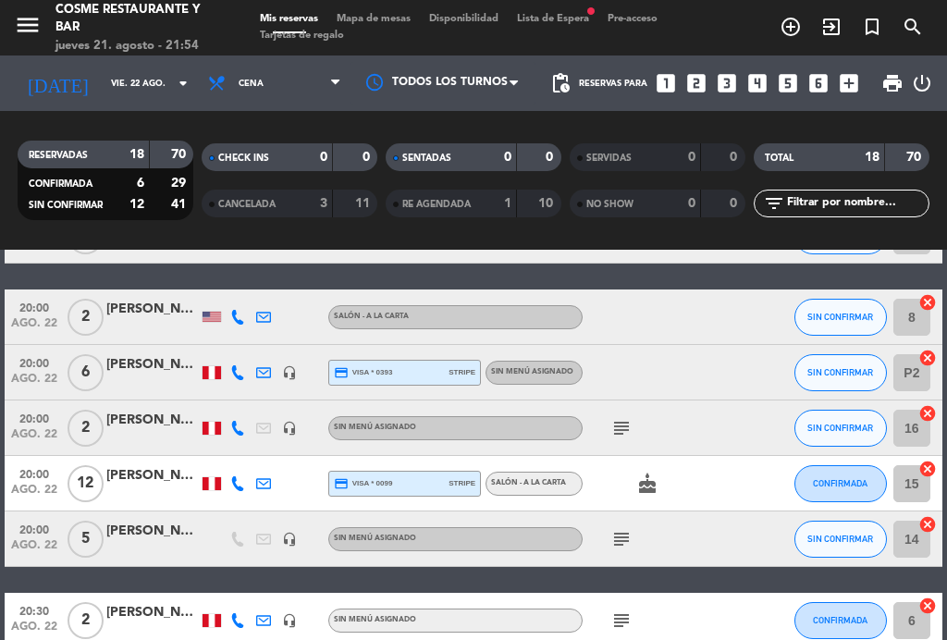
scroll to position [771, 0]
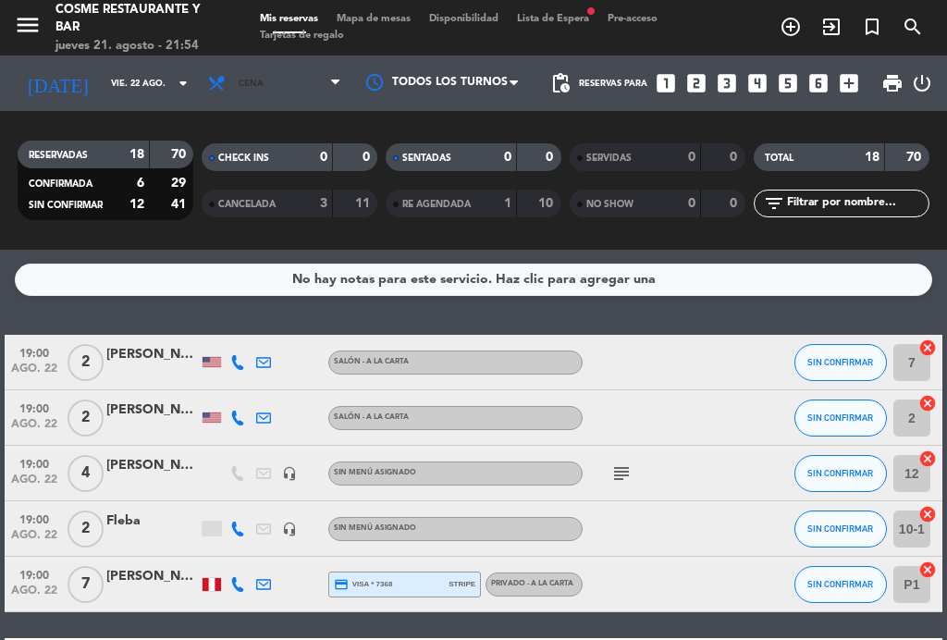
click at [249, 81] on span "Cena" at bounding box center [275, 83] width 152 height 41
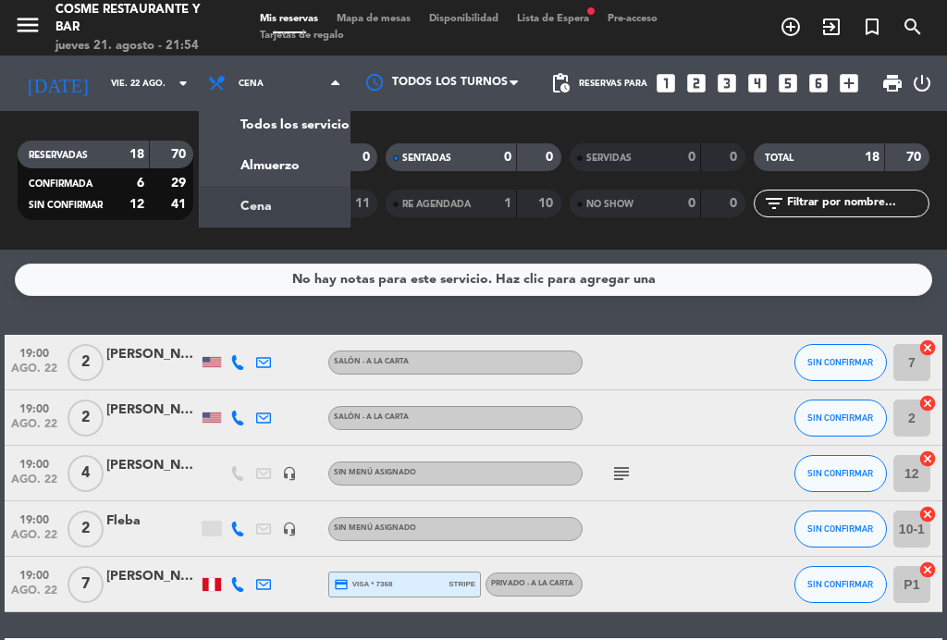
scroll to position [0, 0]
click at [246, 174] on div "menu [PERSON_NAME] Restaurante y Bar jueves 21. agosto - 21:54 Mis reservas Map…" at bounding box center [473, 125] width 947 height 250
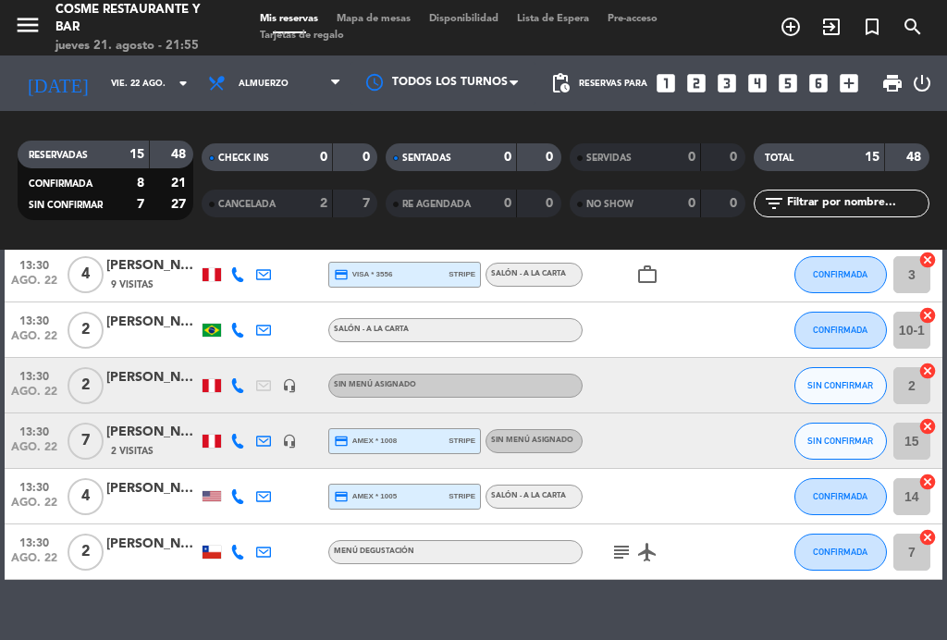
scroll to position [636, 0]
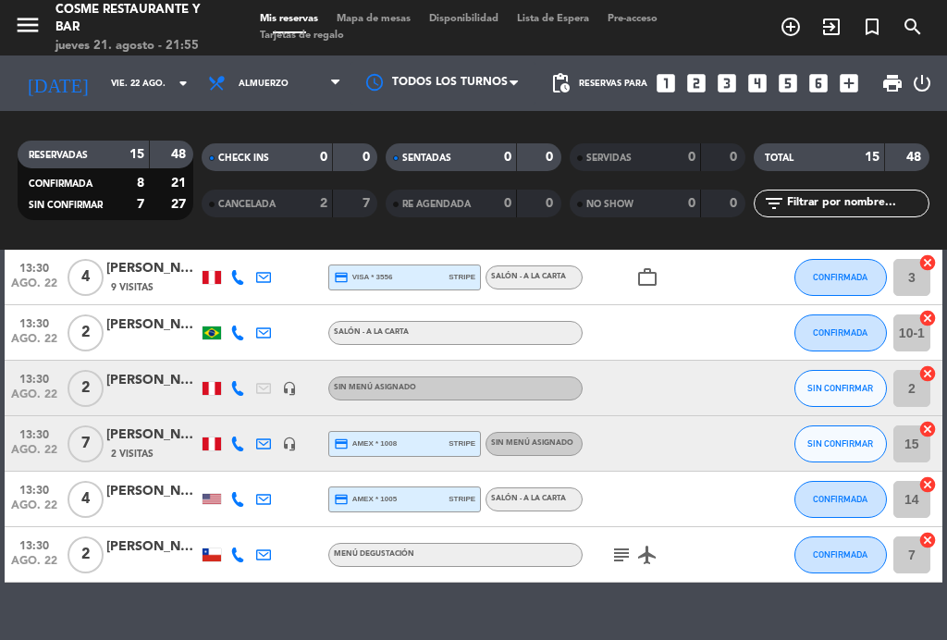
click at [149, 554] on div "[PERSON_NAME]" at bounding box center [152, 546] width 92 height 21
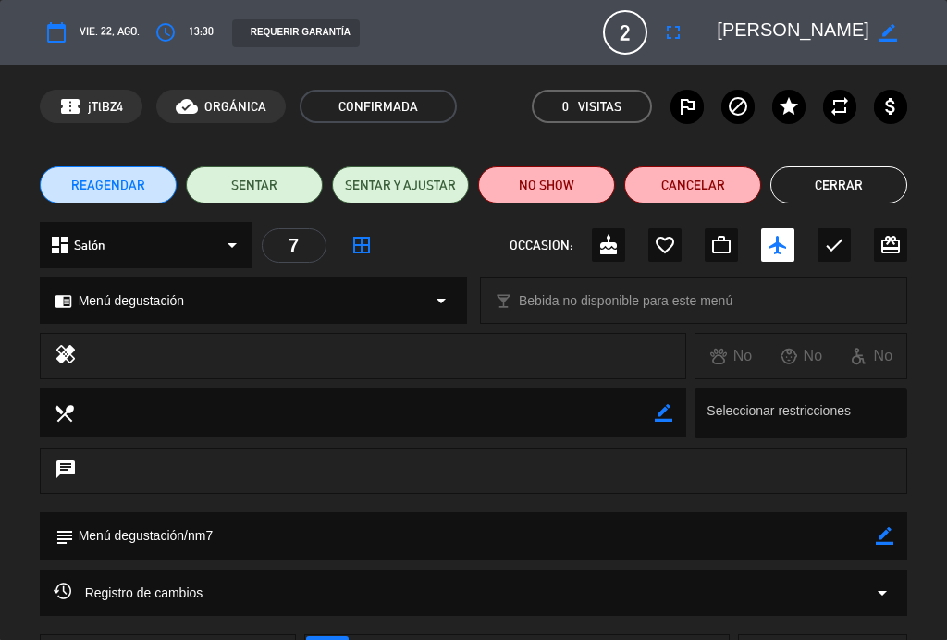
click at [854, 180] on button "Cerrar" at bounding box center [838, 184] width 137 height 37
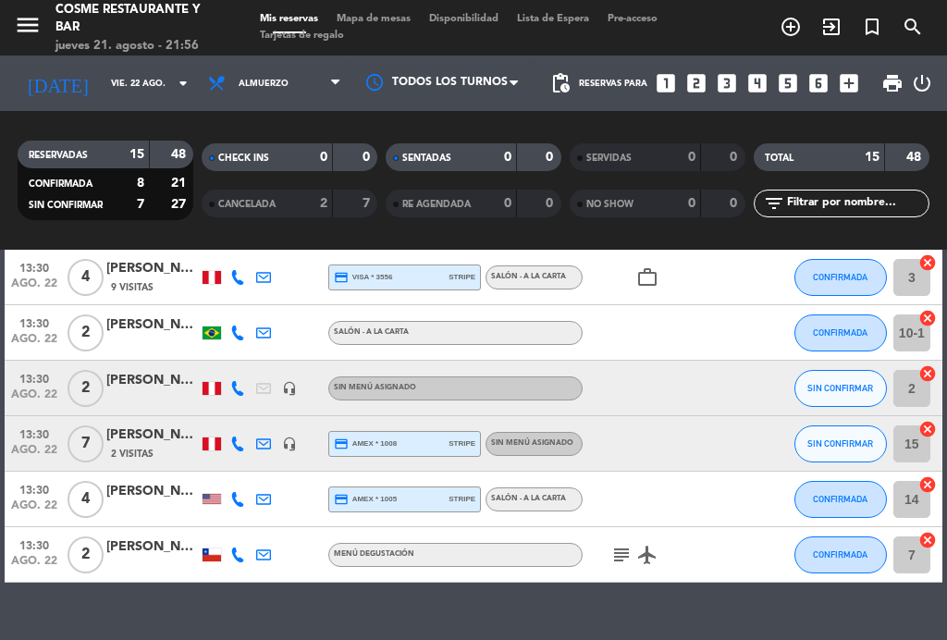
click at [102, 80] on input "vie. 22 ago." at bounding box center [162, 83] width 121 height 29
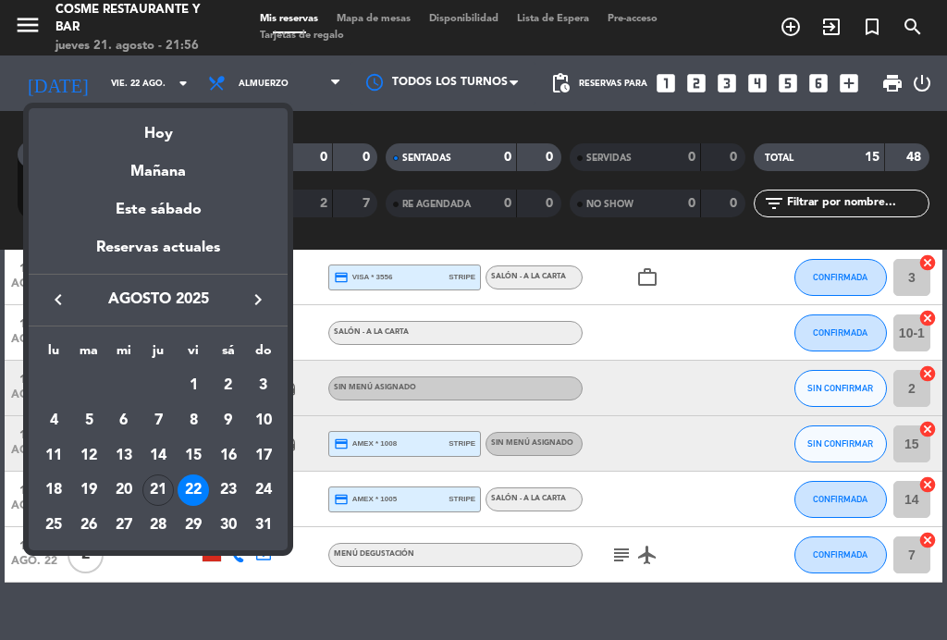
click at [154, 131] on div "Hoy" at bounding box center [158, 127] width 259 height 38
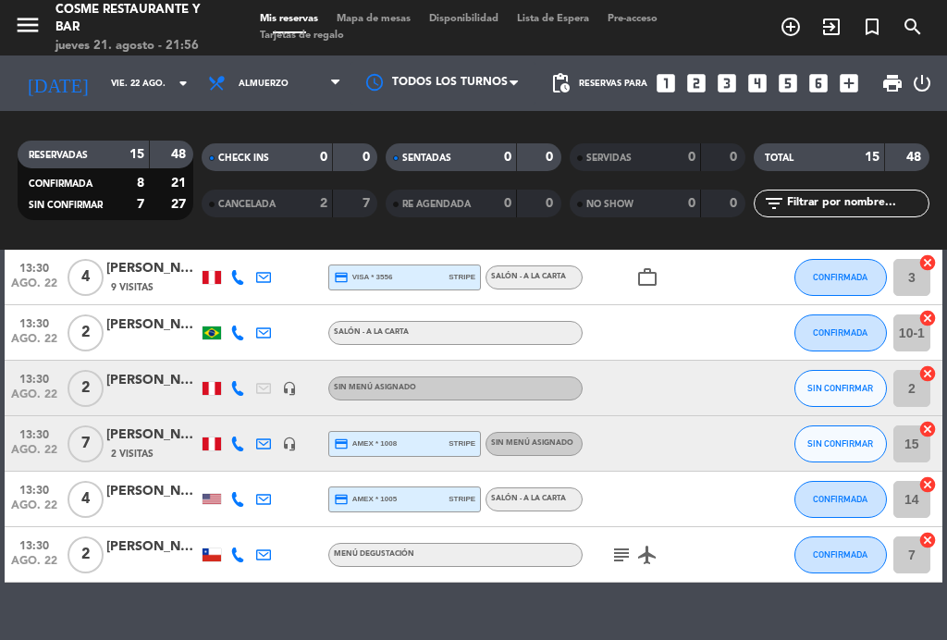
type input "jue. 21 ago."
click at [264, 80] on span "Almuerzo" at bounding box center [264, 84] width 50 height 10
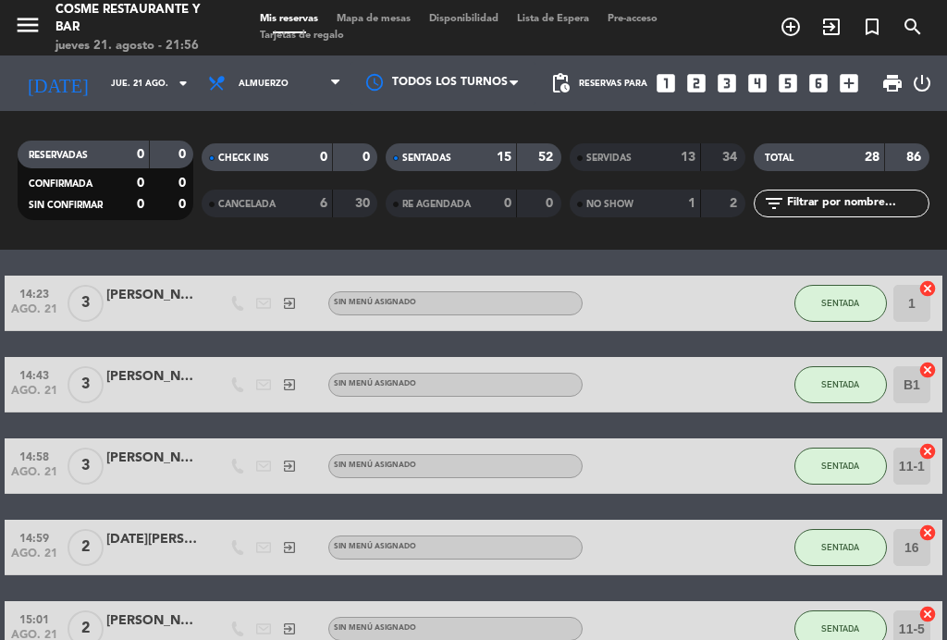
click at [366, 6] on div "menu [PERSON_NAME] Restaurante y Bar jueves 21. agosto - 21:56 Mis reservas Map…" at bounding box center [473, 27] width 947 height 55
click at [372, 24] on span "Mapa de mesas" at bounding box center [373, 19] width 92 height 10
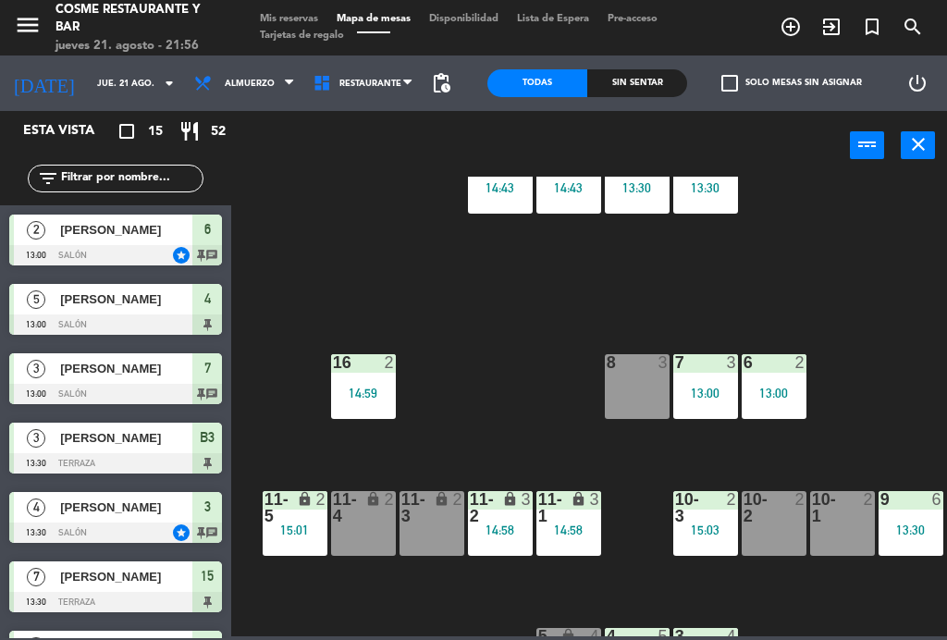
scroll to position [81, 164]
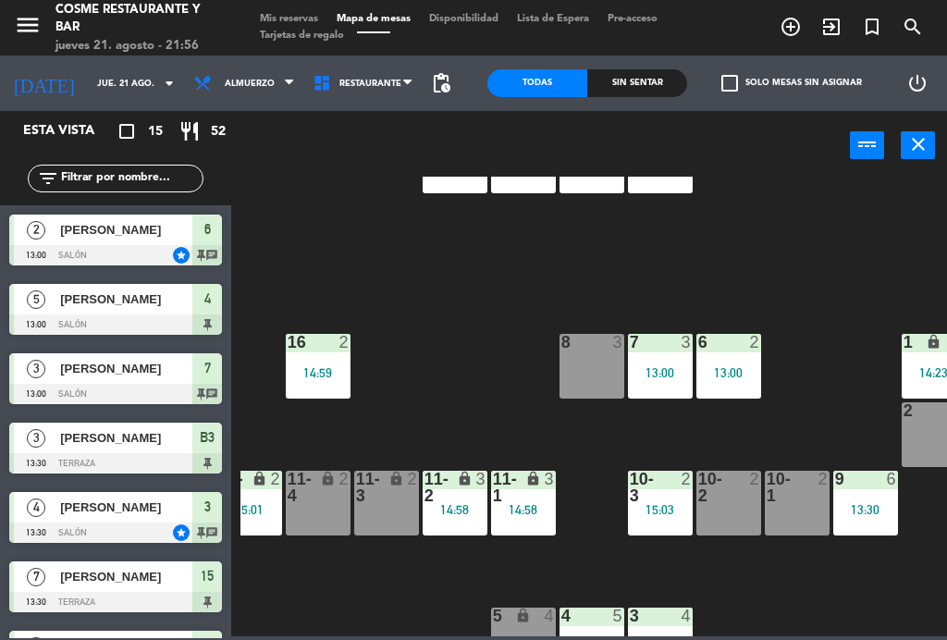
click at [587, 359] on div "8 3" at bounding box center [591, 366] width 65 height 65
click at [471, 303] on div "B1 lock 3 14:43 B2 lock 3 14:43 B3 lock 3 13:30 B4 lock 3 13:30 15 7 13:30 14 3…" at bounding box center [593, 407] width 706 height 460
click at [651, 362] on div "7 3 13:00" at bounding box center [660, 366] width 65 height 65
click at [468, 307] on div "B1 lock 3 14:43 B2 lock 3 14:43 B3 lock 3 13:30 B4 lock 3 13:30 15 7 13:30 14 3…" at bounding box center [593, 407] width 706 height 460
click at [587, 372] on div "8 3" at bounding box center [591, 366] width 65 height 65
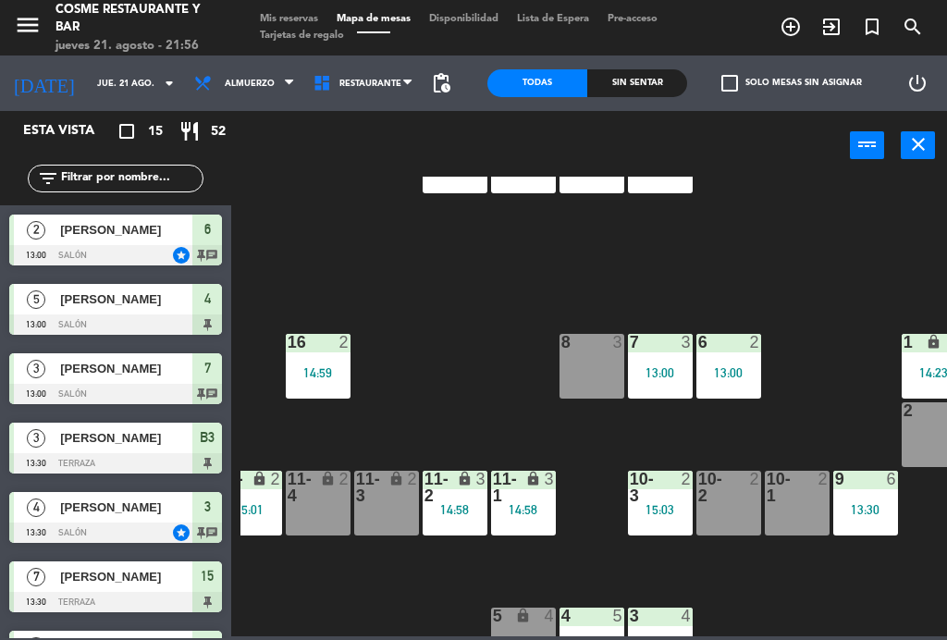
click at [414, 263] on div "B1 lock 3 14:43 B2 lock 3 14:43 B3 lock 3 13:30 B4 lock 3 13:30 15 7 13:30 14 3…" at bounding box center [593, 407] width 706 height 460
click at [221, 71] on span "Almuerzo" at bounding box center [244, 83] width 119 height 41
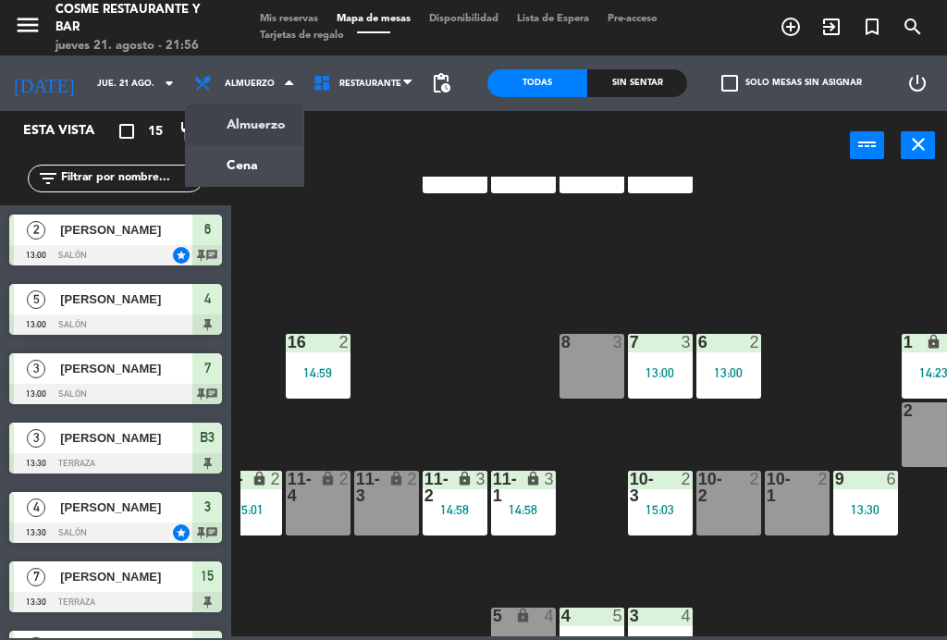
click at [227, 170] on ng-component "menu [PERSON_NAME] Restaurante y Bar jueves 21. agosto - 21:56 Mis reservas Map…" at bounding box center [473, 318] width 947 height 636
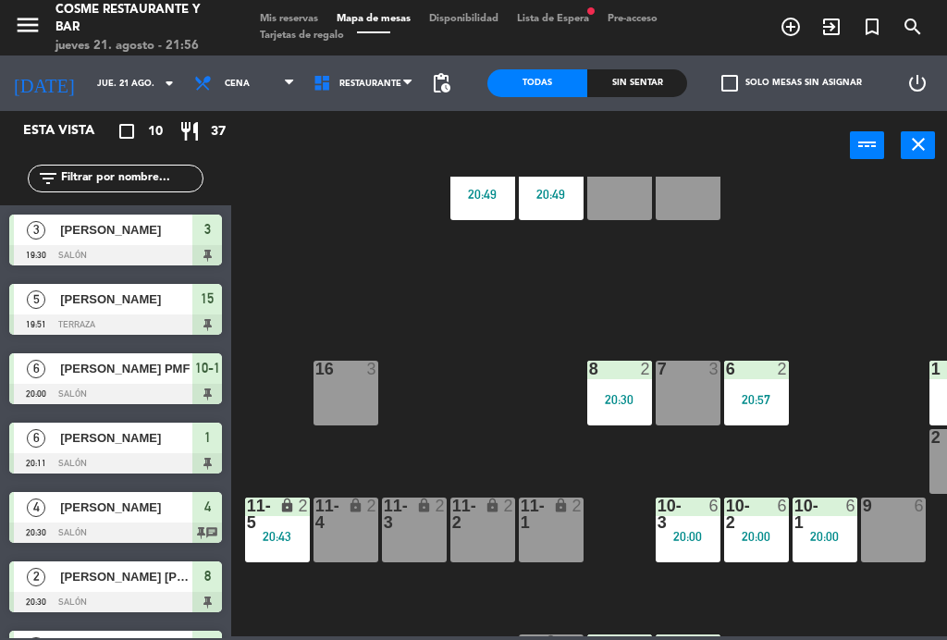
scroll to position [55, 133]
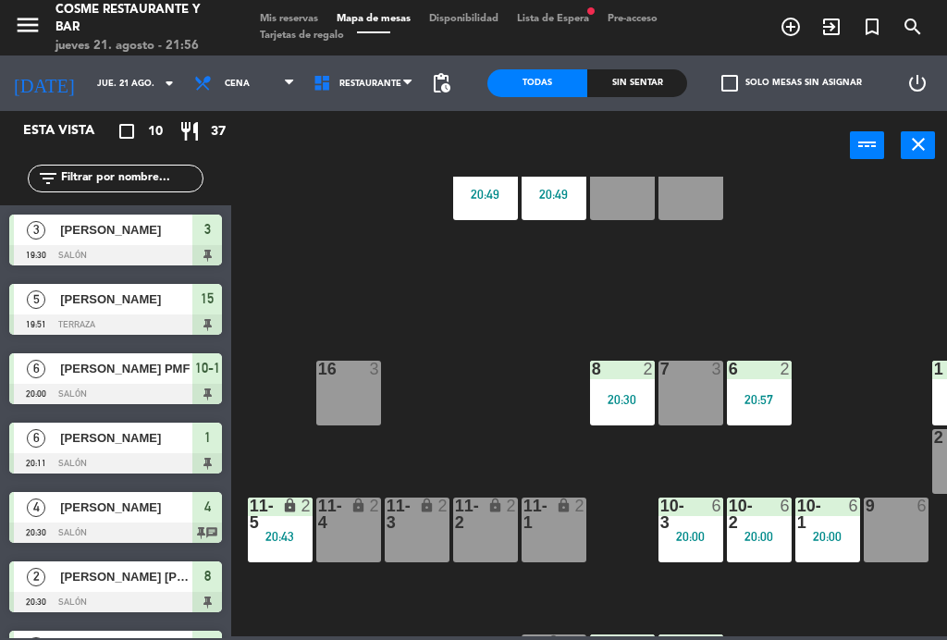
click at [442, 337] on div "B1 lock 4 20:49 B2 lock 4 20:49 B3 lock 2 B4 lock 2 15 5 19:51 14 5 8 2 20:30 7…" at bounding box center [593, 407] width 706 height 460
click at [697, 398] on div "7 3" at bounding box center [690, 393] width 65 height 65
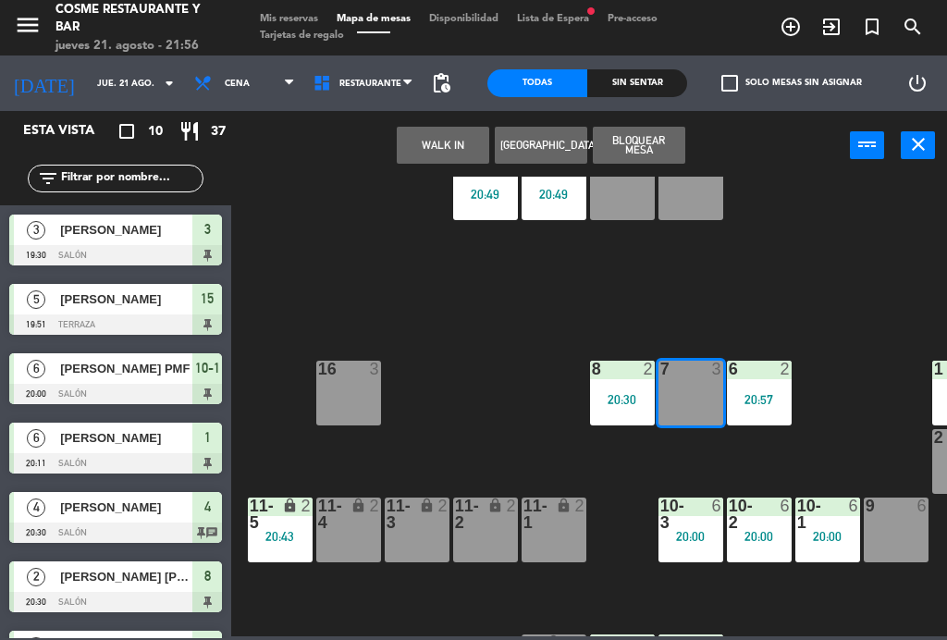
click at [441, 159] on button "WALK IN" at bounding box center [443, 145] width 92 height 37
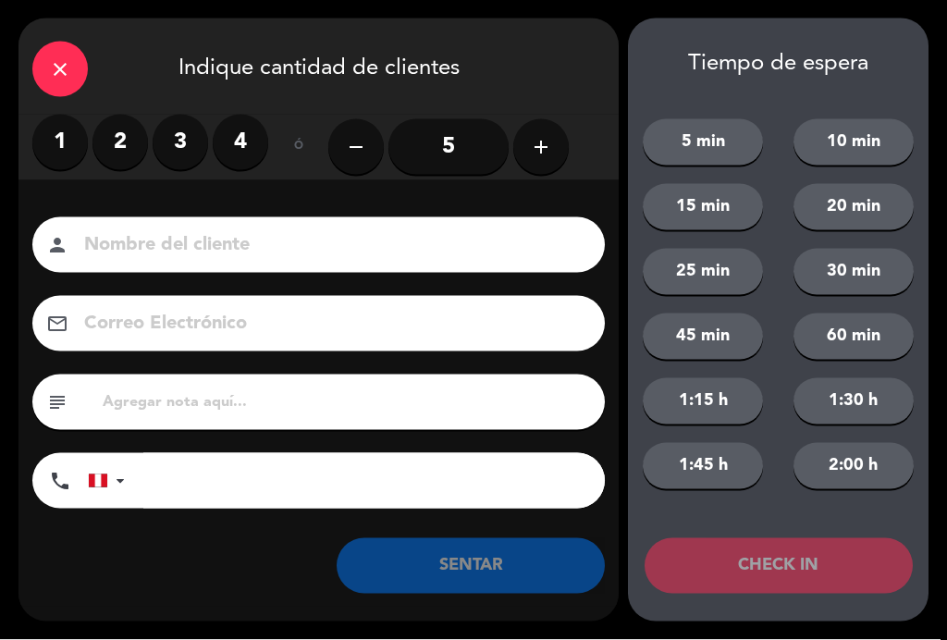
click at [119, 135] on label "2" at bounding box center [119, 142] width 55 height 55
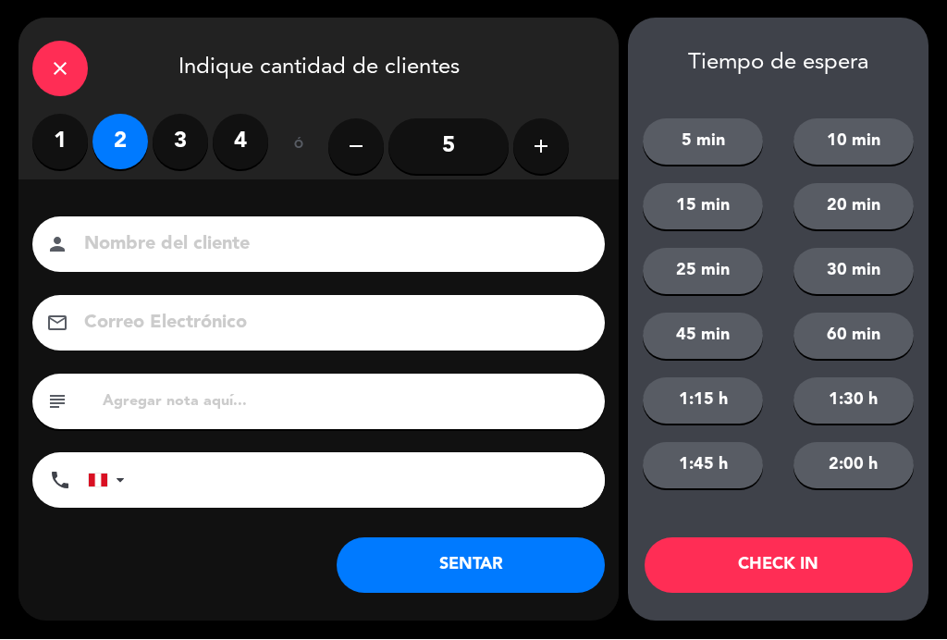
click at [162, 241] on input at bounding box center [331, 245] width 498 height 32
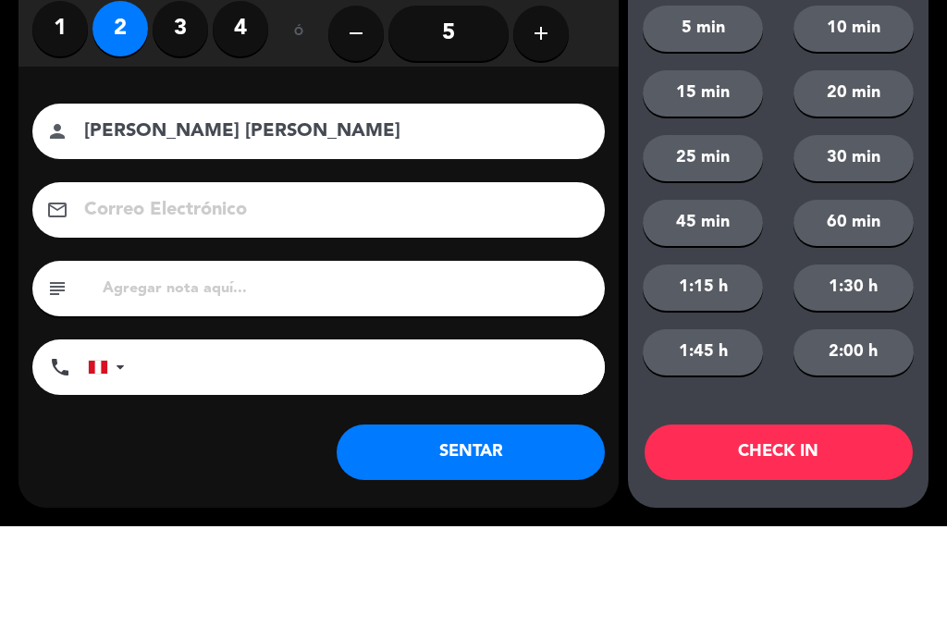
type input "[PERSON_NAME] [PERSON_NAME]"
click at [43, 180] on div "Nombre del cliente person [PERSON_NAME] [PERSON_NAME] Correo Electrónico email …" at bounding box center [318, 393] width 600 height 426
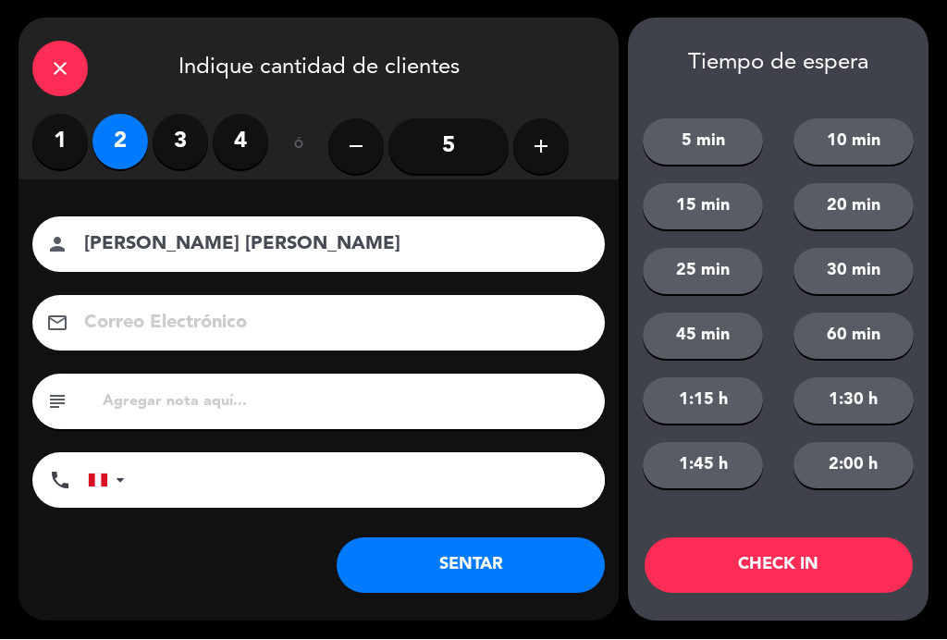
click at [526, 554] on button "SENTAR" at bounding box center [471, 565] width 268 height 55
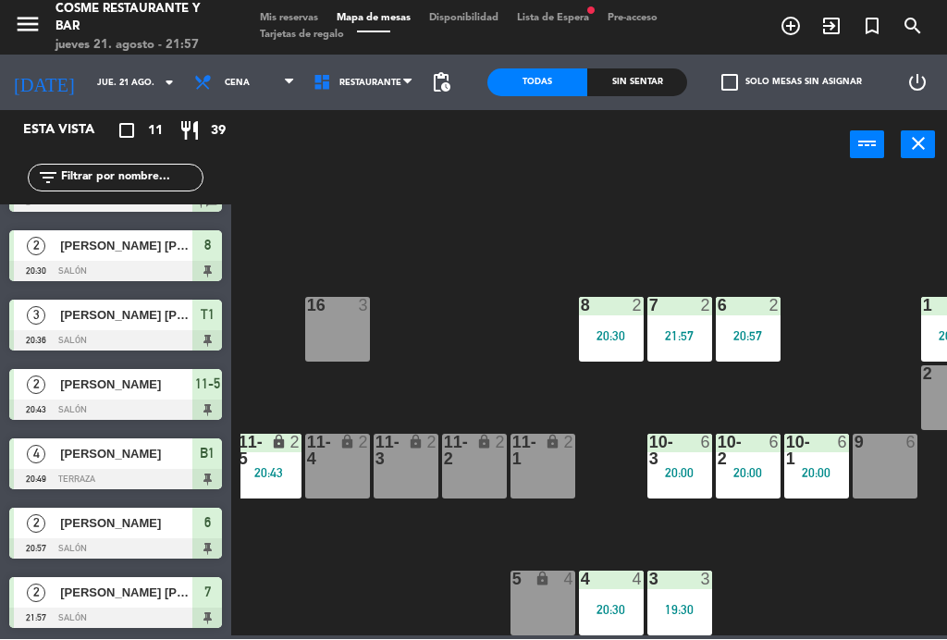
scroll to position [117, 144]
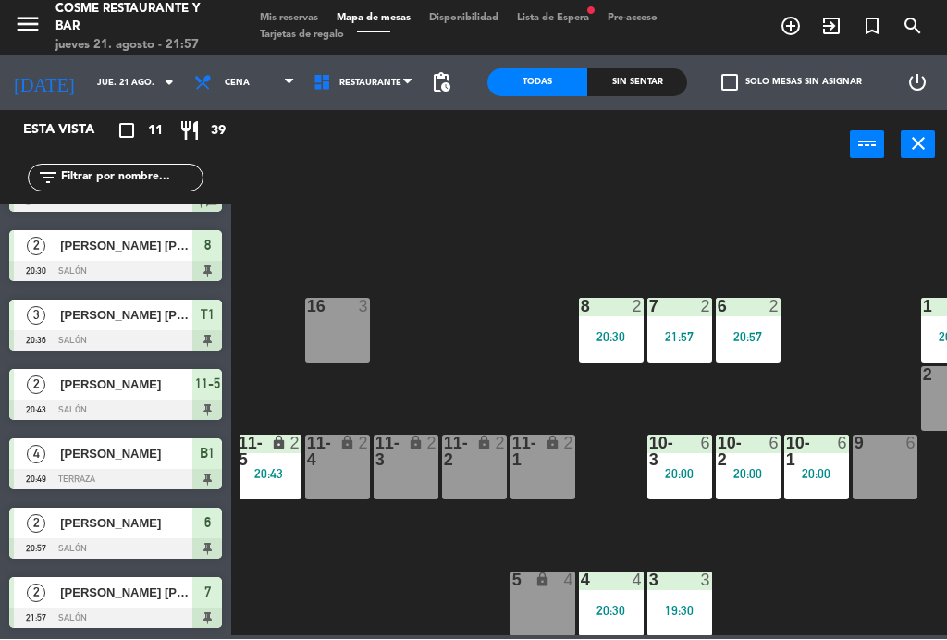
click at [481, 313] on div "B1 lock 4 20:49 B2 lock 4 20:49 B3 lock 2 B4 lock 2 15 5 19:51 14 5 8 2 20:30 7…" at bounding box center [593, 407] width 706 height 460
click at [765, 343] on div "20:57" at bounding box center [748, 337] width 65 height 13
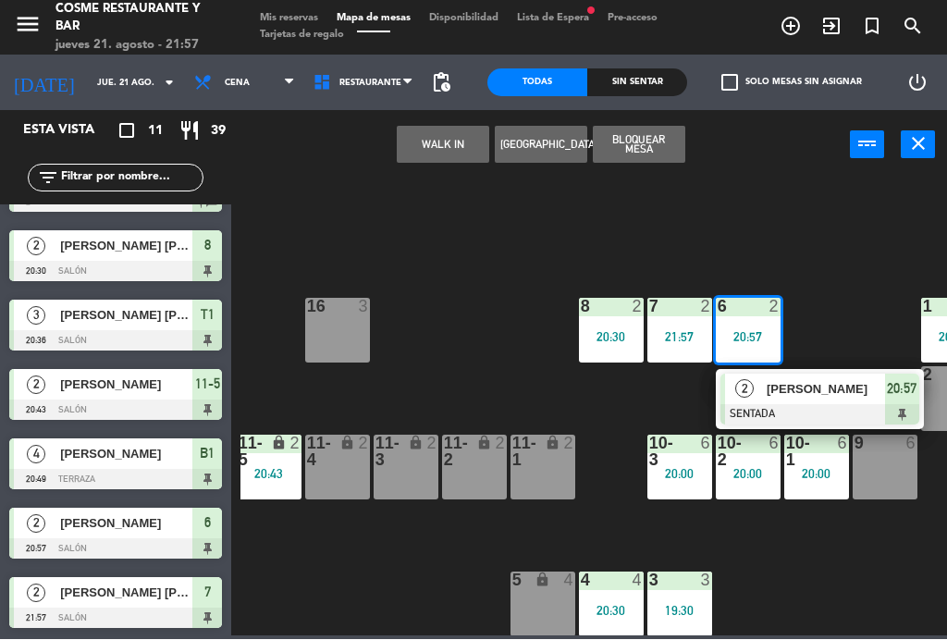
click at [823, 398] on span "[PERSON_NAME]" at bounding box center [826, 389] width 118 height 19
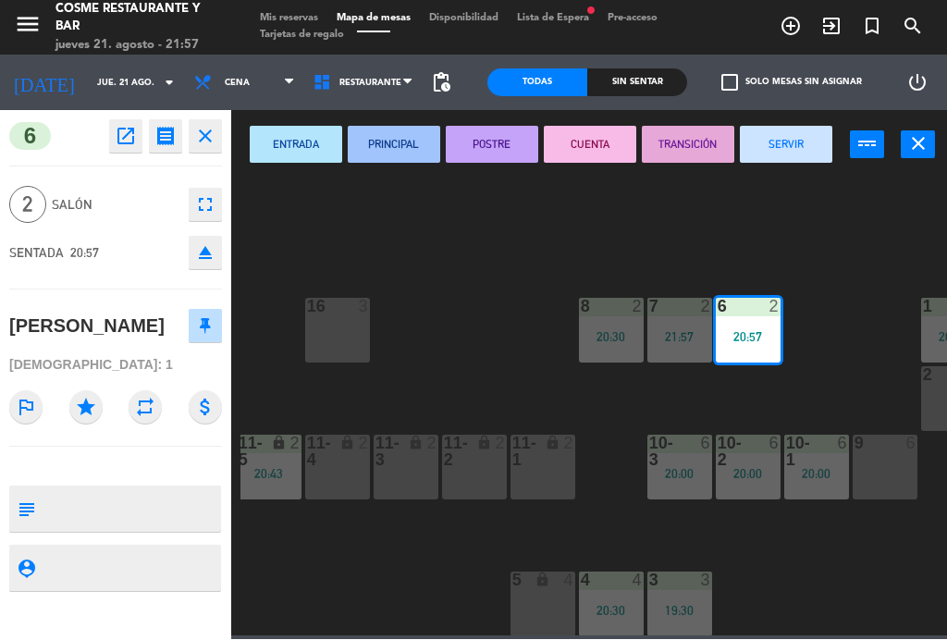
click at [803, 147] on button "SERVIR" at bounding box center [786, 145] width 92 height 37
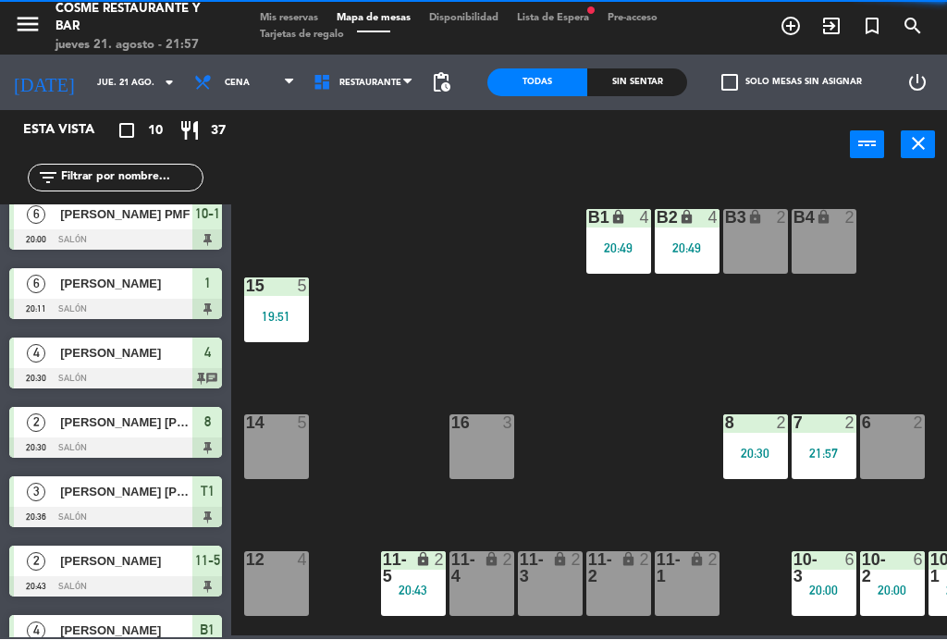
scroll to position [0, 0]
